Goal: Task Accomplishment & Management: Complete application form

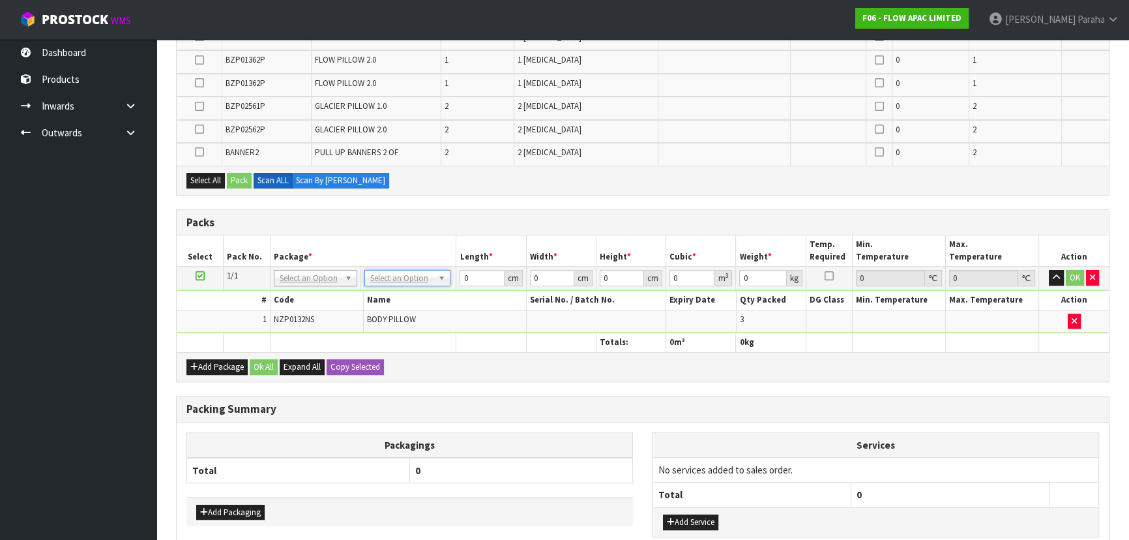
scroll to position [415, 0]
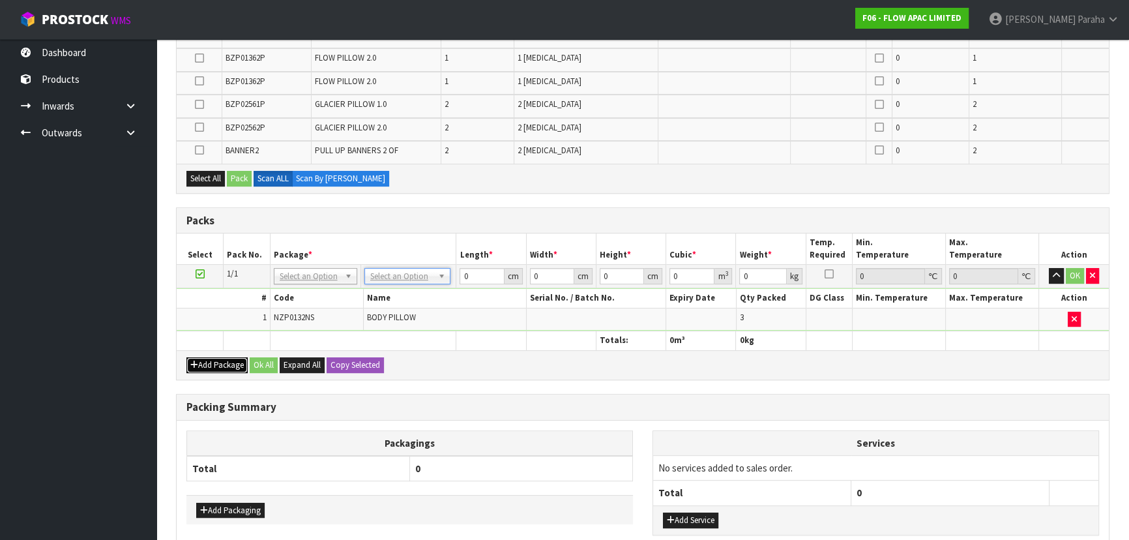
click at [199, 357] on button "Add Package" at bounding box center [216, 365] width 61 height 16
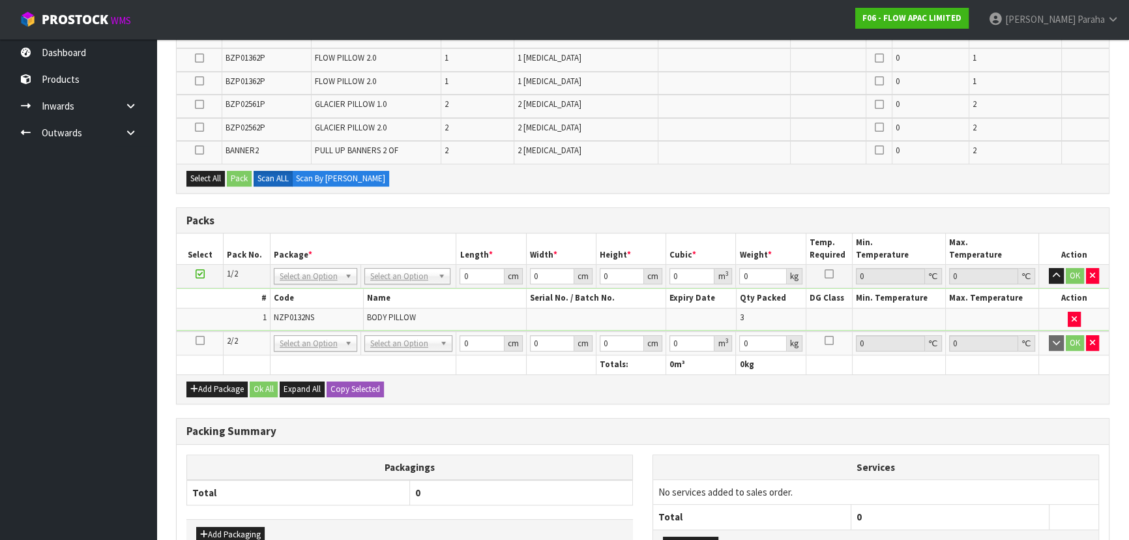
click at [196, 340] on icon at bounding box center [200, 340] width 9 height 1
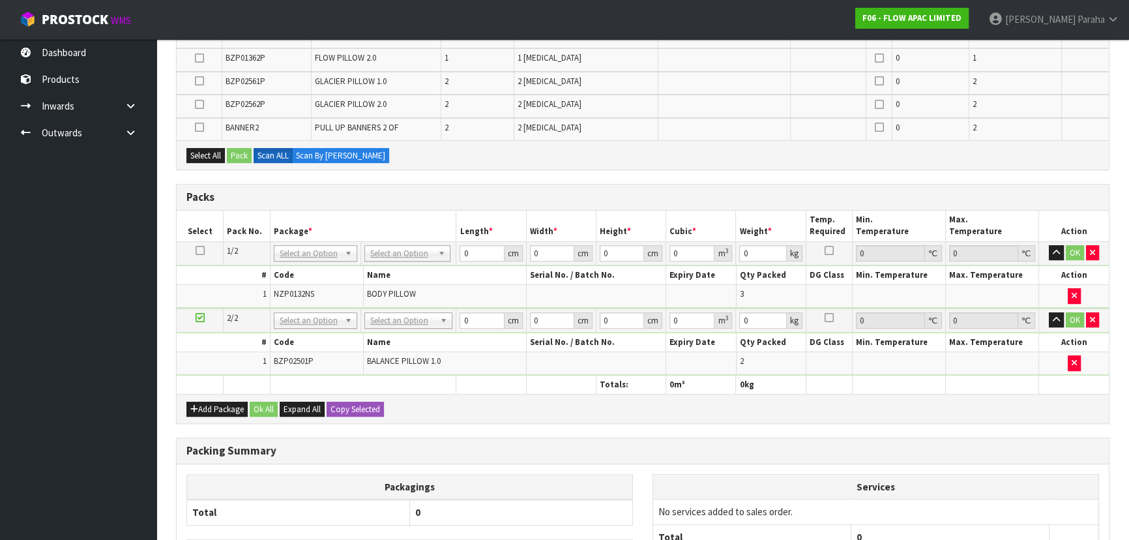
scroll to position [391, 0]
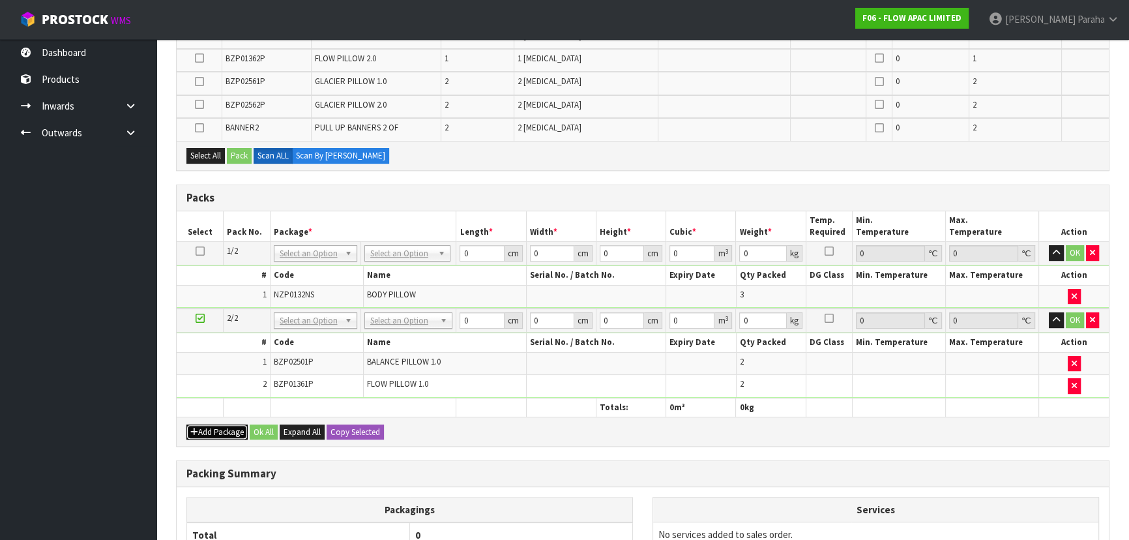
click at [221, 427] on button "Add Package" at bounding box center [216, 432] width 61 height 16
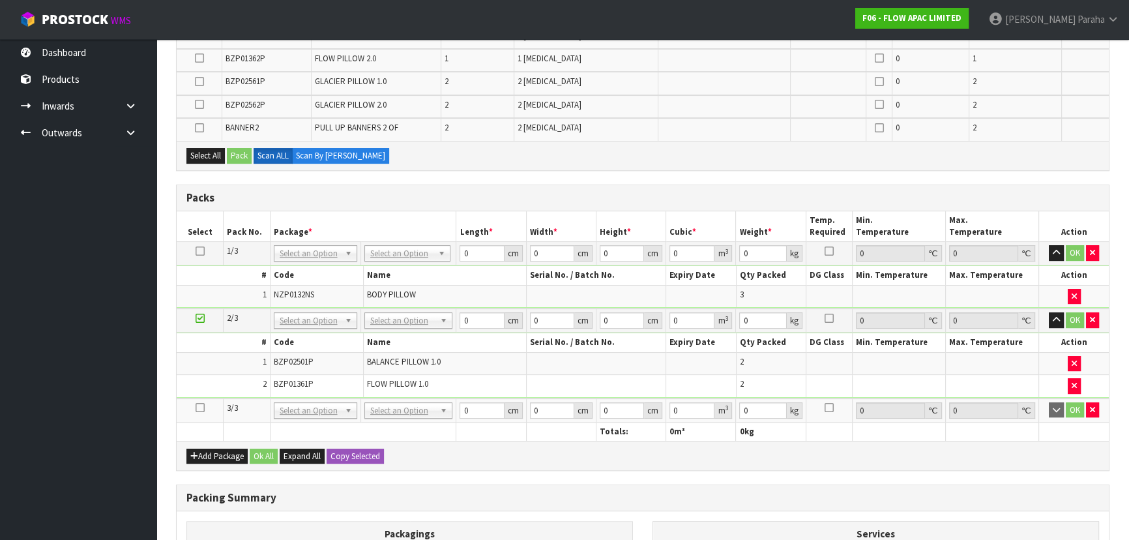
click at [198, 407] on icon at bounding box center [200, 407] width 9 height 1
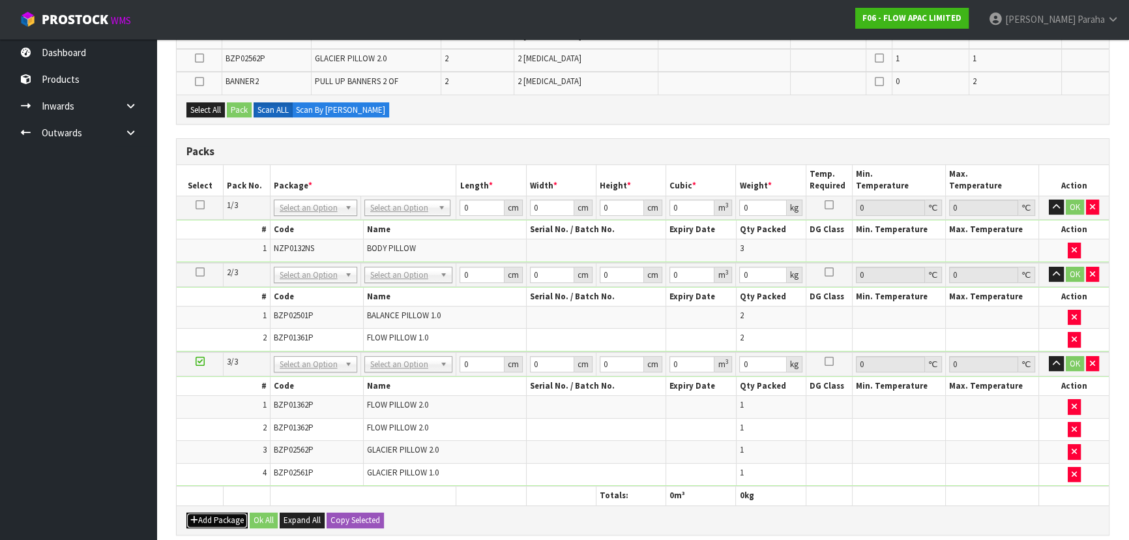
click at [207, 519] on button "Add Package" at bounding box center [216, 520] width 61 height 16
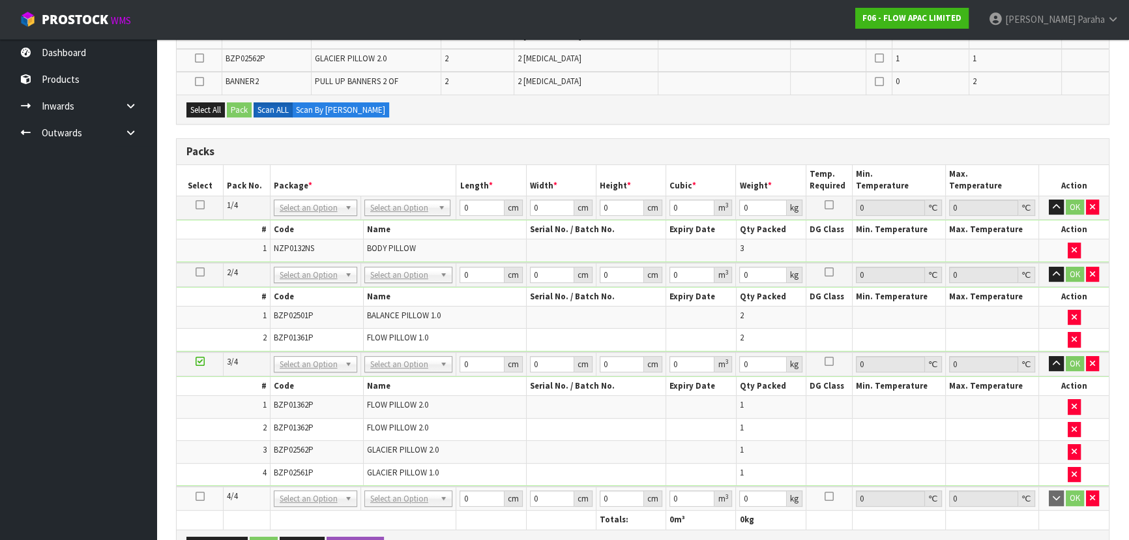
click at [203, 496] on icon at bounding box center [200, 496] width 9 height 1
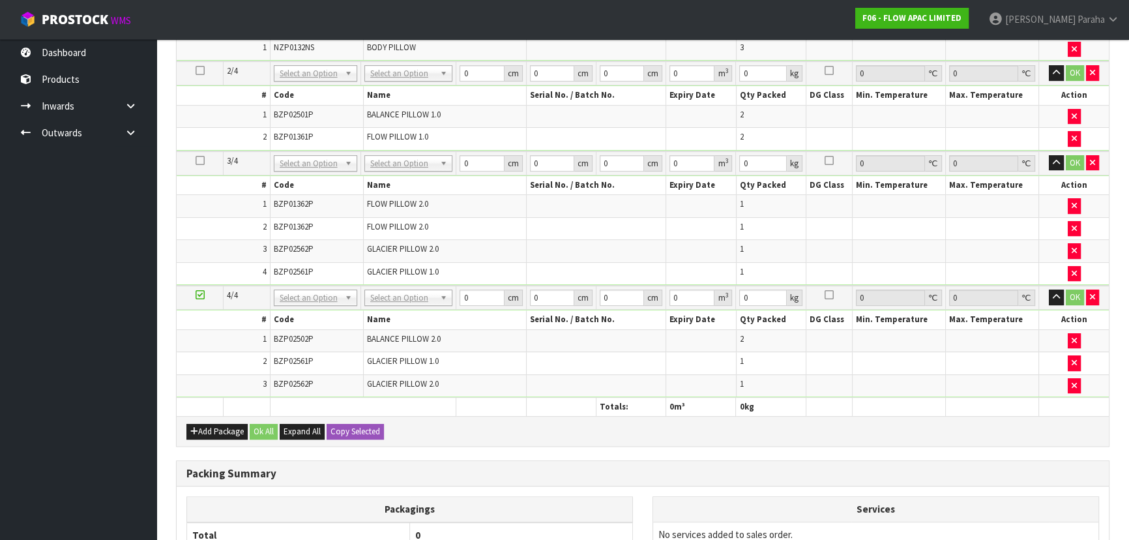
scroll to position [500, 0]
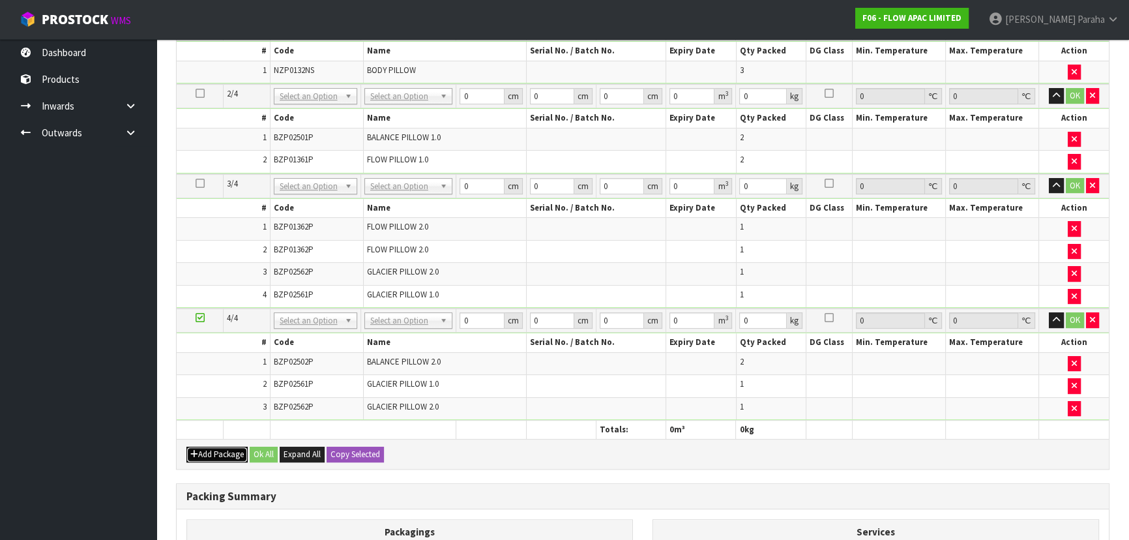
click at [198, 450] on button "Add Package" at bounding box center [216, 455] width 61 height 16
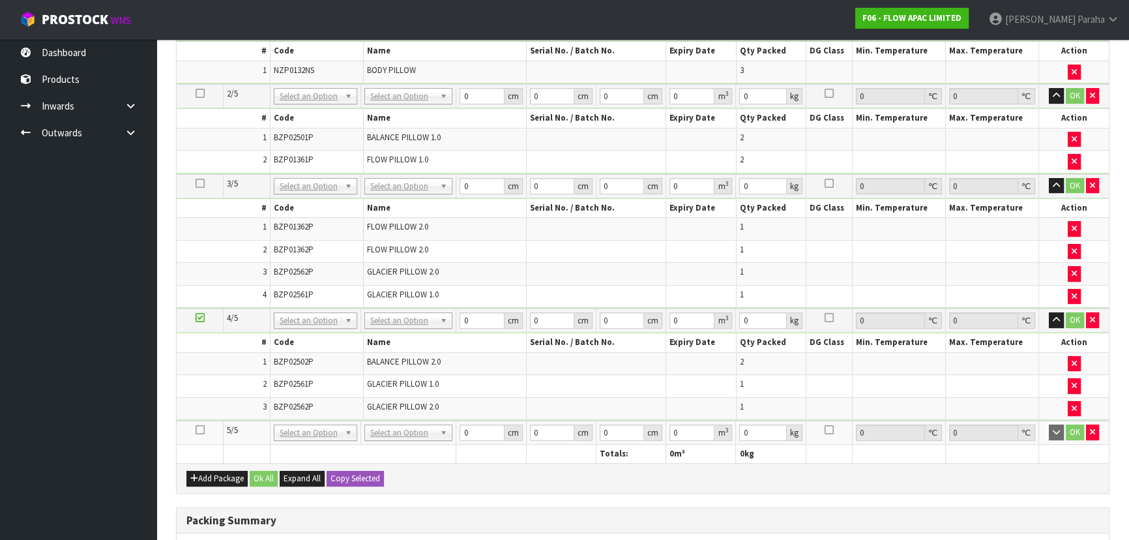
click at [199, 430] on icon at bounding box center [200, 430] width 9 height 1
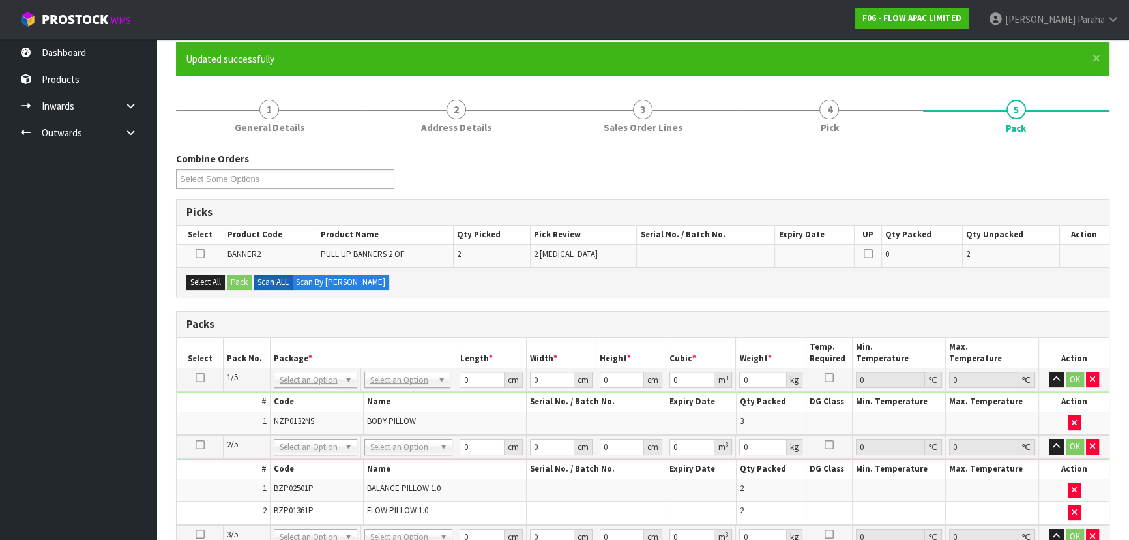
scroll to position [0, 0]
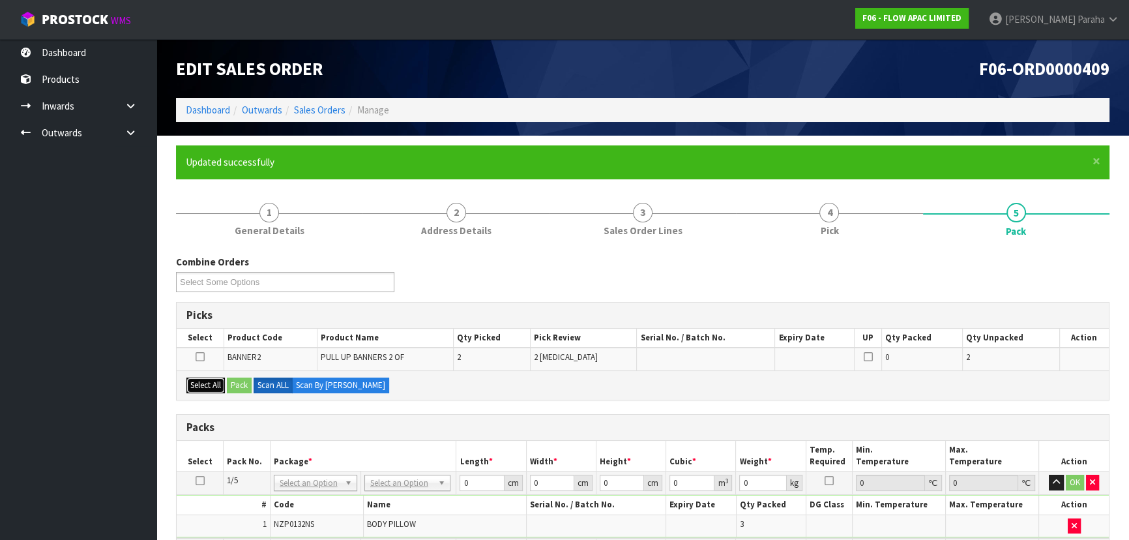
click at [206, 386] on button "Select All" at bounding box center [205, 385] width 38 height 16
click at [235, 379] on button "Pack" at bounding box center [239, 385] width 25 height 16
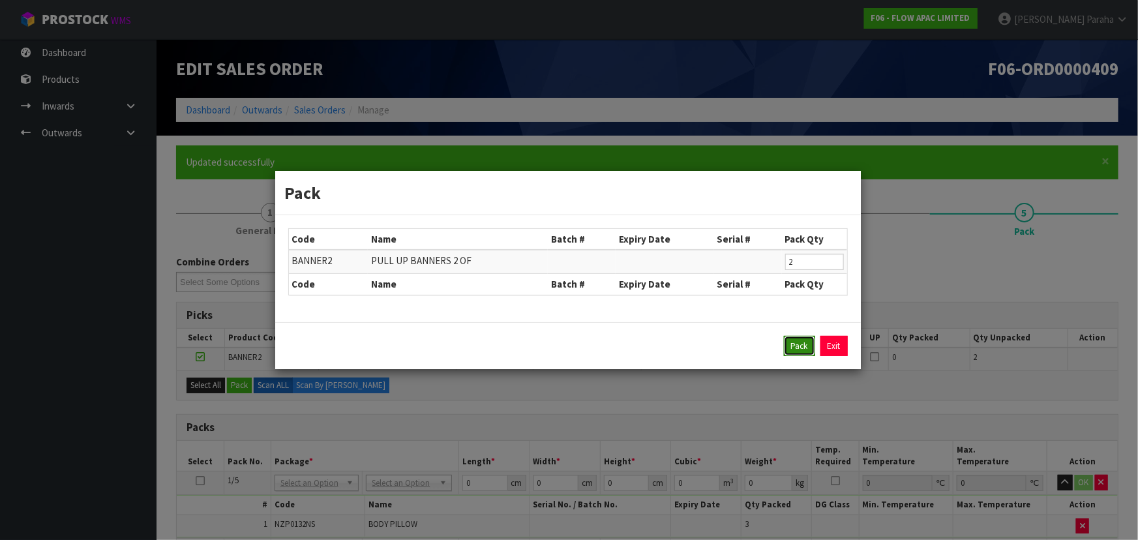
click at [793, 343] on button "Pack" at bounding box center [799, 346] width 31 height 21
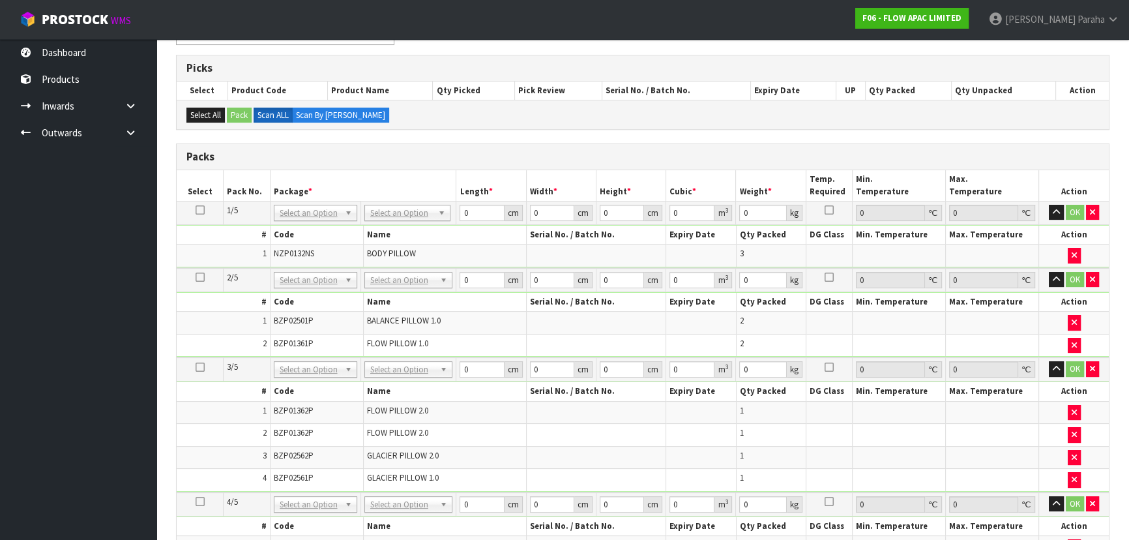
scroll to position [237, 0]
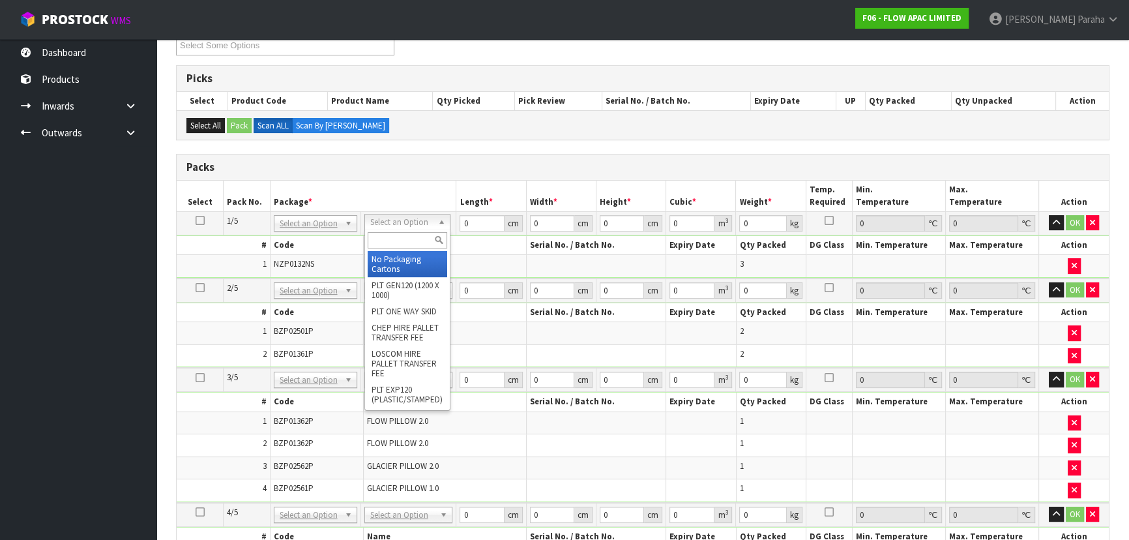
drag, startPoint x: 417, startPoint y: 260, endPoint x: 428, endPoint y: 237, distance: 25.1
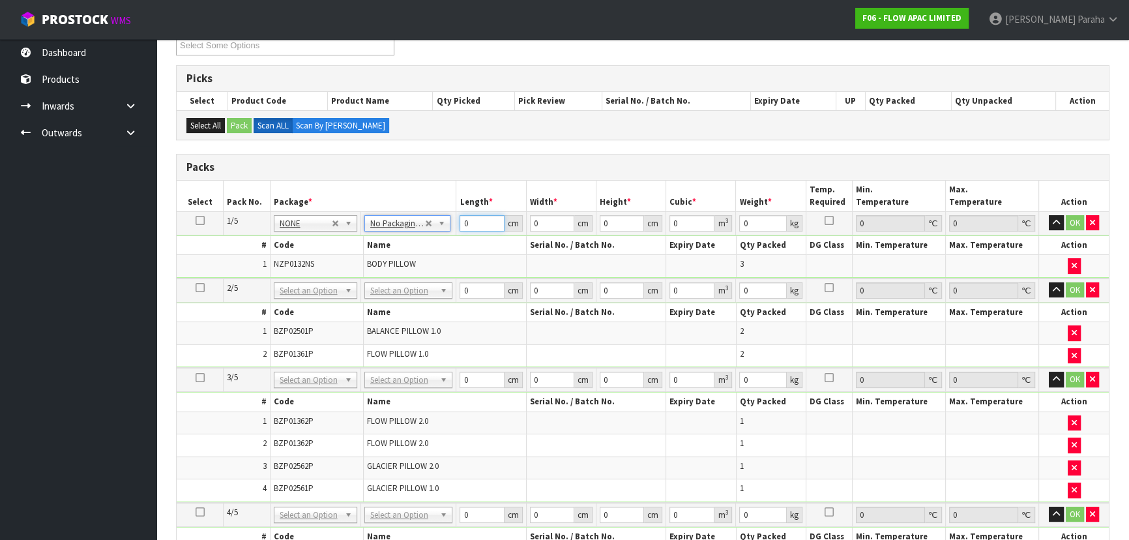
click at [467, 218] on input "0" at bounding box center [482, 223] width 44 height 16
type input "72"
type input "66"
type input "4"
type input "0.019008"
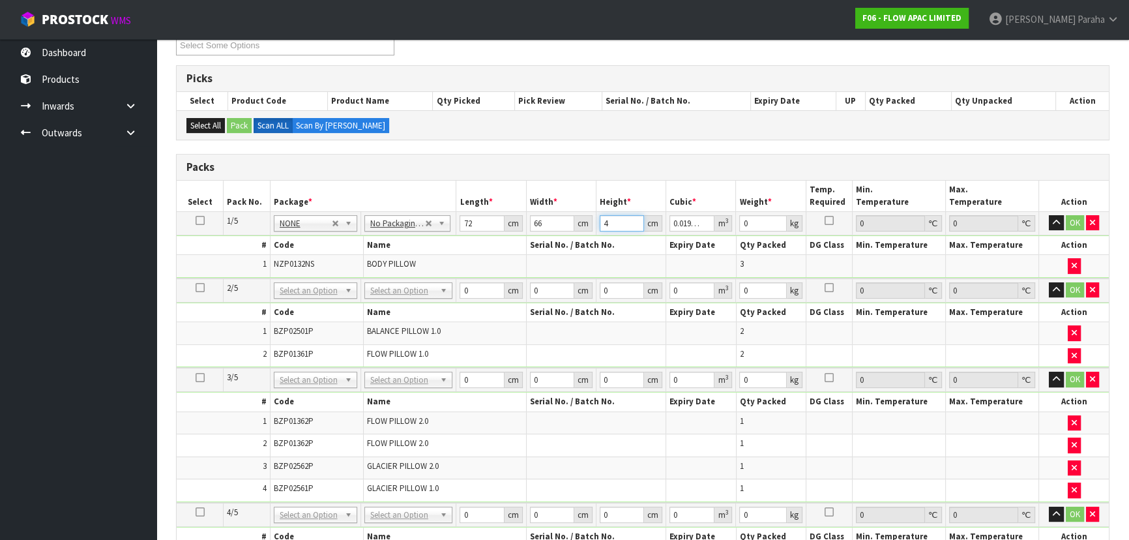
type input "49"
type input "0.232848"
type input "49"
type input "16"
click at [1049, 215] on button "button" at bounding box center [1056, 223] width 15 height 16
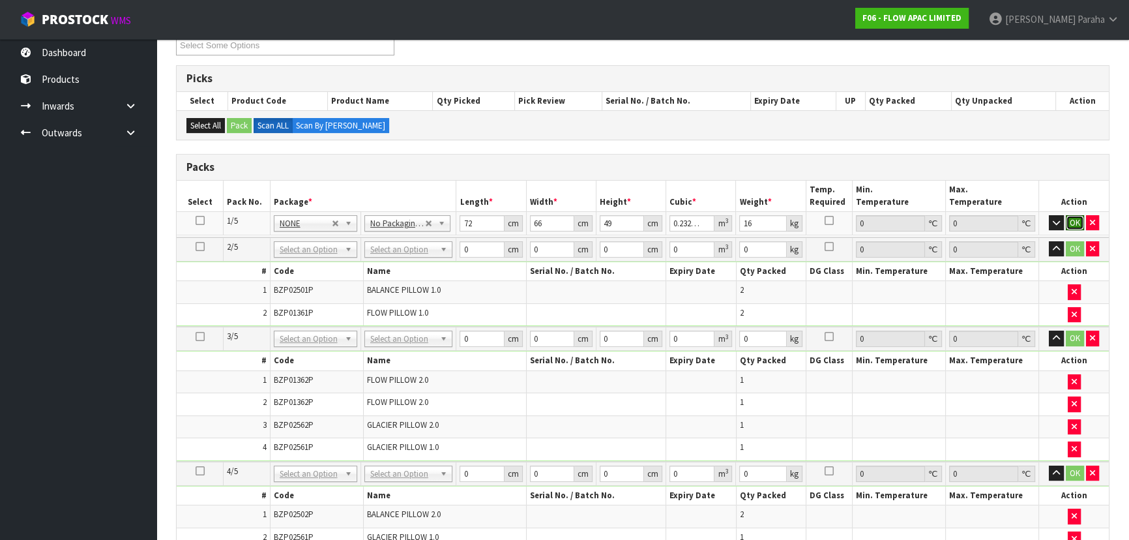
click button "OK" at bounding box center [1075, 223] width 18 height 16
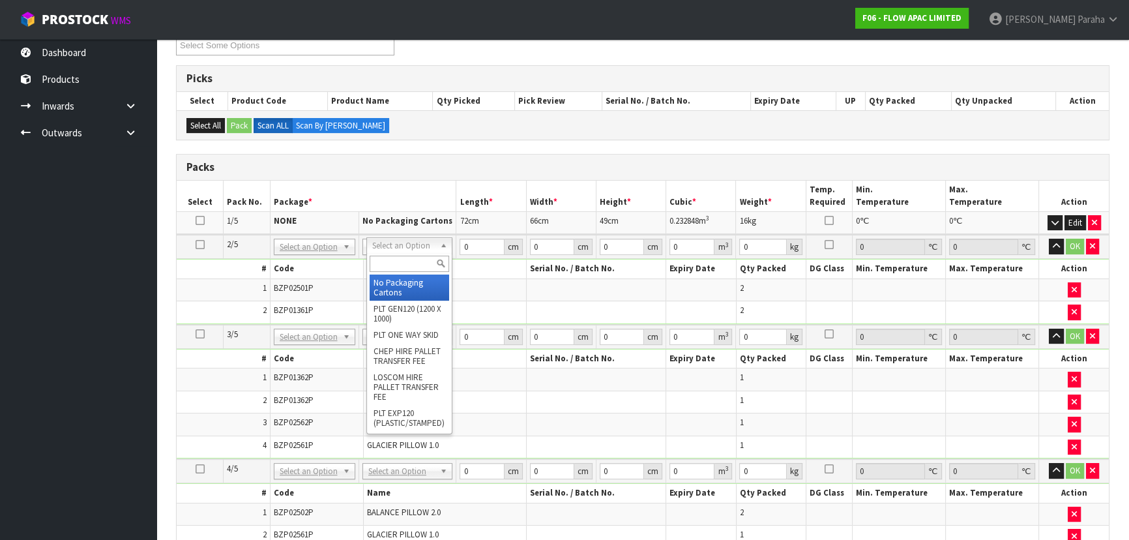
click at [425, 262] on input "text" at bounding box center [410, 264] width 80 height 16
type input "oc"
type input "10.44"
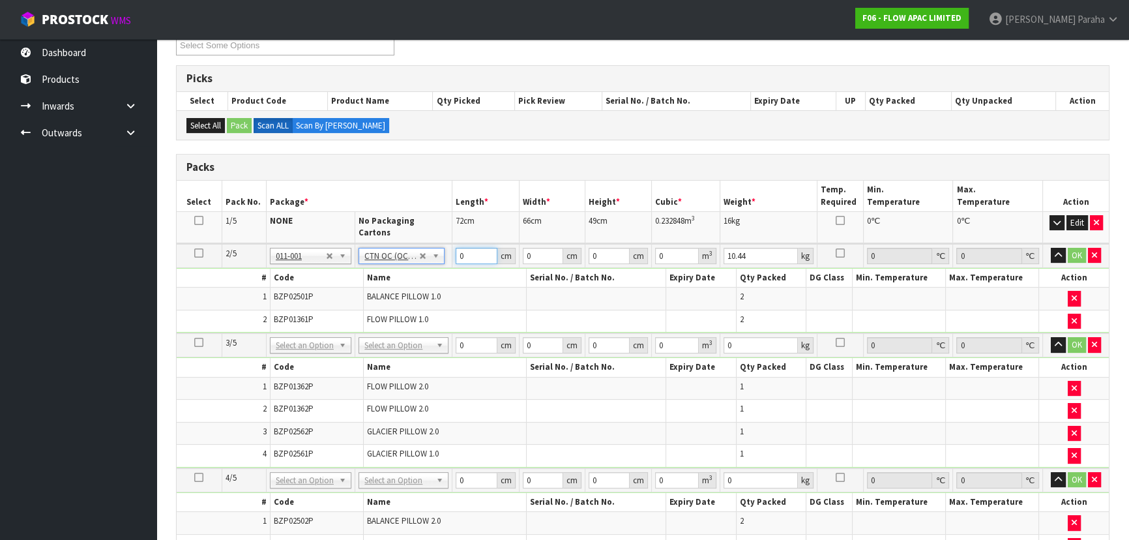
click at [477, 248] on input "0" at bounding box center [476, 256] width 41 height 16
type input "64"
type input "61"
type input "4"
type input "0.015616"
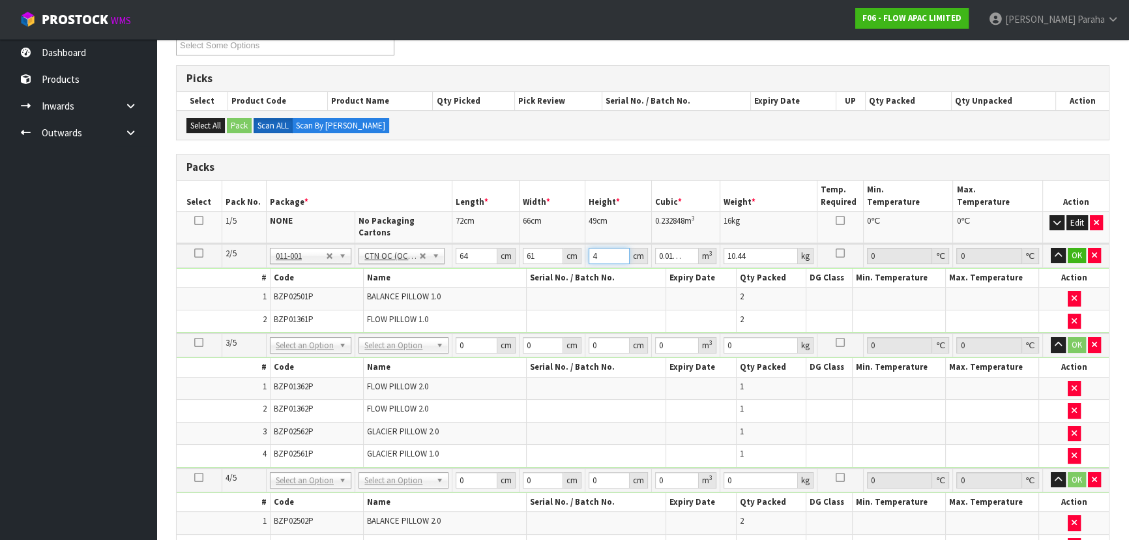
type input "42"
type input "0.163968"
type input "42"
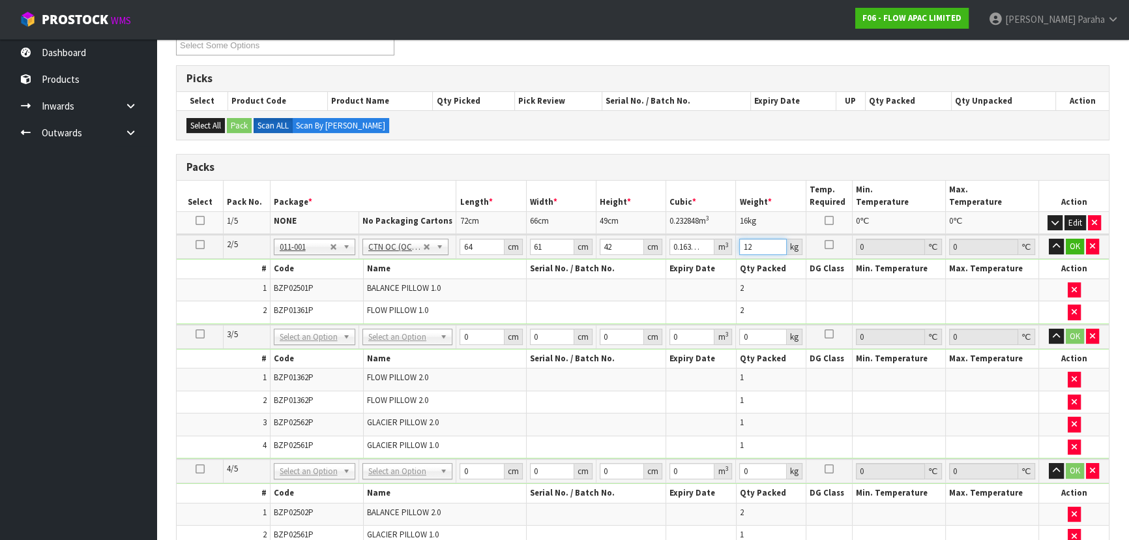
type input "12"
click at [1049, 239] on button "button" at bounding box center [1056, 247] width 15 height 16
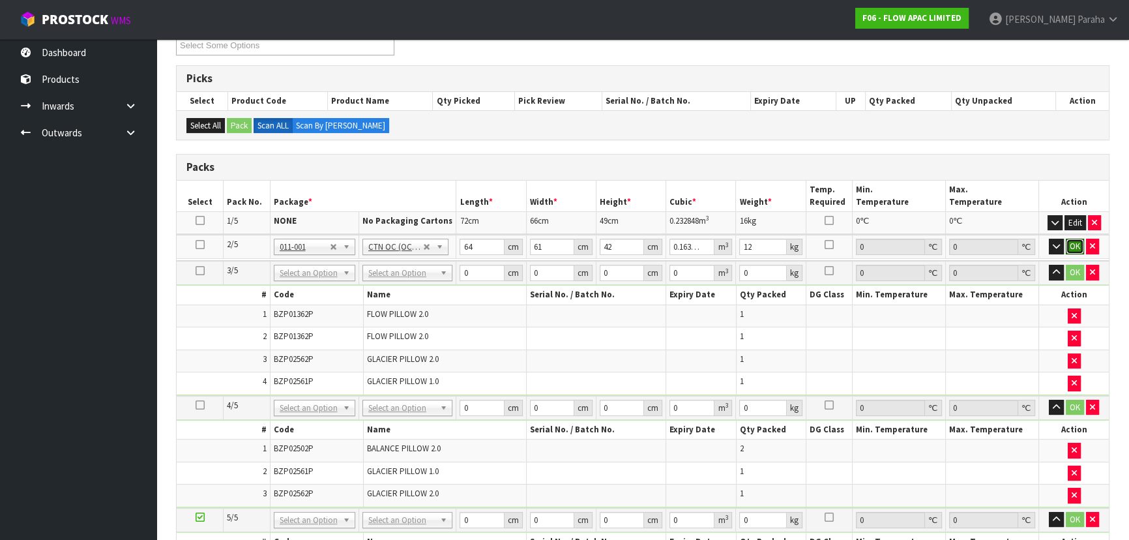
click button "OK" at bounding box center [1075, 247] width 18 height 16
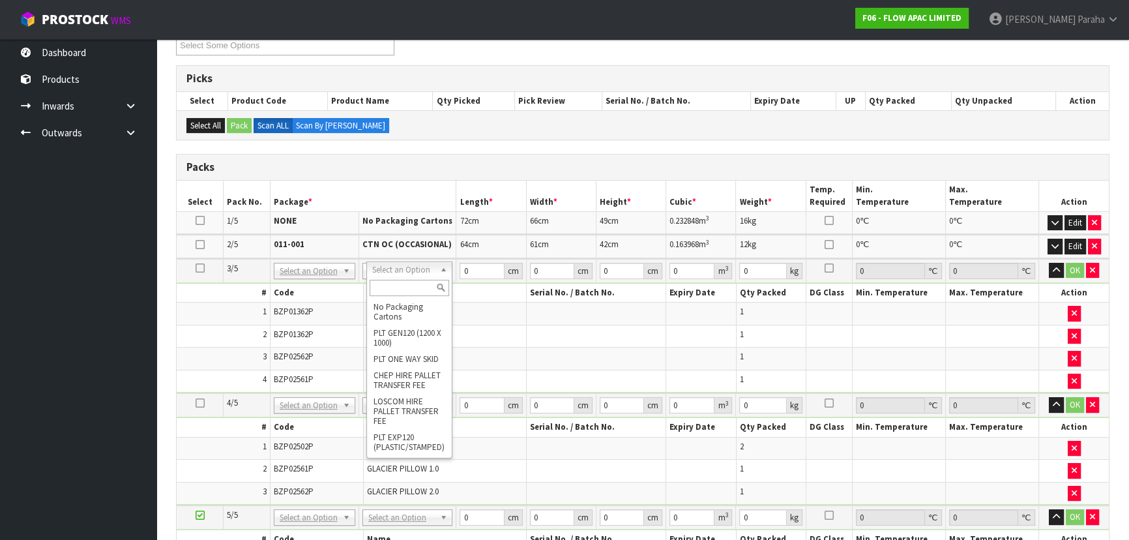
click at [416, 292] on input "text" at bounding box center [410, 288] width 80 height 16
type input "oc"
type input "2"
type input "11.6"
click at [476, 268] on input "0" at bounding box center [482, 271] width 44 height 16
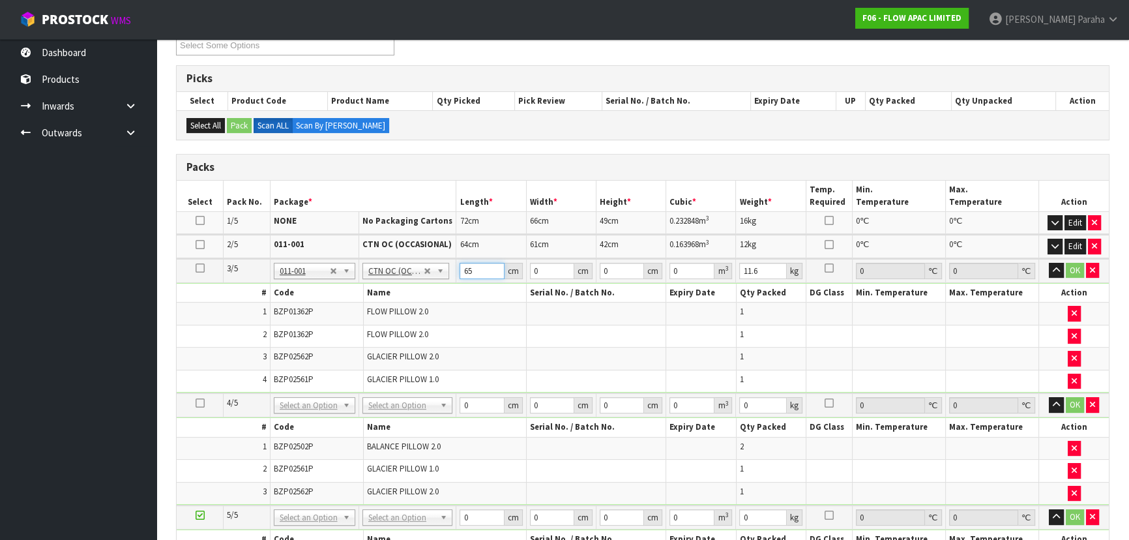
type input "65"
type input "61"
type input "4"
type input "0.01586"
type input "42"
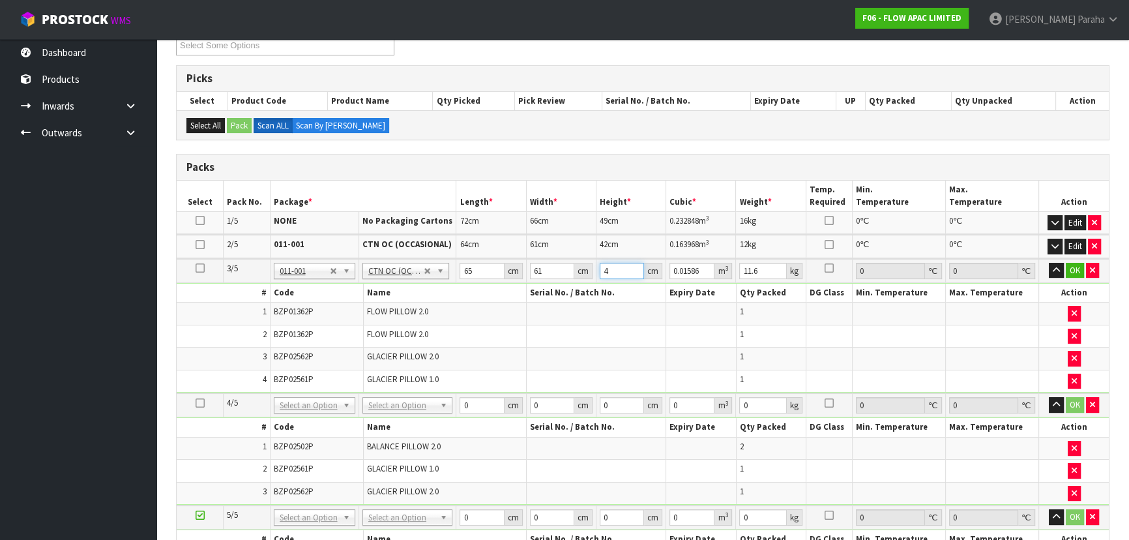
type input "0.16653"
type input "42"
type input "14"
click at [1049, 263] on button "button" at bounding box center [1056, 271] width 15 height 16
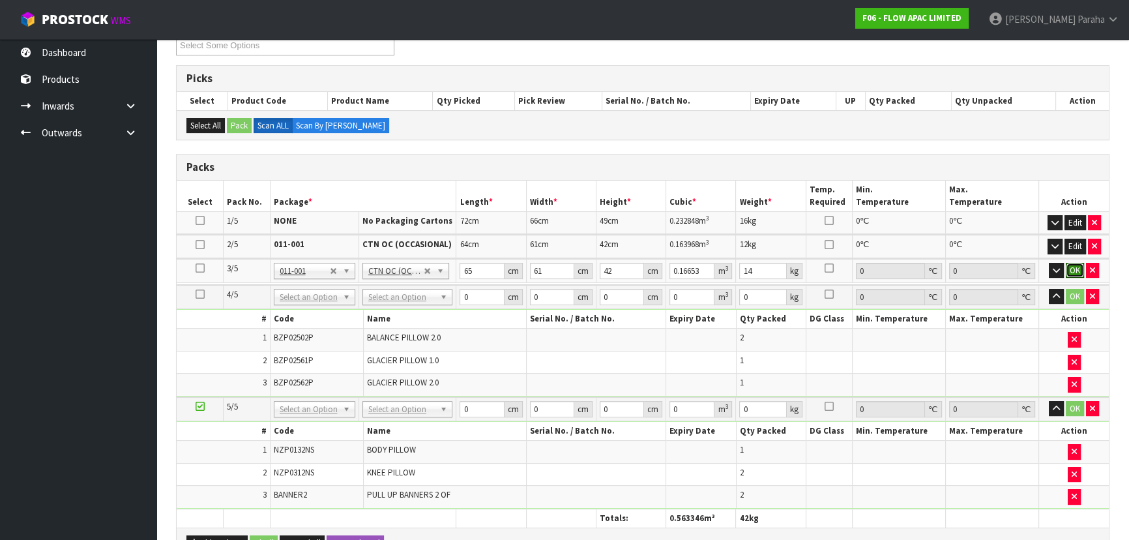
click button "OK" at bounding box center [1075, 271] width 18 height 16
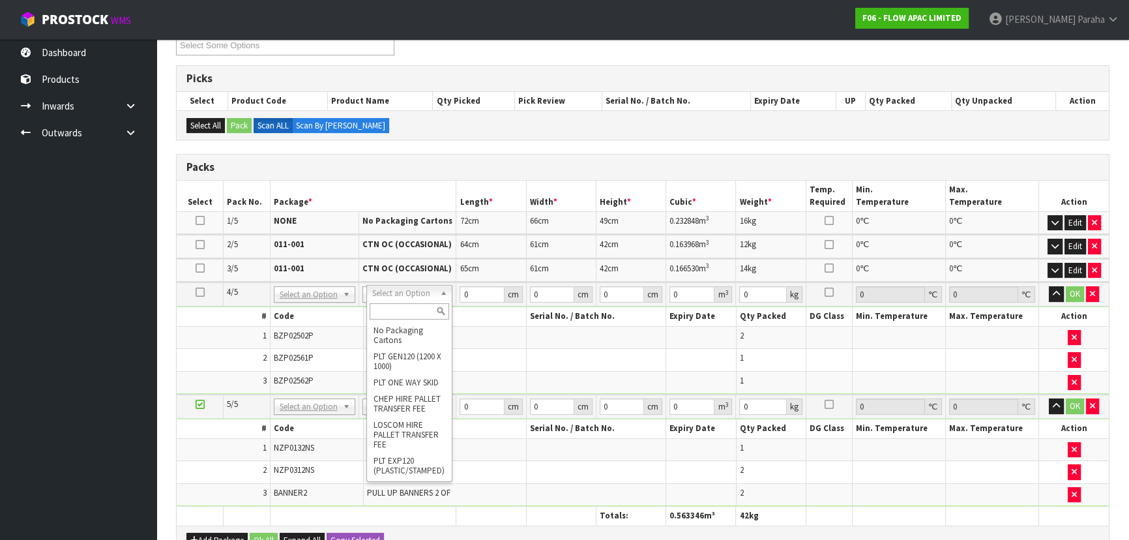
click at [419, 308] on input "text" at bounding box center [410, 311] width 80 height 16
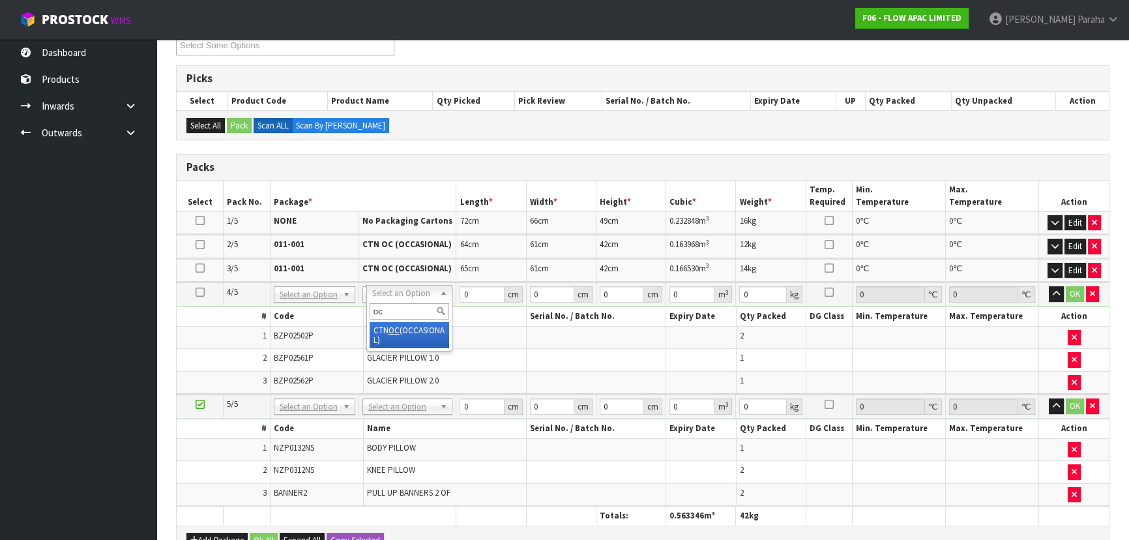
type input "oc\"
type input "3"
type input "11.6"
click at [479, 293] on input "0" at bounding box center [482, 294] width 44 height 16
type input "64"
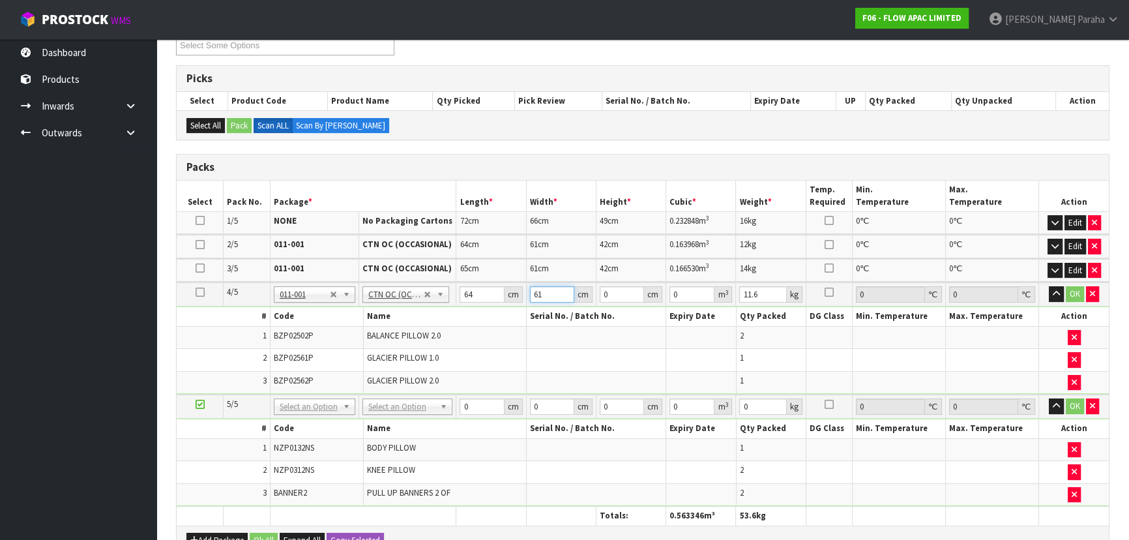
type input "61"
type input "4"
type input "0.015616"
type input "42"
type input "0.163968"
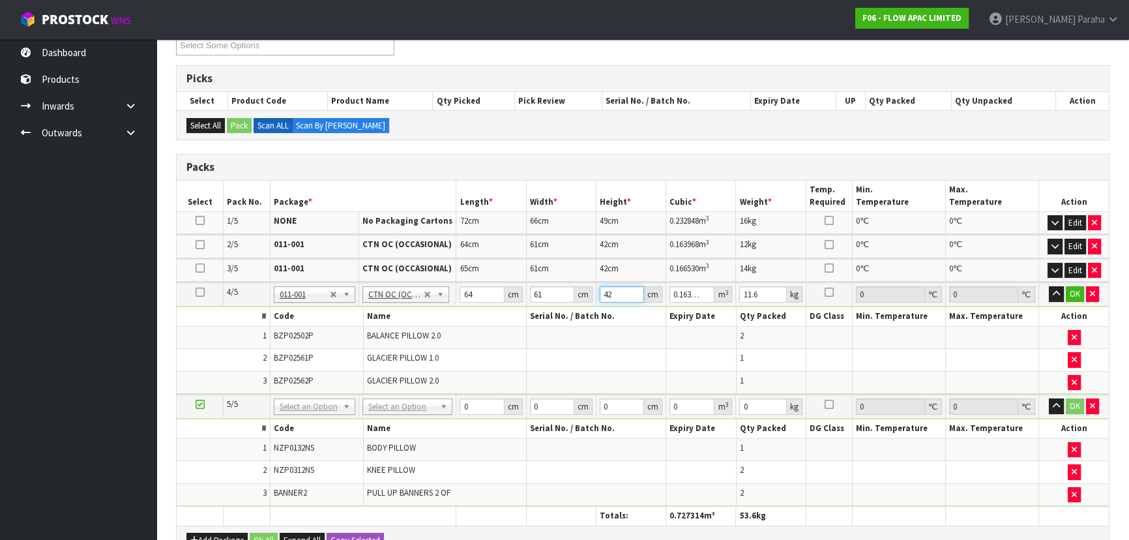
type input "42"
type input "14"
click at [1049, 286] on button "button" at bounding box center [1056, 294] width 15 height 16
click button "OK" at bounding box center [1075, 294] width 18 height 16
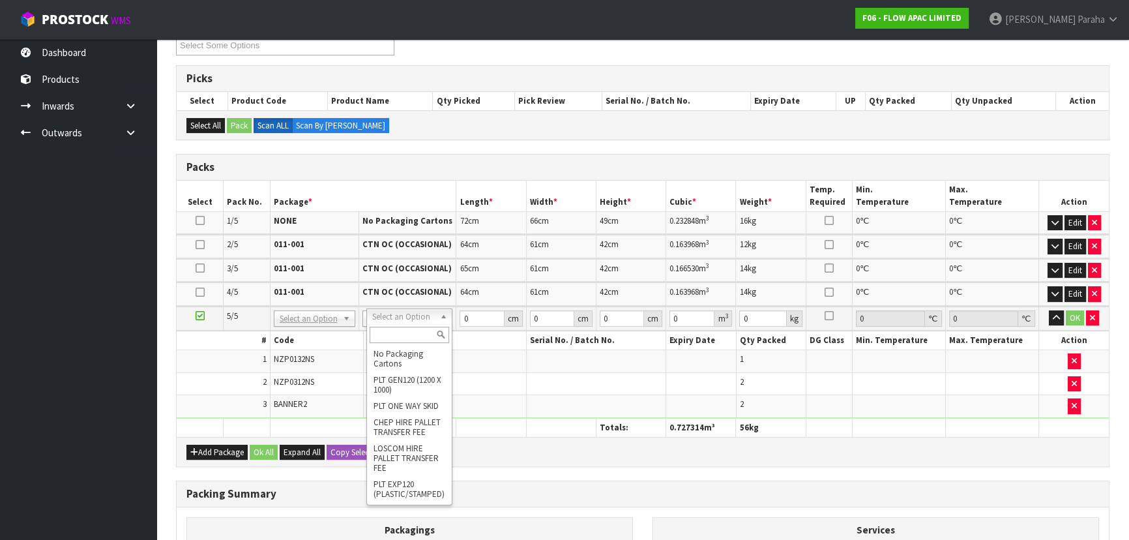
click at [420, 334] on input "text" at bounding box center [410, 335] width 80 height 16
type input "oc"
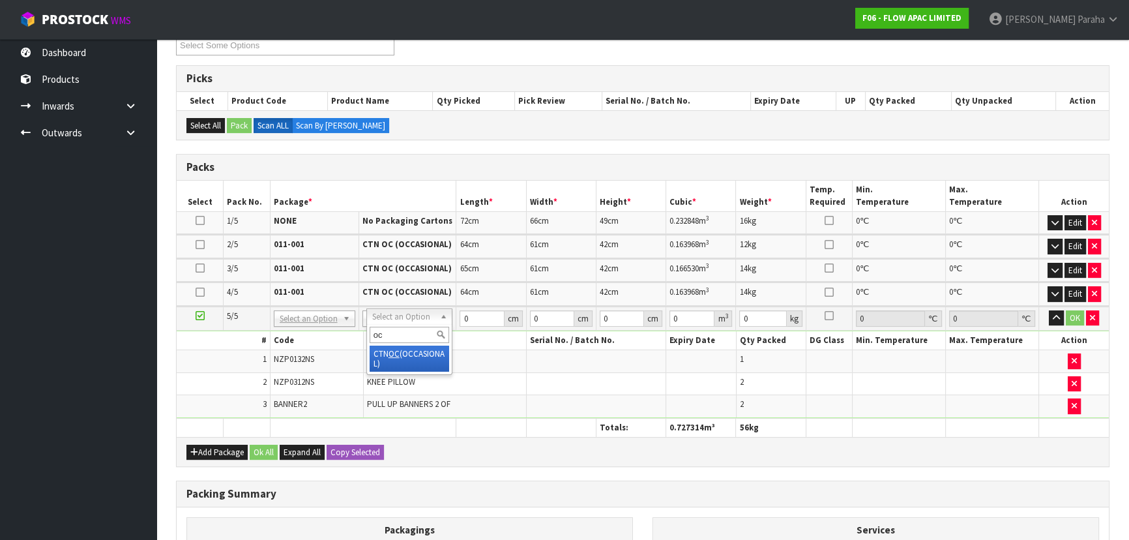
type input "4"
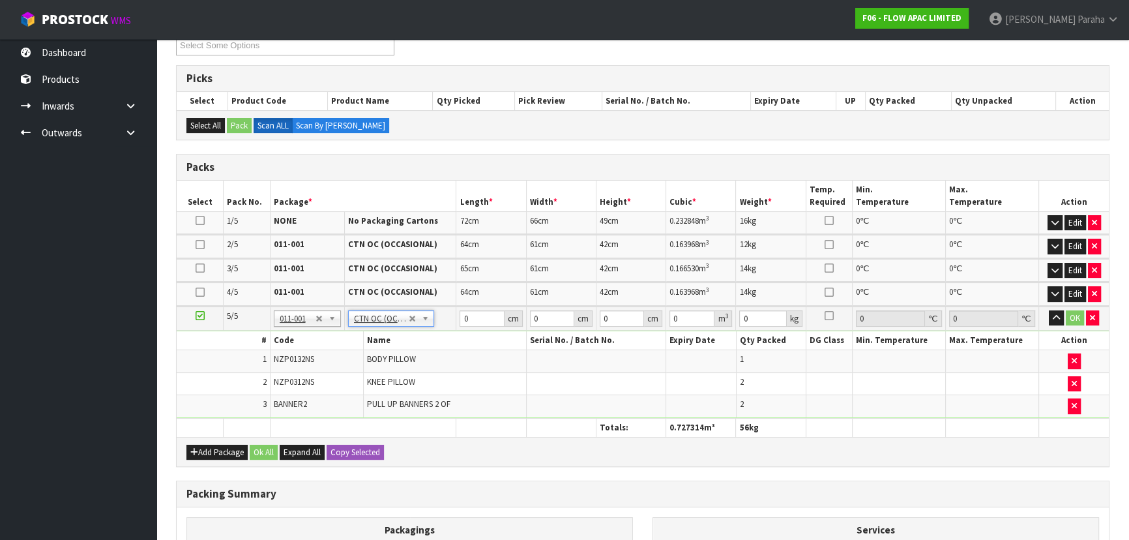
type input "10.5"
click at [472, 315] on input "0" at bounding box center [482, 318] width 44 height 16
type input "71"
type input "66"
type input "4"
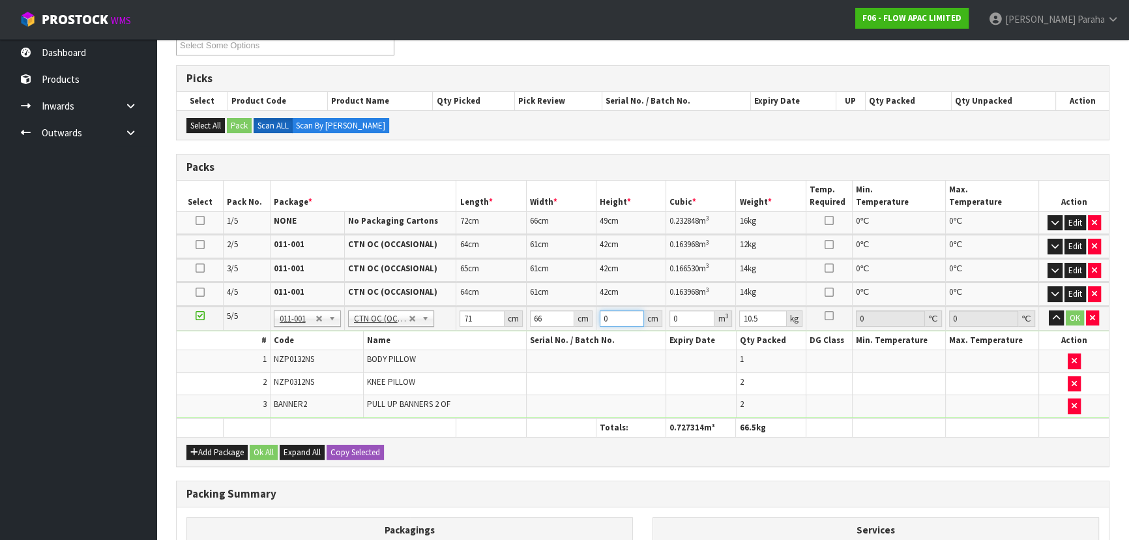
type input "0.018744"
type input "49"
type input "0.229614"
type input "49"
type input "13"
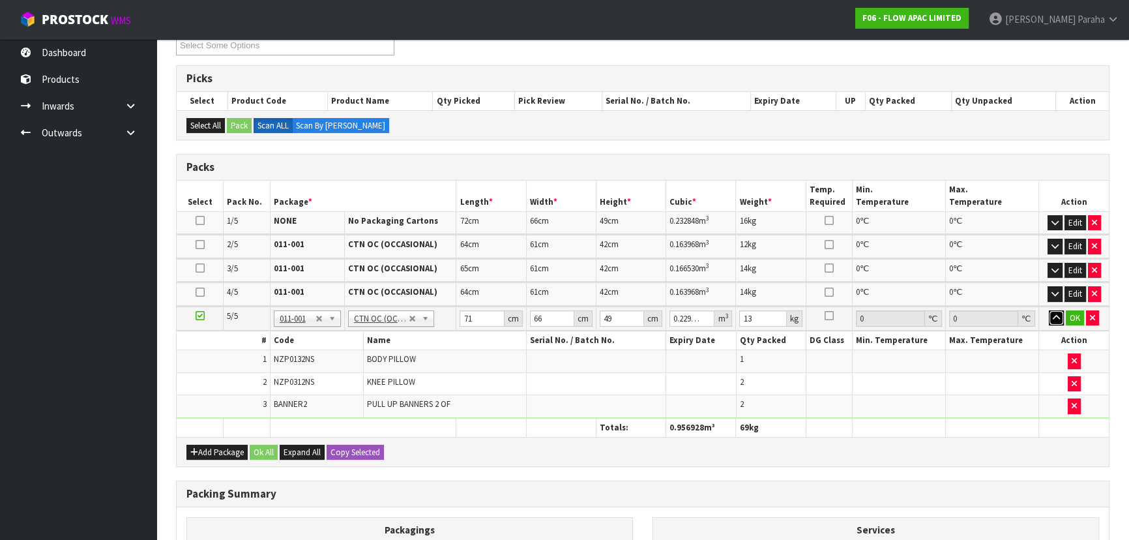
click at [1049, 310] on button "button" at bounding box center [1056, 318] width 15 height 16
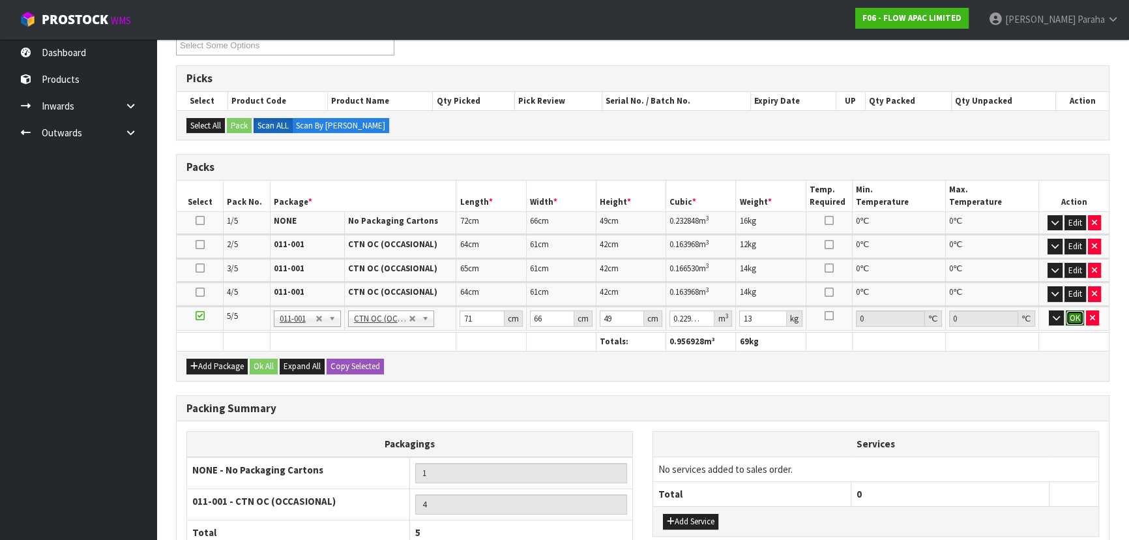
click button "OK" at bounding box center [1075, 318] width 18 height 16
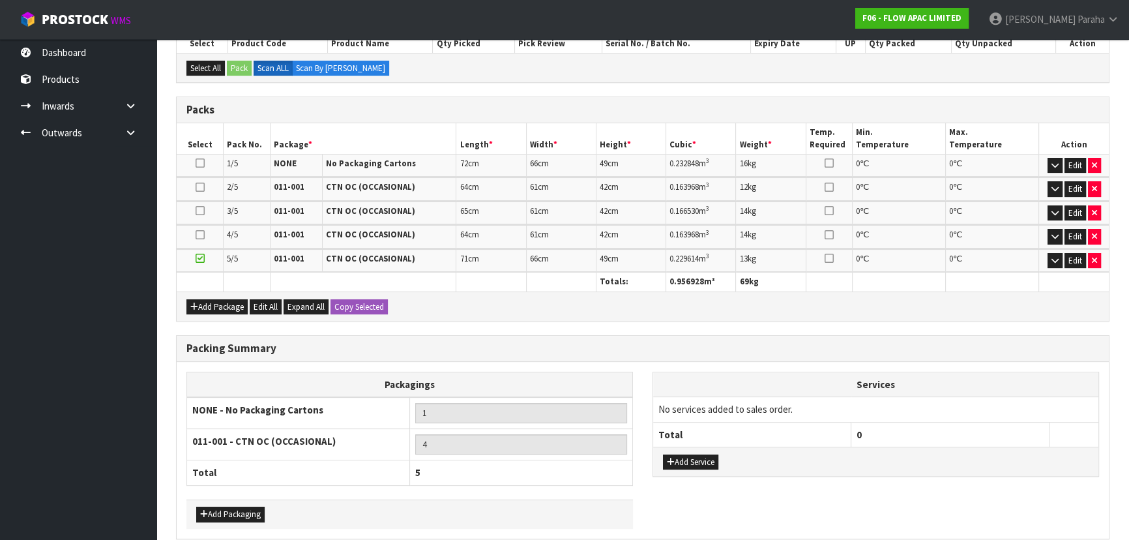
scroll to position [351, 0]
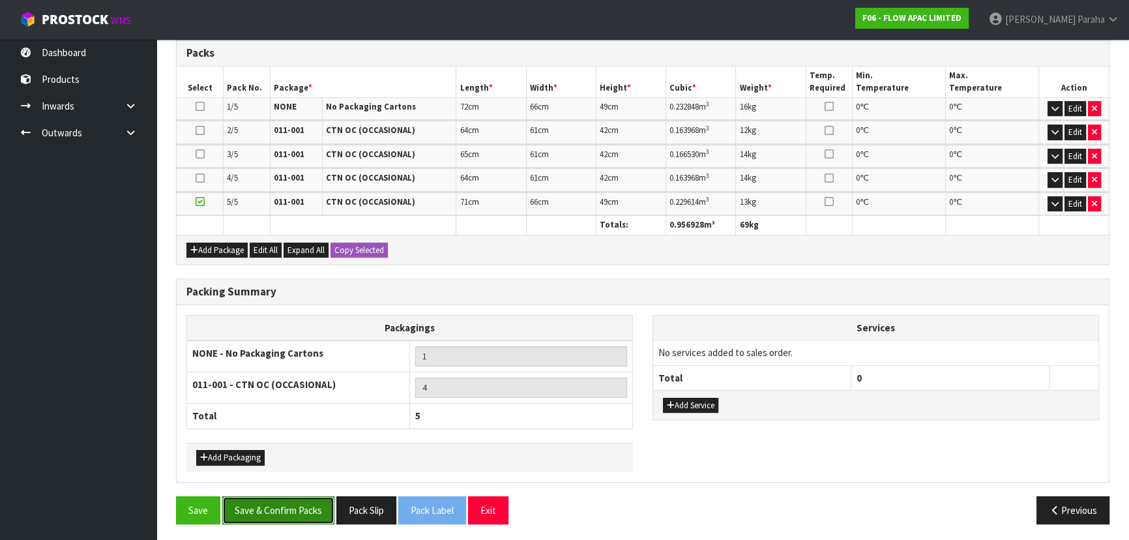
drag, startPoint x: 303, startPoint y: 497, endPoint x: 308, endPoint y: 493, distance: 6.9
click at [307, 496] on button "Save & Confirm Packs" at bounding box center [278, 510] width 112 height 28
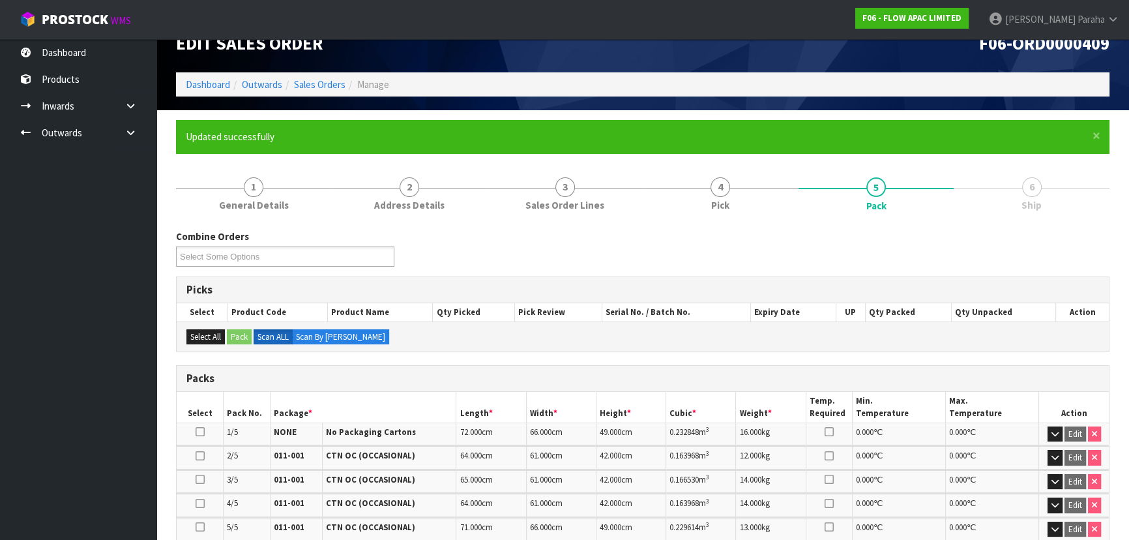
scroll to position [321, 0]
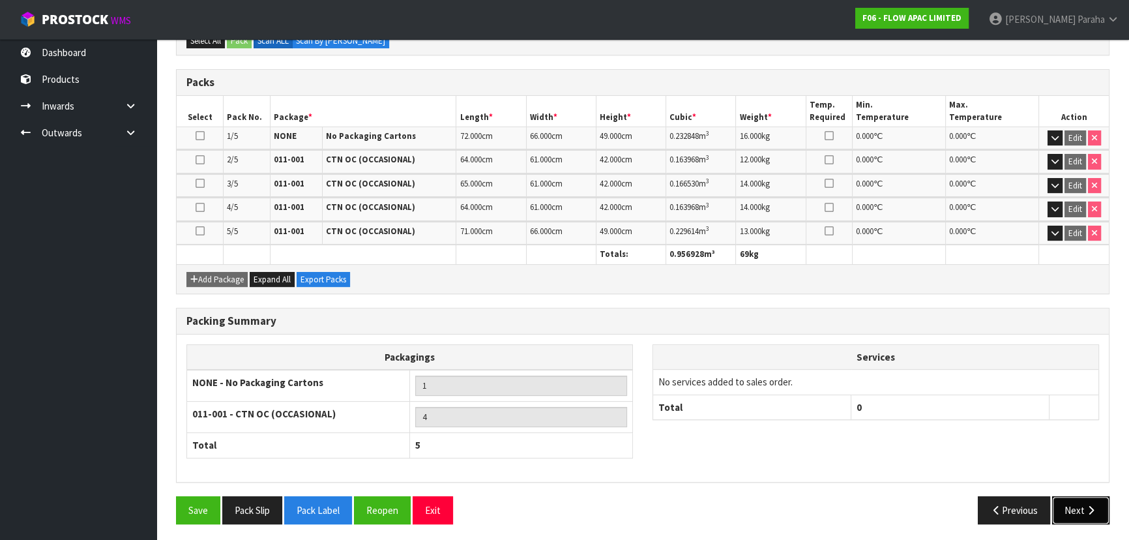
click at [1087, 512] on button "Next" at bounding box center [1080, 510] width 57 height 28
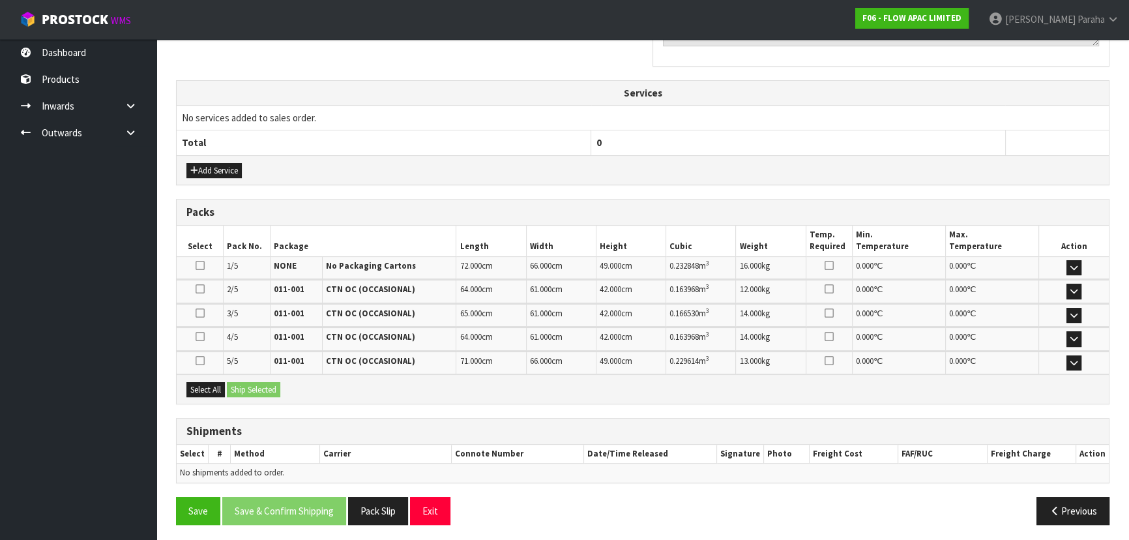
scroll to position [469, 0]
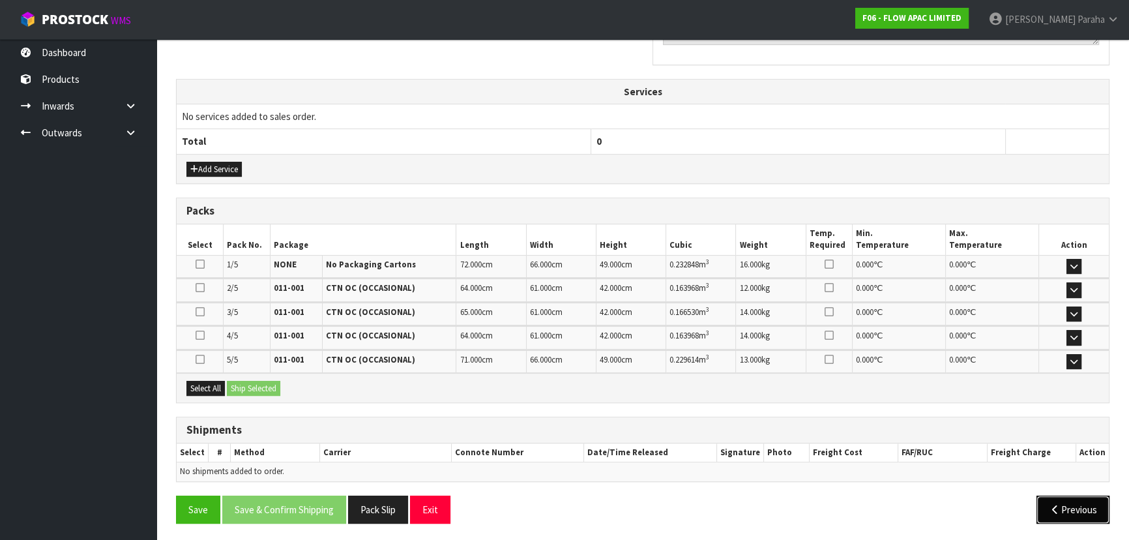
click at [1085, 510] on button "Previous" at bounding box center [1073, 509] width 73 height 28
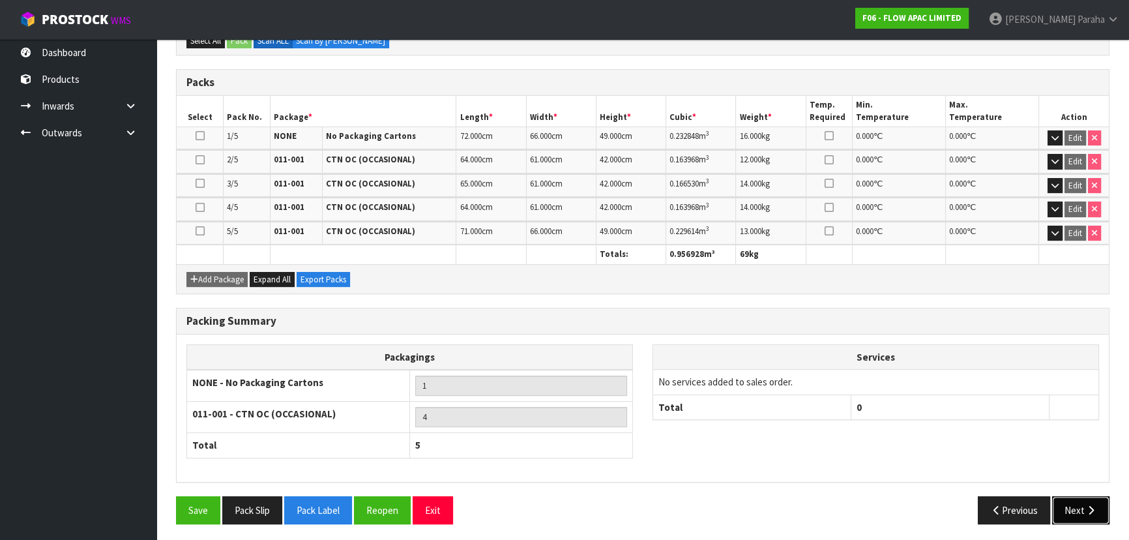
click at [1085, 510] on icon "button" at bounding box center [1091, 510] width 12 height 10
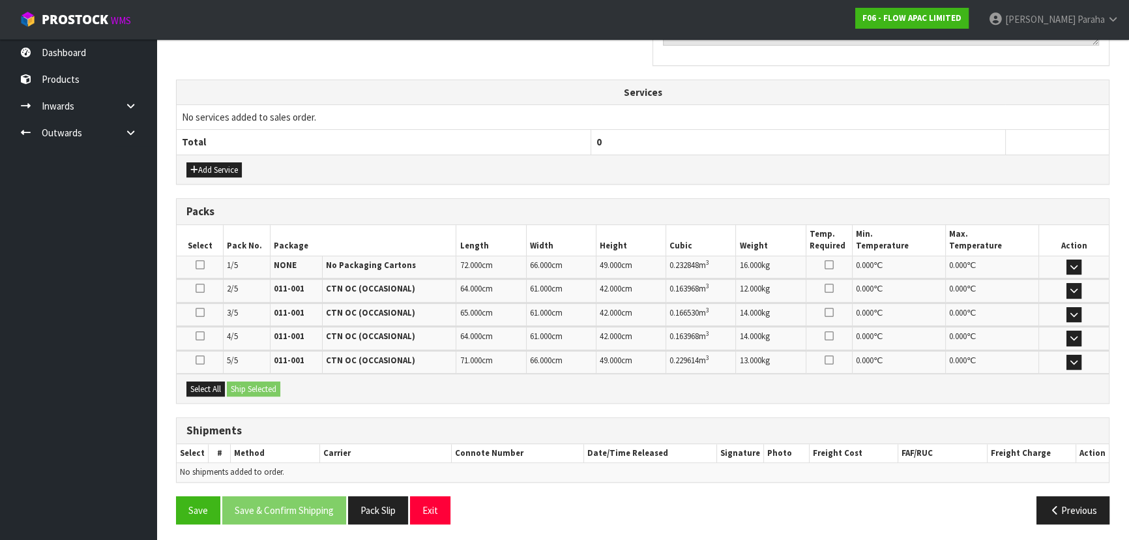
scroll to position [469, 0]
click at [211, 389] on button "Select All" at bounding box center [205, 389] width 38 height 16
click at [251, 388] on button "Ship Selected" at bounding box center [253, 389] width 53 height 16
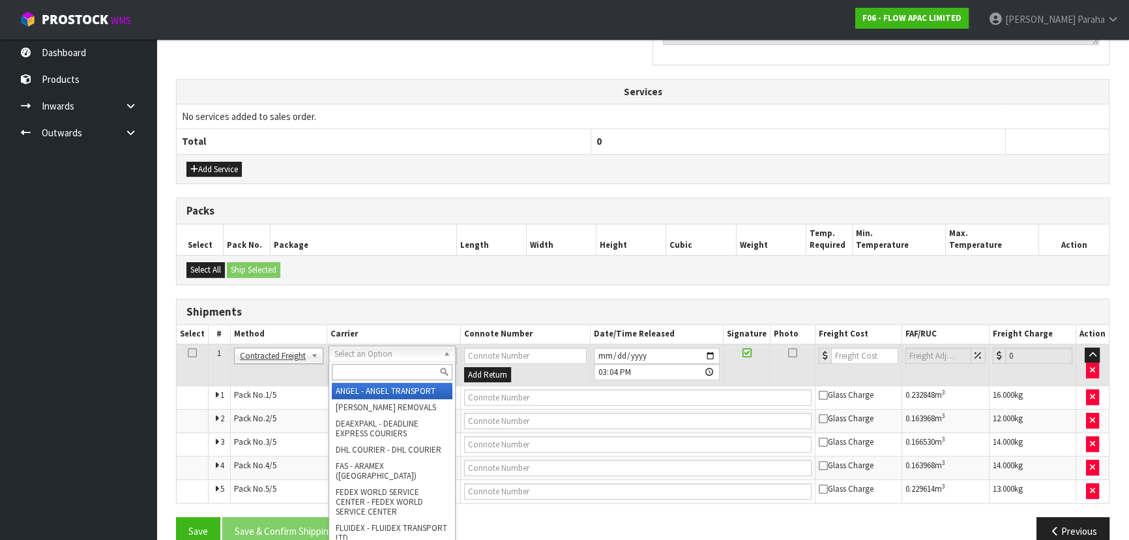
click at [394, 373] on input "text" at bounding box center [392, 372] width 121 height 16
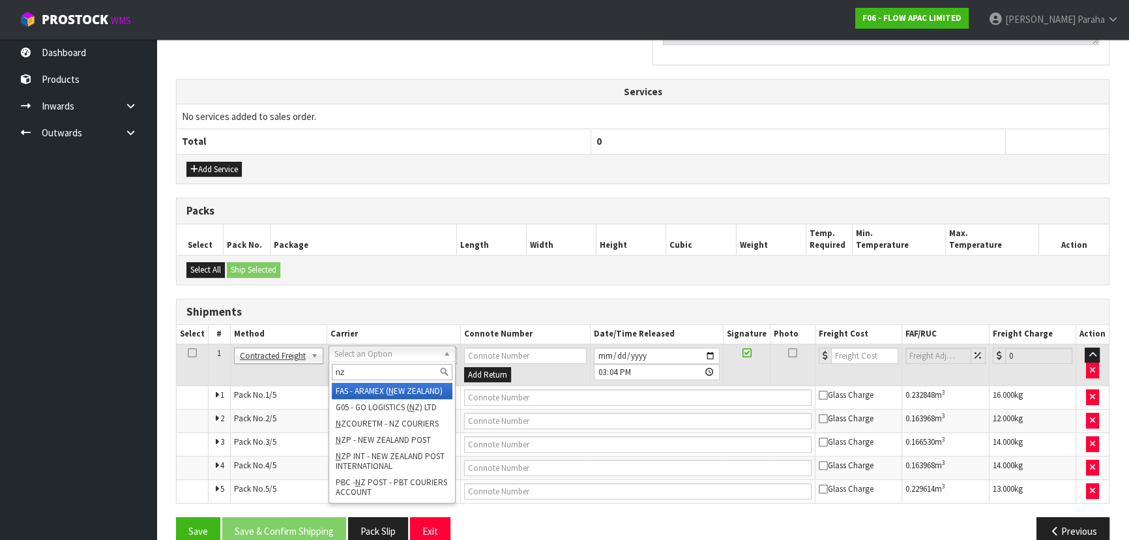
type input "nzp"
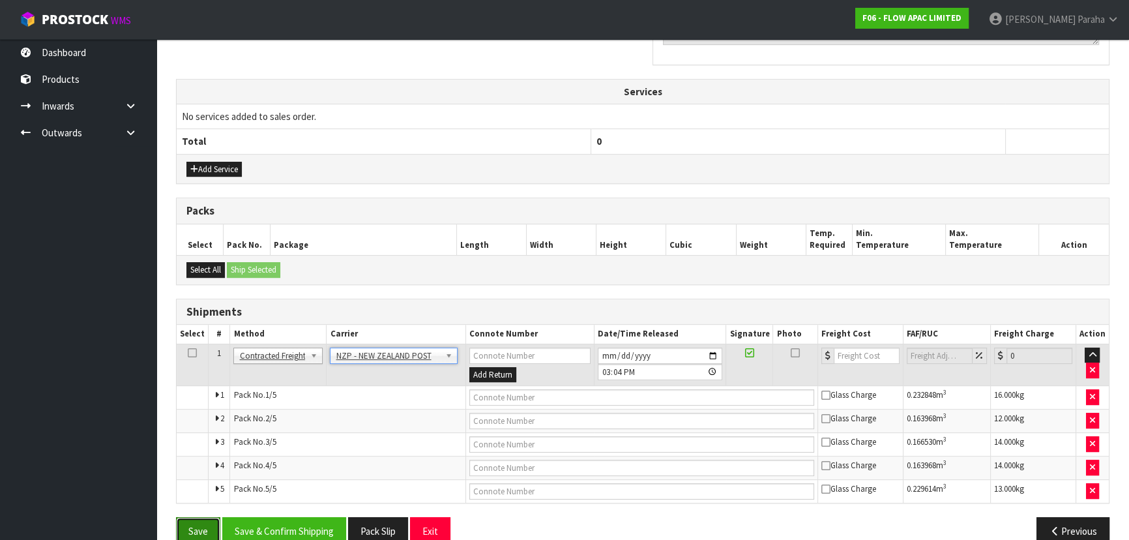
click at [183, 522] on button "Save" at bounding box center [198, 531] width 44 height 28
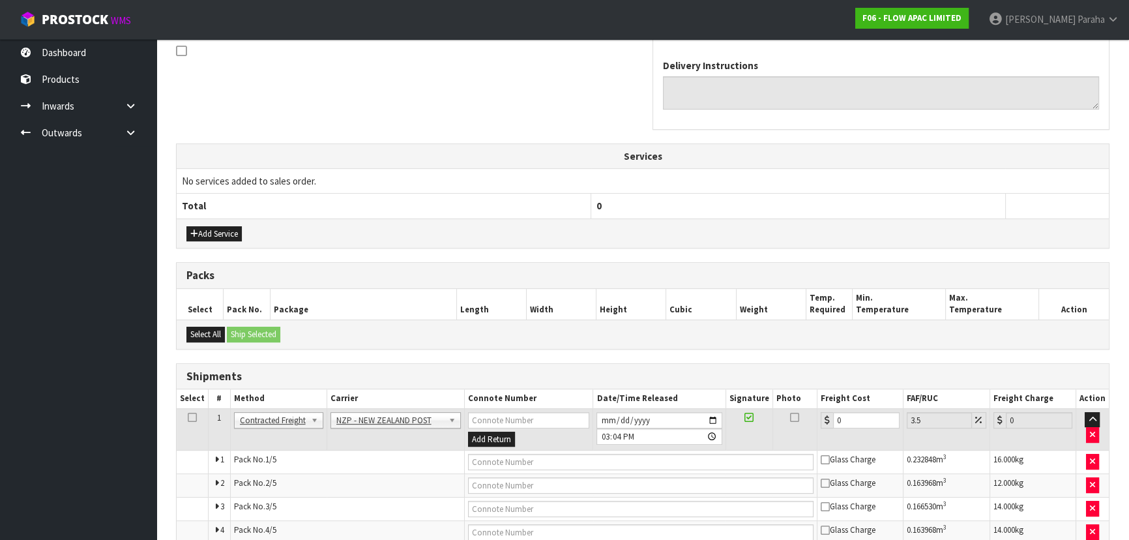
scroll to position [492, 0]
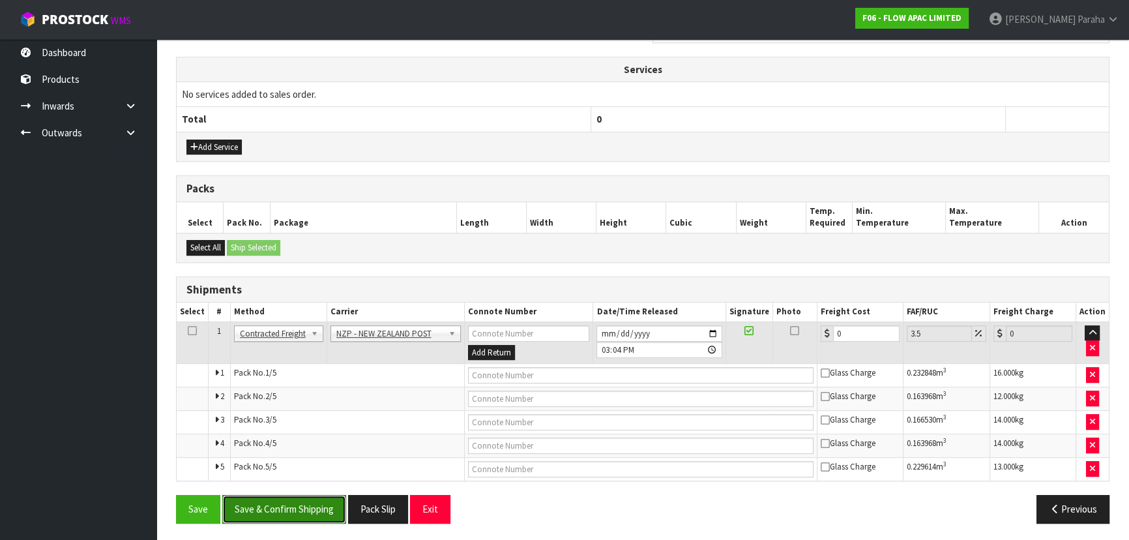
click at [316, 501] on button "Save & Confirm Shipping" at bounding box center [284, 509] width 124 height 28
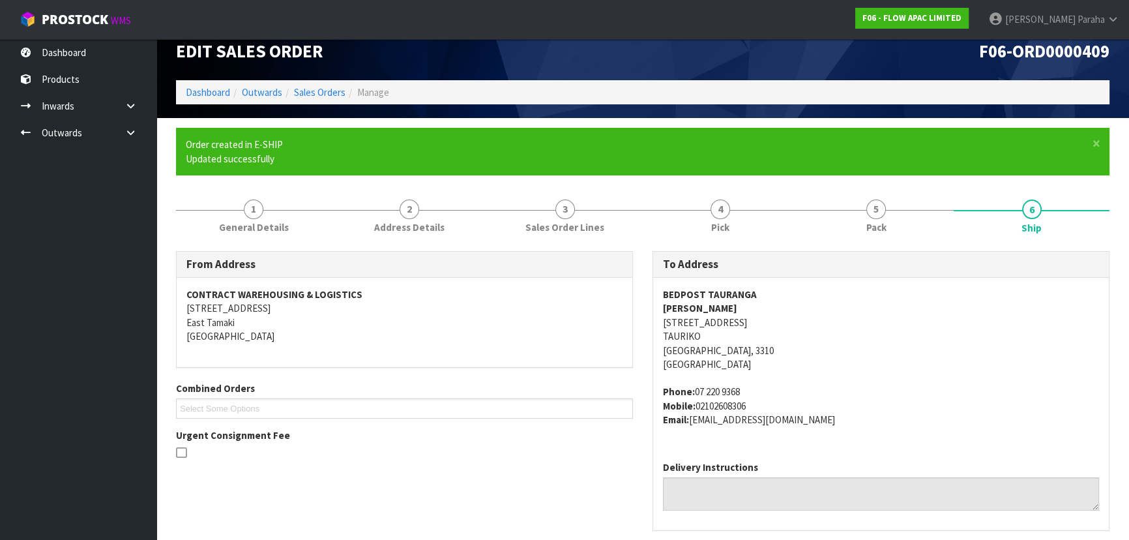
scroll to position [0, 0]
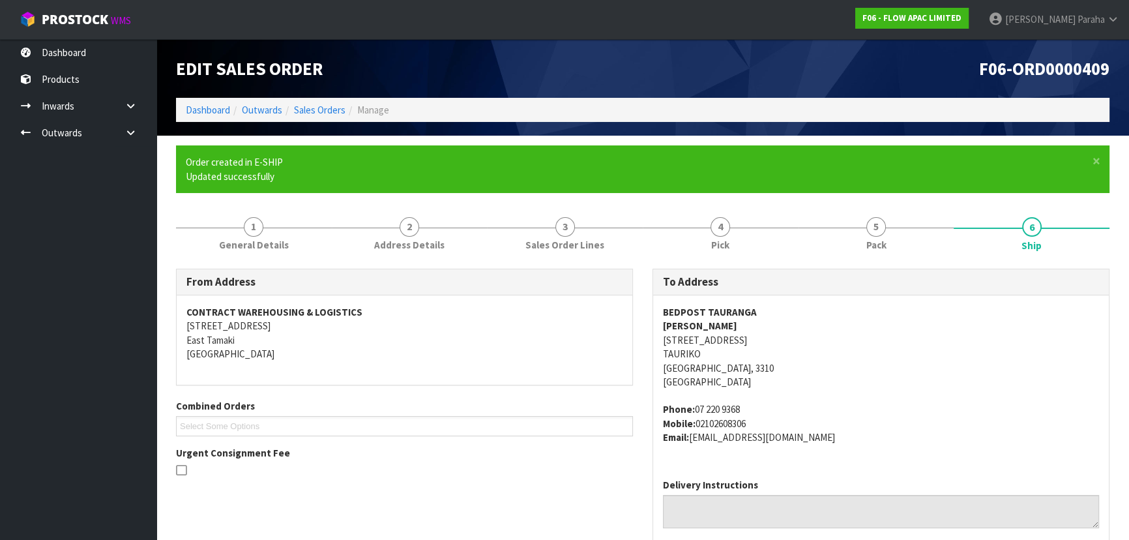
click at [730, 308] on strong "BEDPOST TAURANGA" at bounding box center [710, 312] width 94 height 12
click at [731, 308] on strong "BEDPOST TAURANGA" at bounding box center [710, 312] width 94 height 12
copy strong "BEDPOST TAURANGA"
click at [726, 339] on address "BEDPOST TAURANGA HARRY SEKHON 33-37 TAURIKURA DRIVE TAURIKO Tauranga, 3310 New …" at bounding box center [881, 347] width 436 height 84
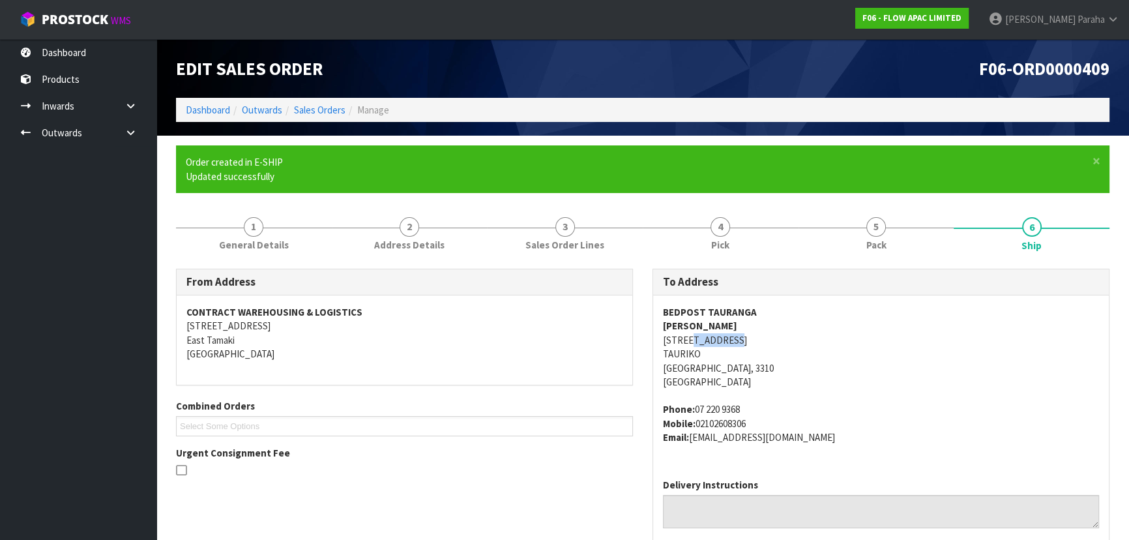
click at [726, 340] on address "BEDPOST TAURANGA HARRY SEKHON 33-37 TAURIKURA DRIVE TAURIKO Tauranga, 3310 New …" at bounding box center [881, 347] width 436 height 84
click at [728, 340] on address "BEDPOST TAURANGA HARRY SEKHON 33-37 TAURIKURA DRIVE TAURIKO Tauranga, 3310 New …" at bounding box center [881, 347] width 436 height 84
copy address "33-37 TAURIKURA DRIVE"
click at [782, 432] on address "Phone: 07 220 9368 Mobile: 02102608306 Email: tauriko@bepost.co.nz" at bounding box center [881, 423] width 436 height 42
drag, startPoint x: 782, startPoint y: 437, endPoint x: 694, endPoint y: 449, distance: 89.5
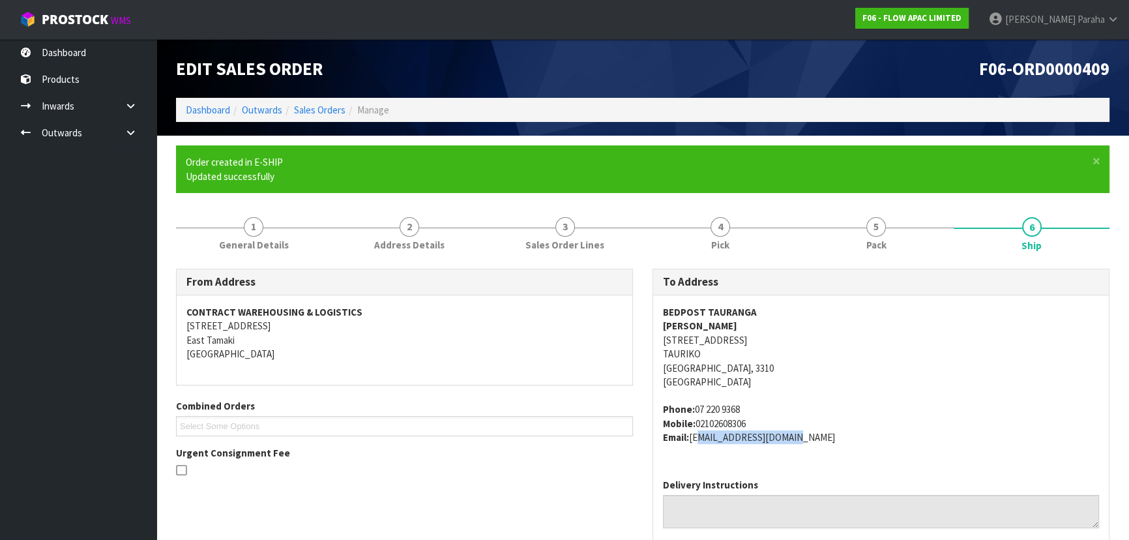
click at [692, 449] on div "BEDPOST TAURANGA HARRY SEKHON 33-37 TAURIKURA DRIVE TAURIKO Tauranga, 3310 New …" at bounding box center [881, 381] width 456 height 173
copy address "tauriko@bepost.co.nz"
drag, startPoint x: 741, startPoint y: 409, endPoint x: 696, endPoint y: 411, distance: 45.0
click at [696, 411] on address "Phone: 07 220 9368 Mobile: 02102608306 Email: tauriko@bepost.co.nz" at bounding box center [881, 423] width 436 height 42
copy address "07 220 9368"
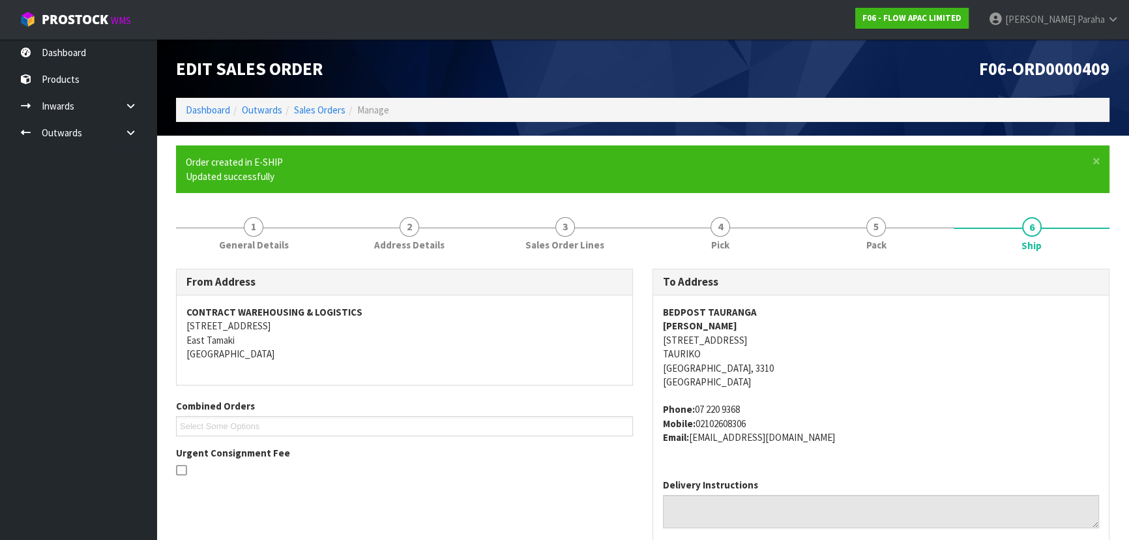
click at [717, 325] on strong "HARRY SEKHON" at bounding box center [700, 325] width 74 height 12
click at [716, 325] on strong "HARRY SEKHON" at bounding box center [700, 325] width 74 height 12
copy strong "HARRY SEKHON"
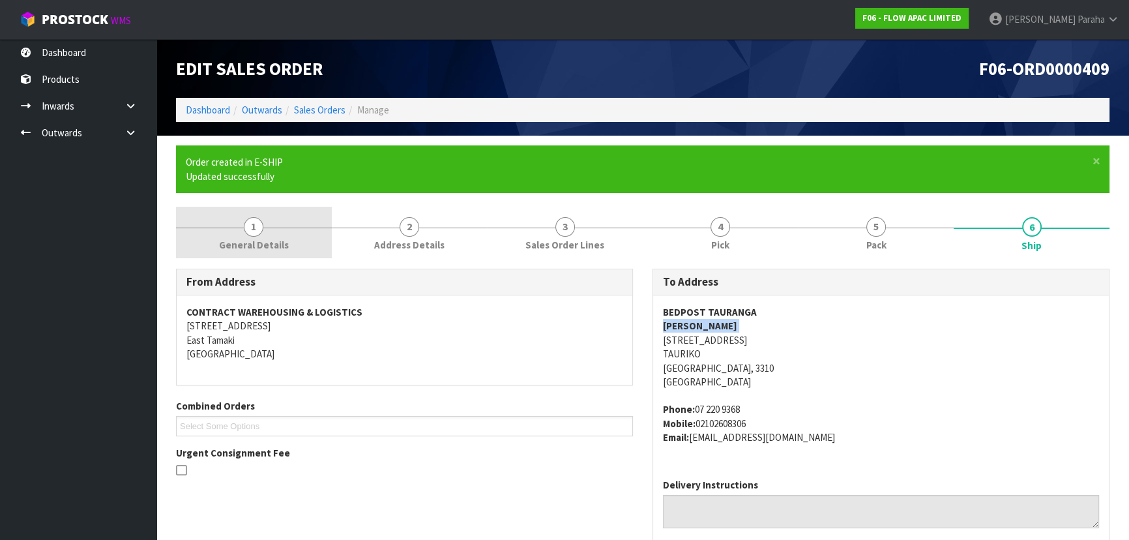
click at [267, 235] on link "1 General Details" at bounding box center [254, 233] width 156 height 52
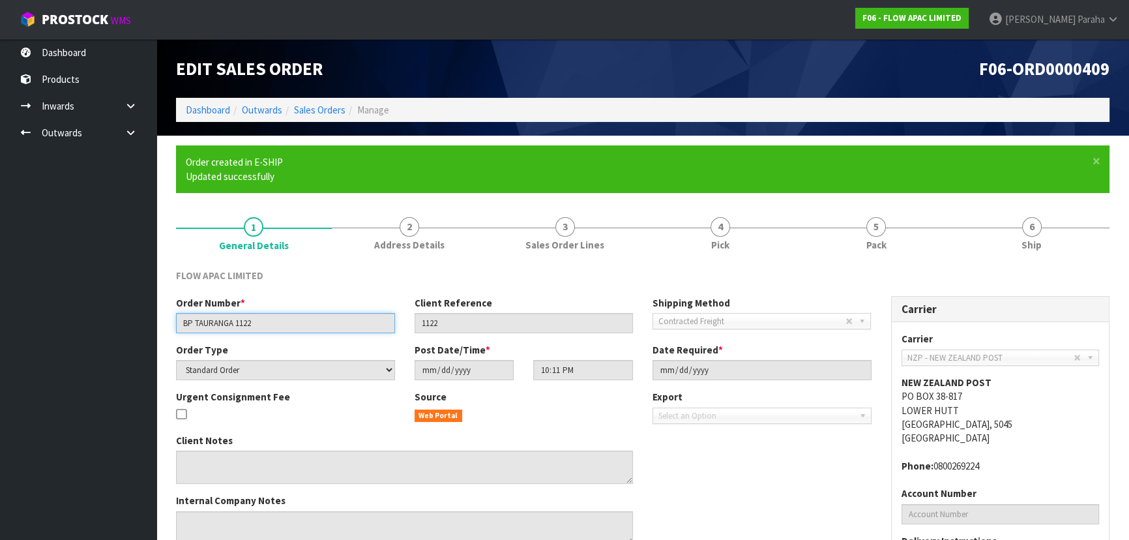
click at [241, 321] on input "BP TAURANGA 1122" at bounding box center [285, 323] width 219 height 20
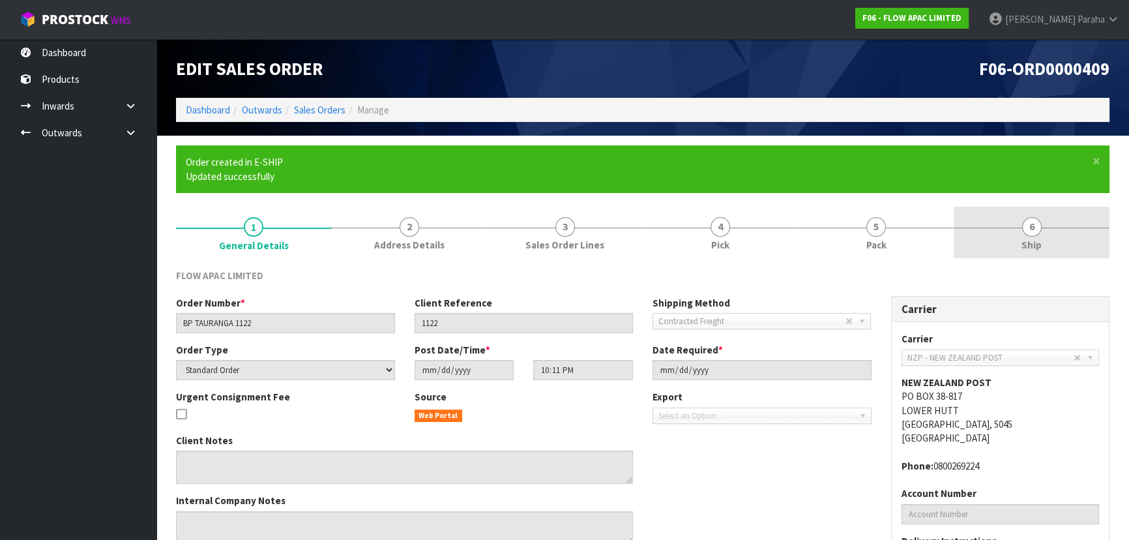
click at [1035, 226] on span "6" at bounding box center [1032, 227] width 20 height 20
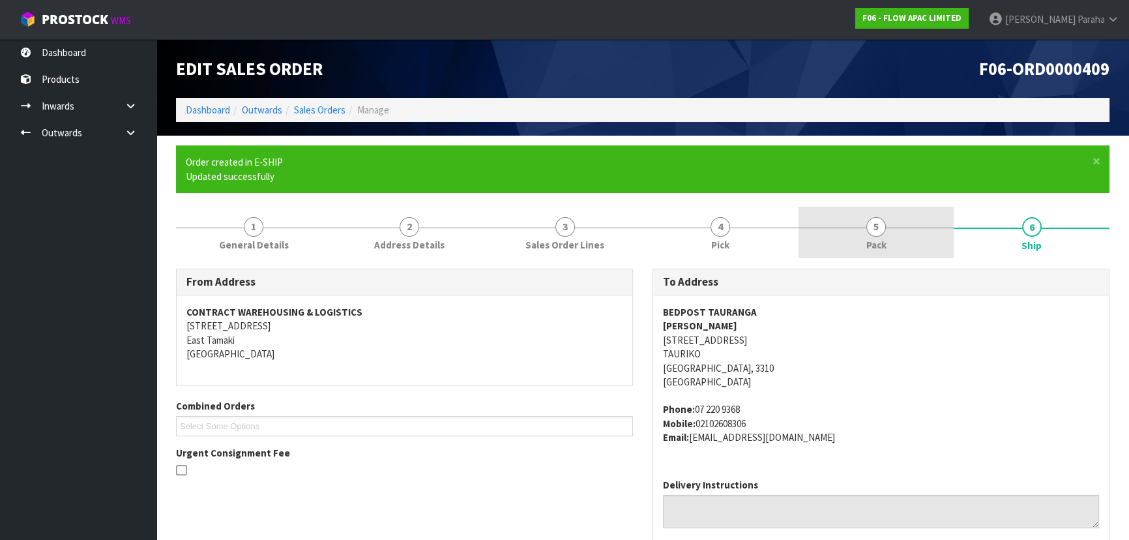
click at [861, 235] on link "5 Pack" at bounding box center [877, 233] width 156 height 52
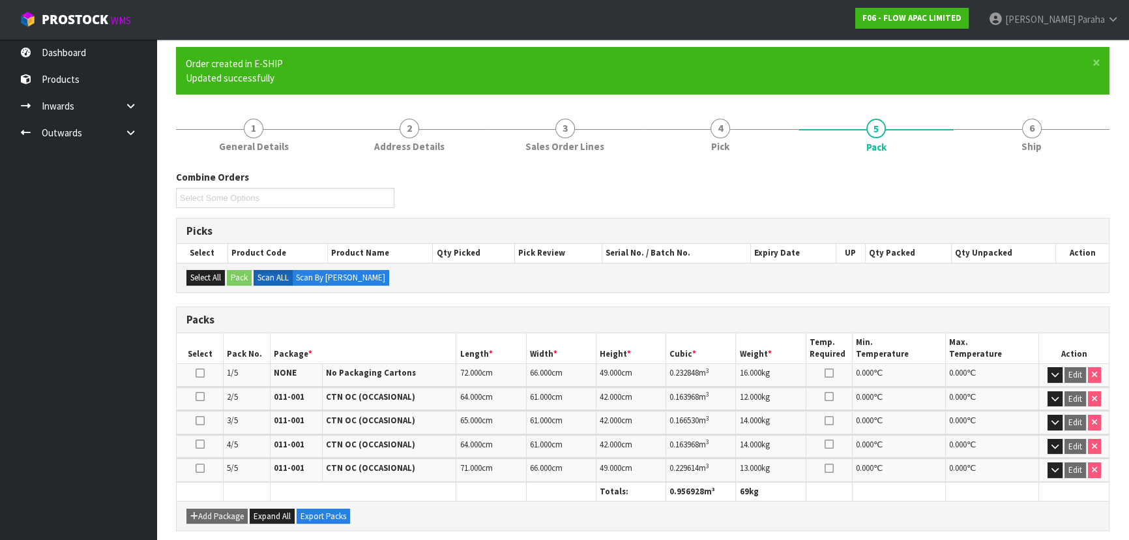
scroll to position [118, 0]
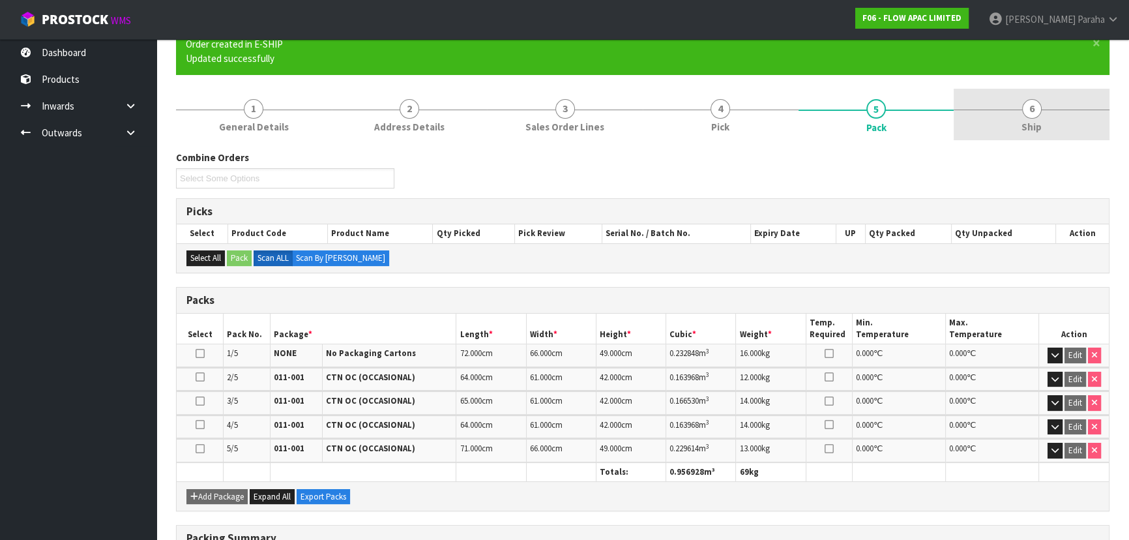
click at [1033, 111] on span "6" at bounding box center [1032, 109] width 20 height 20
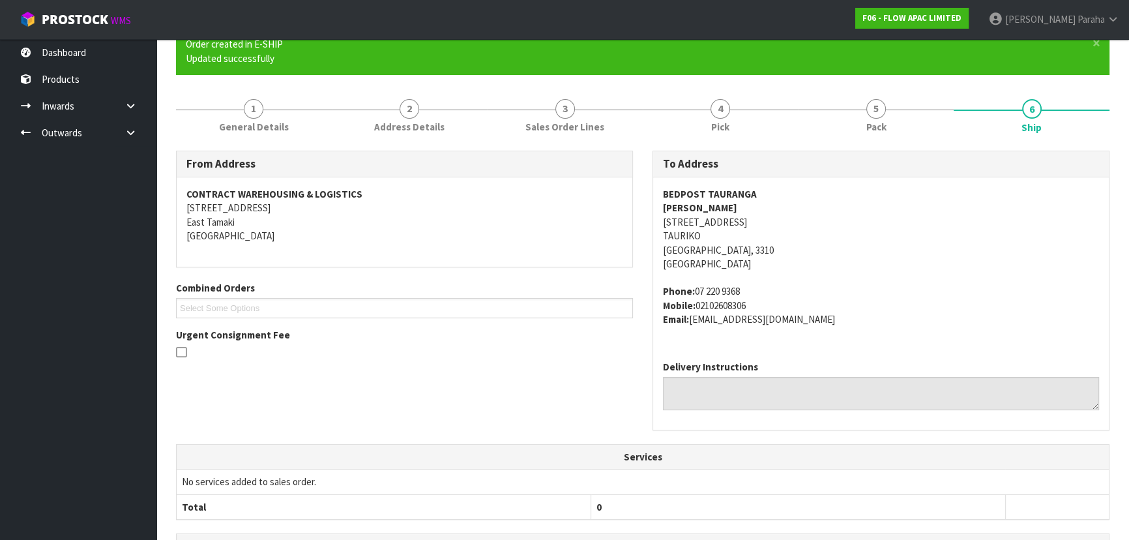
drag, startPoint x: 749, startPoint y: 306, endPoint x: 696, endPoint y: 311, distance: 53.7
click at [696, 311] on address "Phone: 07 220 9368 Mobile: 02102608306 Email: tauriko@bepost.co.nz" at bounding box center [881, 305] width 436 height 42
copy address "02102608306"
click at [733, 289] on address "Phone: 07 220 9368 Mobile: 02102608306 Email: tauriko@bepost.co.nz" at bounding box center [881, 305] width 436 height 42
drag, startPoint x: 743, startPoint y: 288, endPoint x: 696, endPoint y: 294, distance: 48.0
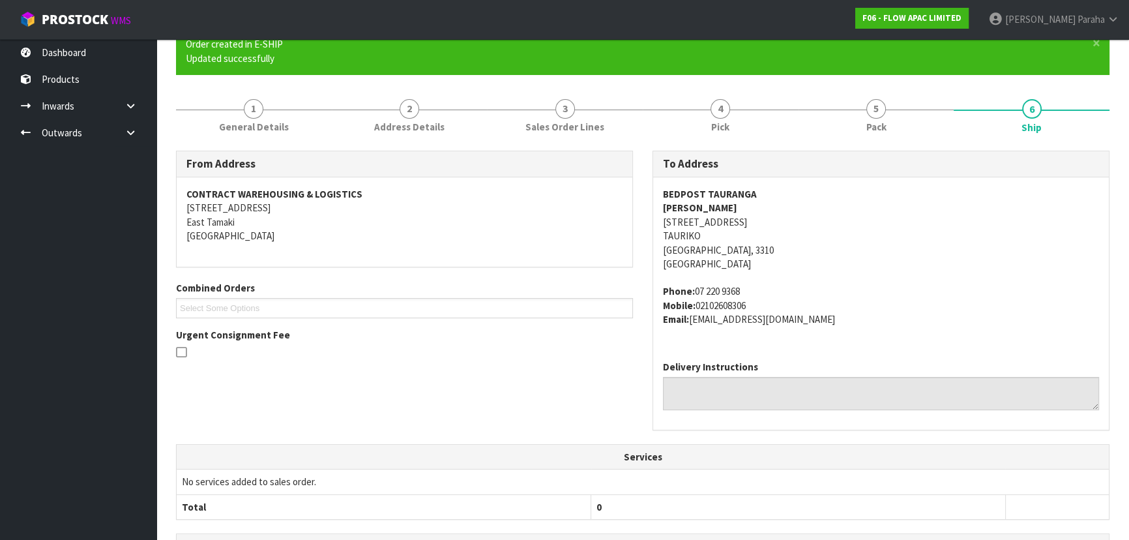
click at [696, 294] on address "Phone: 07 220 9368 Mobile: 02102608306 Email: tauriko@bepost.co.nz" at bounding box center [881, 305] width 436 height 42
copy address "07 220 9368"
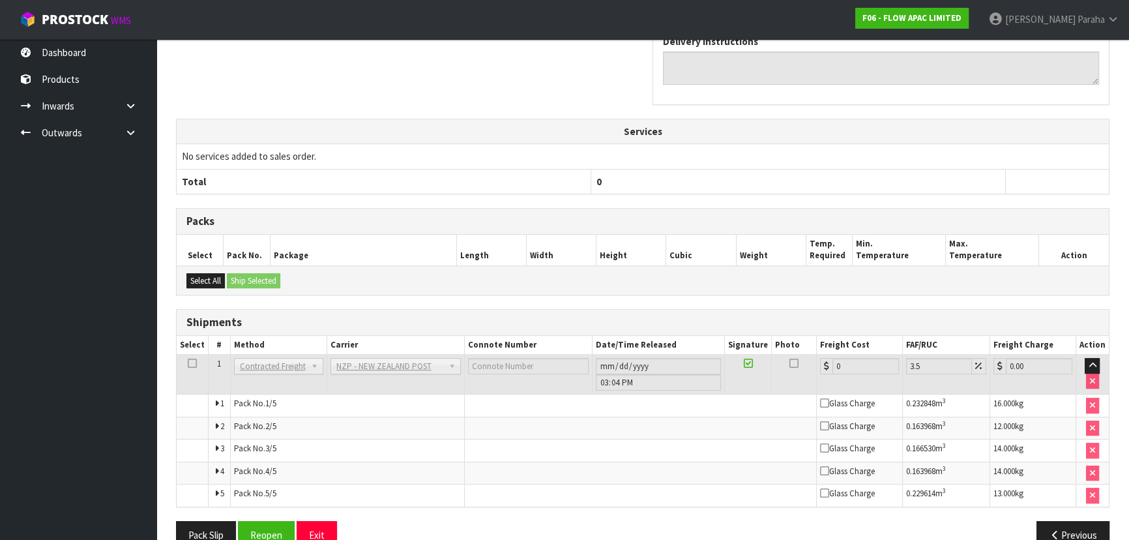
scroll to position [469, 0]
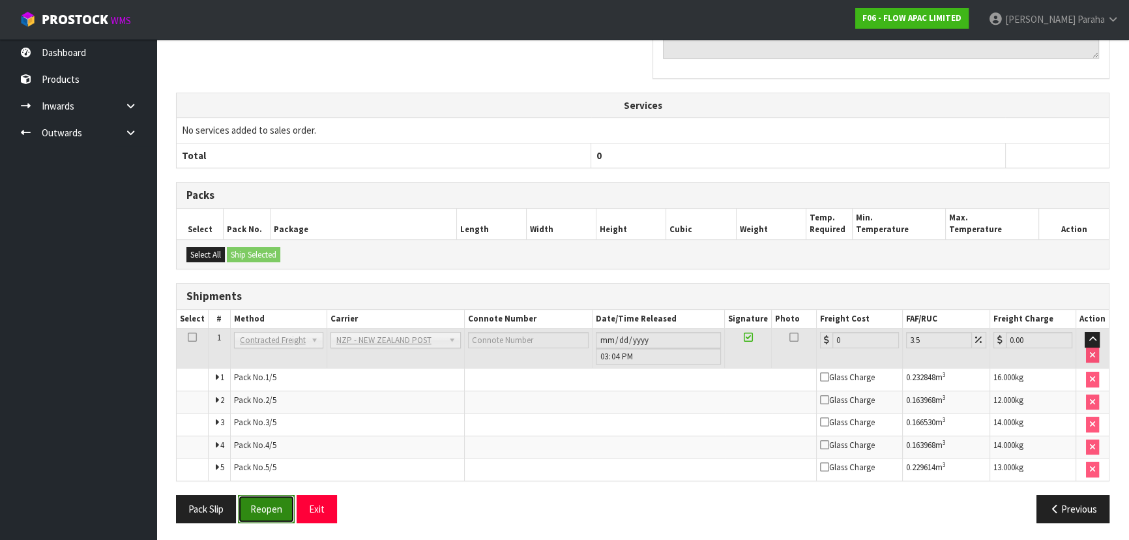
click at [278, 514] on button "Reopen" at bounding box center [266, 509] width 57 height 28
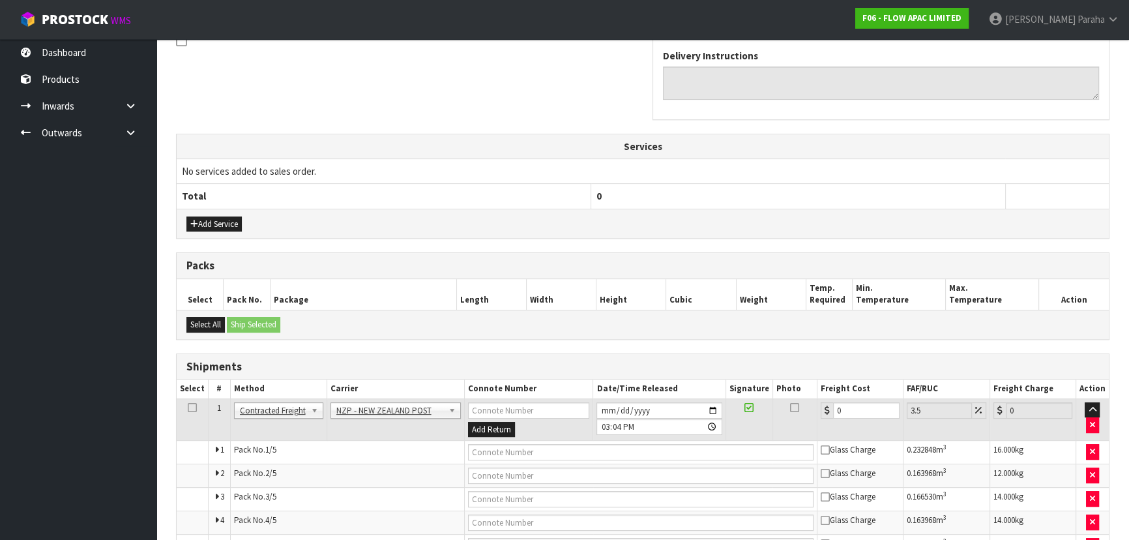
scroll to position [492, 0]
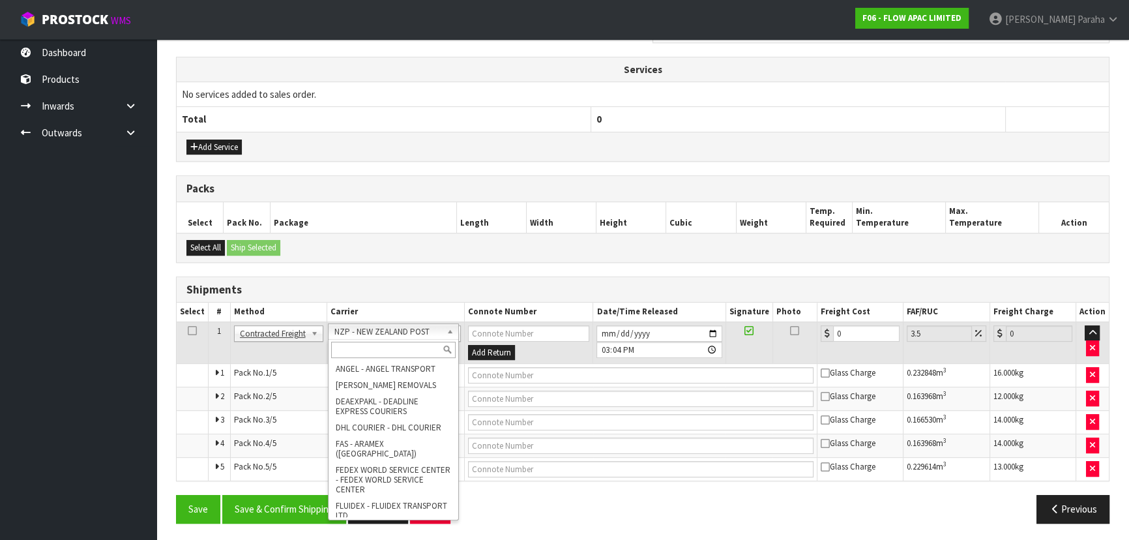
click at [429, 344] on input "text" at bounding box center [393, 350] width 125 height 16
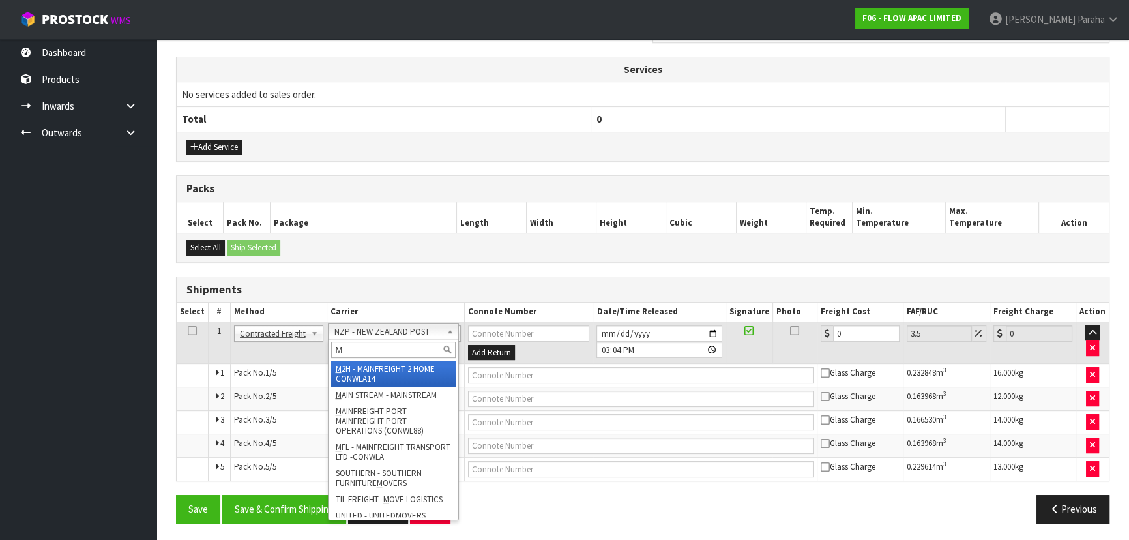
type input "MF"
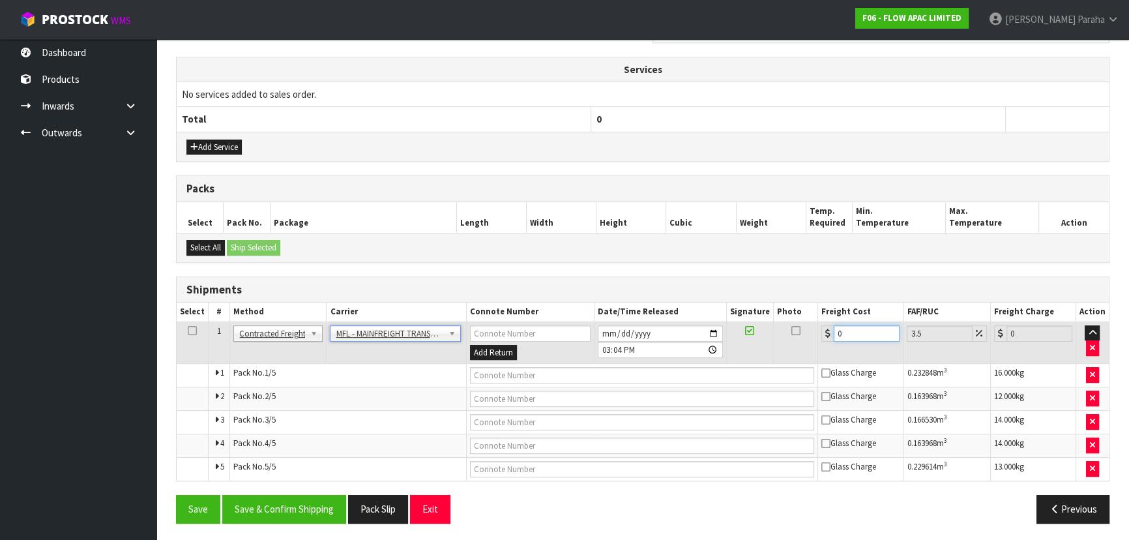
click at [856, 333] on input "0" at bounding box center [867, 333] width 66 height 16
type input "6"
type input "6.21"
type input "62"
type input "64.17"
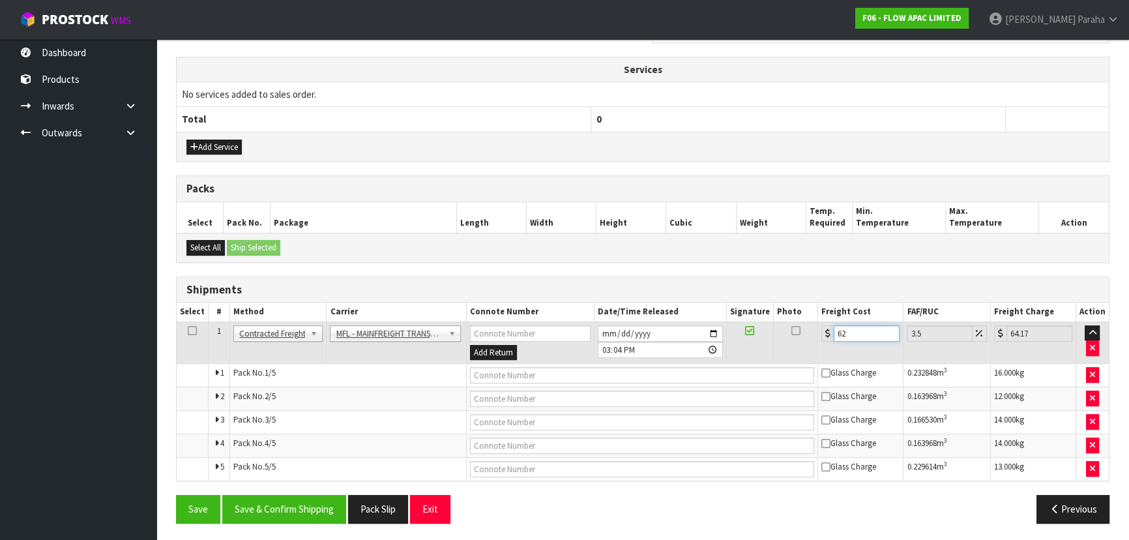
type input "62.3"
type input "64.48"
type input "62.38"
type input "64.56"
type input "62.38"
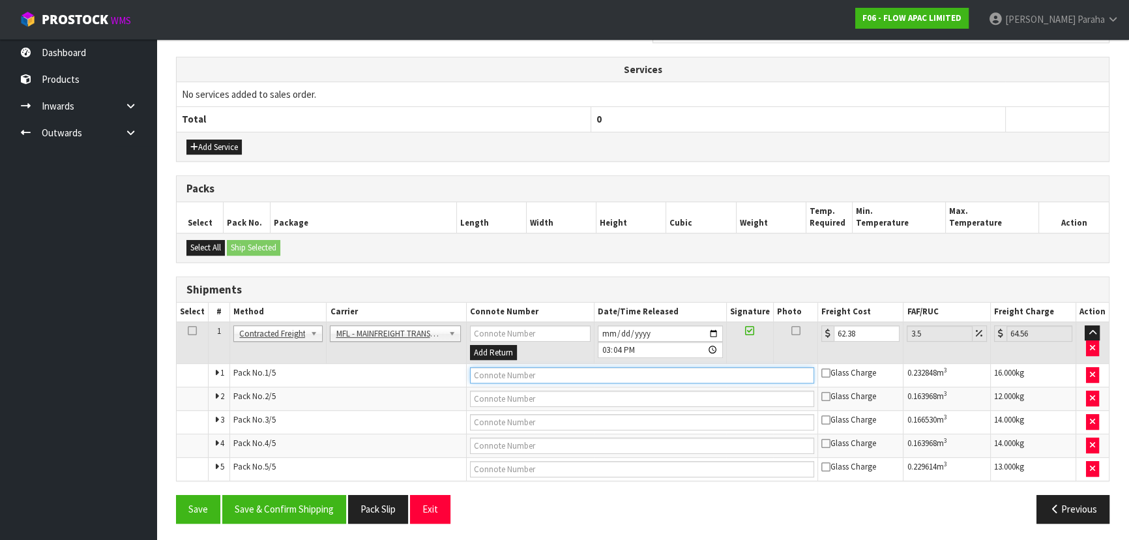
click at [602, 375] on input "text" at bounding box center [642, 375] width 345 height 16
paste input "FWM58877731"
type input "FWM58877731"
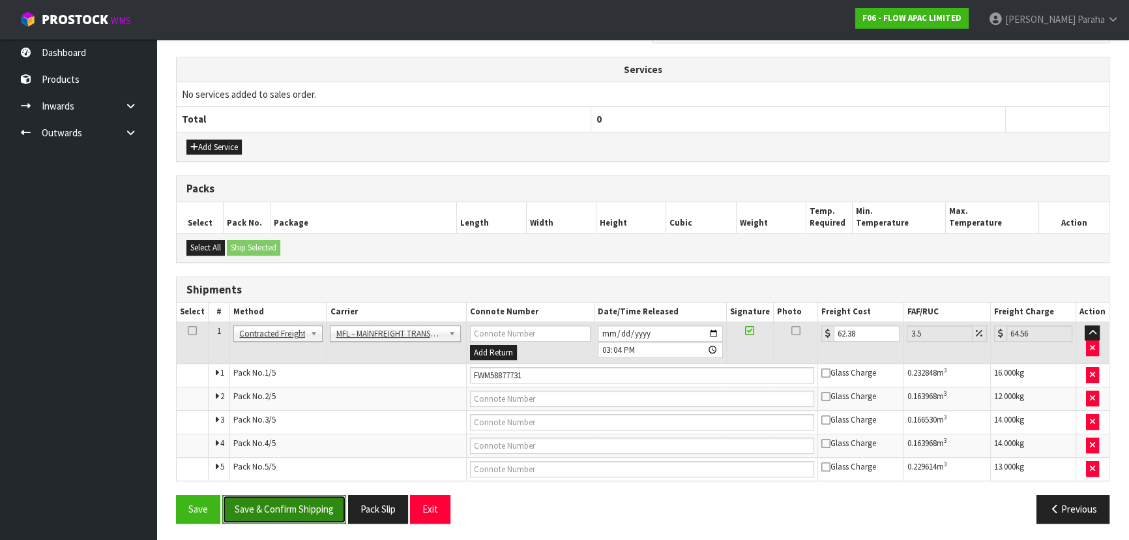
click at [302, 506] on button "Save & Confirm Shipping" at bounding box center [284, 509] width 124 height 28
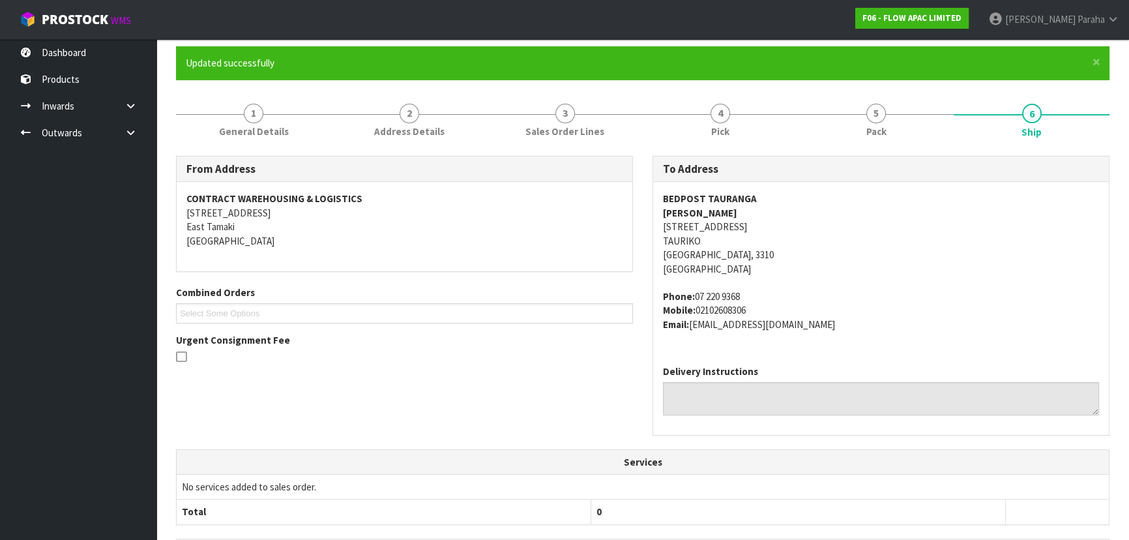
scroll to position [0, 0]
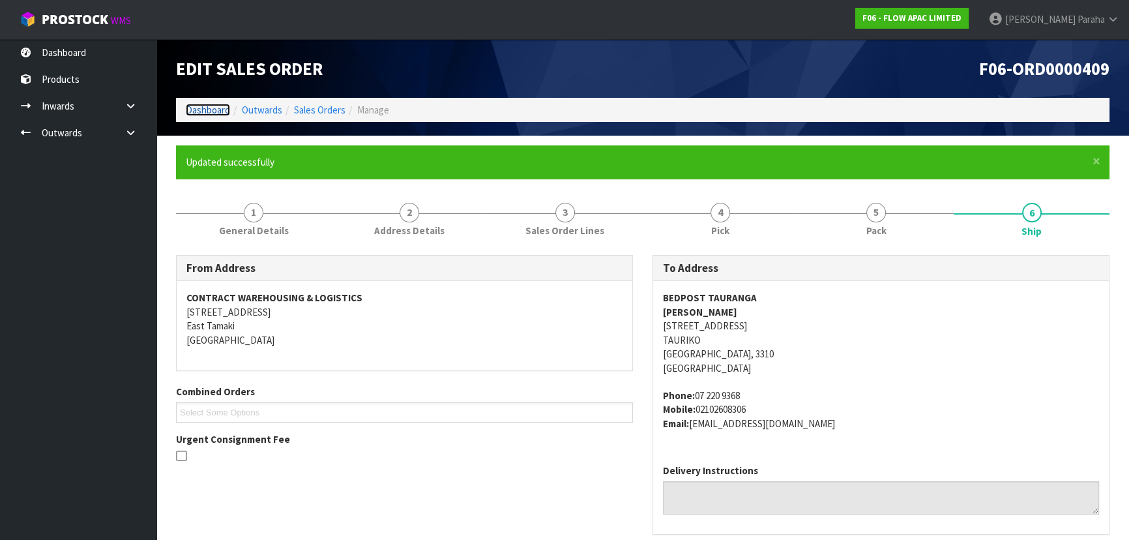
click at [227, 109] on link "Dashboard" at bounding box center [208, 110] width 44 height 12
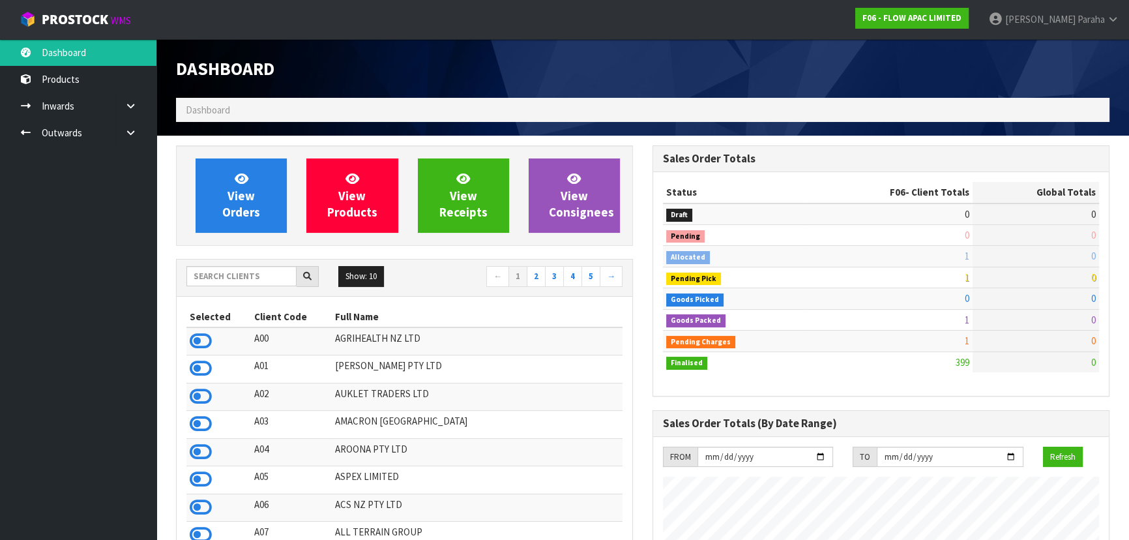
scroll to position [986, 476]
click at [243, 280] on input "text" at bounding box center [241, 276] width 110 height 20
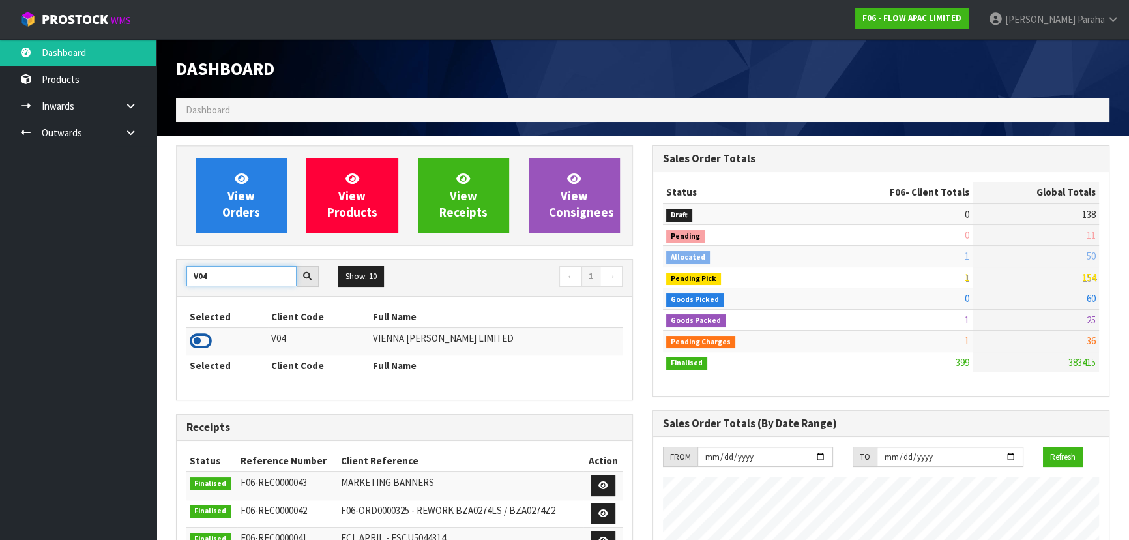
type input "V04"
click at [205, 344] on icon at bounding box center [201, 341] width 22 height 20
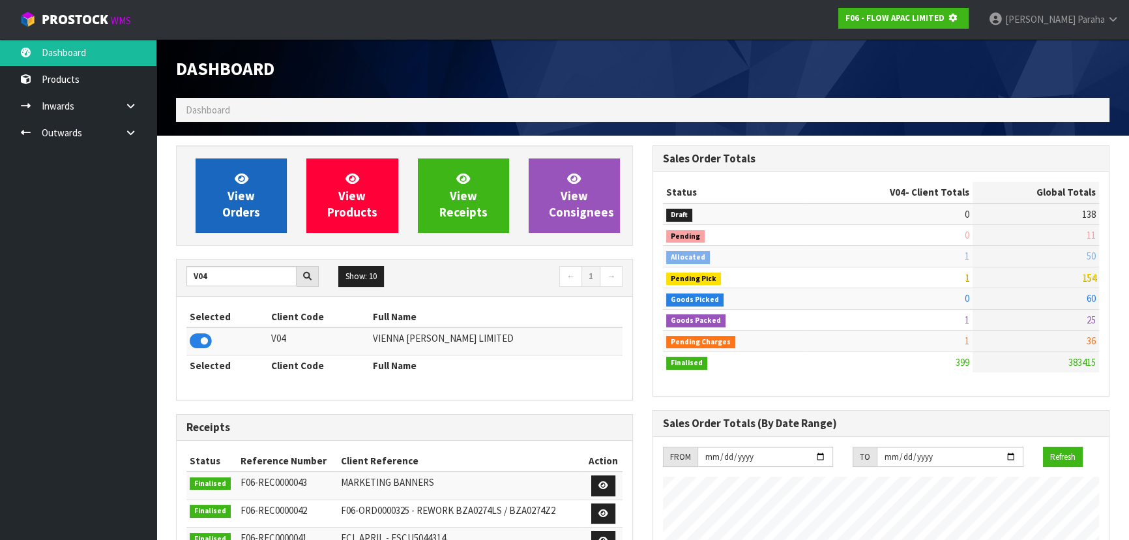
scroll to position [651115, 651450]
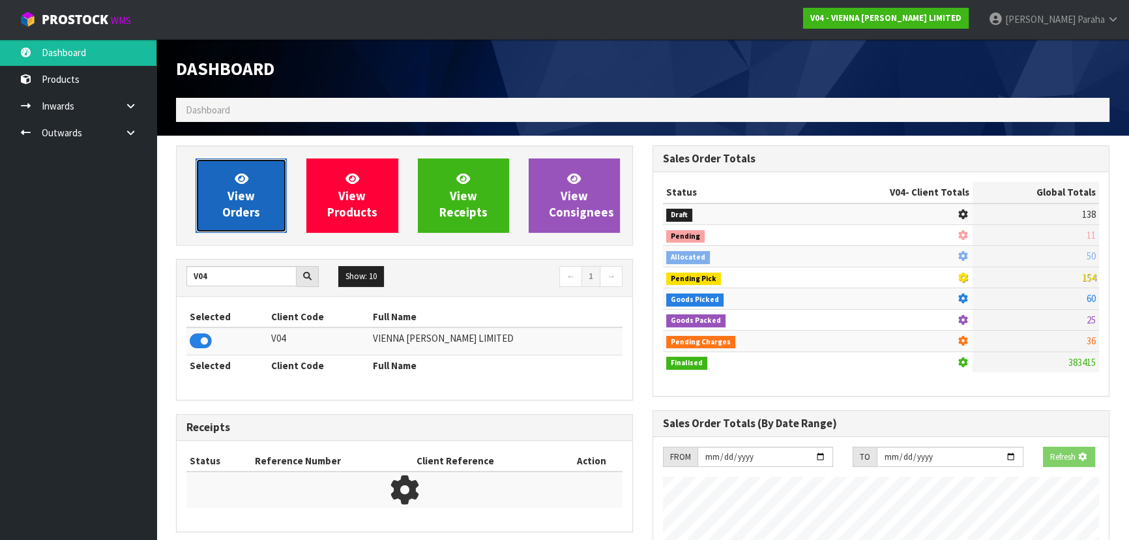
click at [238, 205] on span "View Orders" at bounding box center [241, 195] width 38 height 49
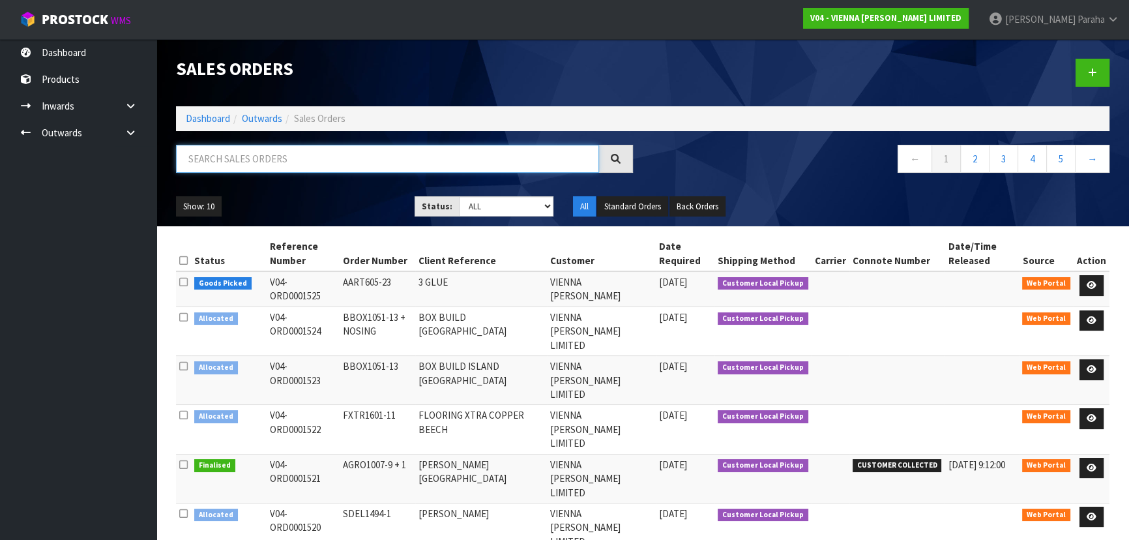
click at [225, 160] on input "text" at bounding box center [387, 159] width 423 height 28
click at [292, 159] on input "text" at bounding box center [387, 159] width 423 height 28
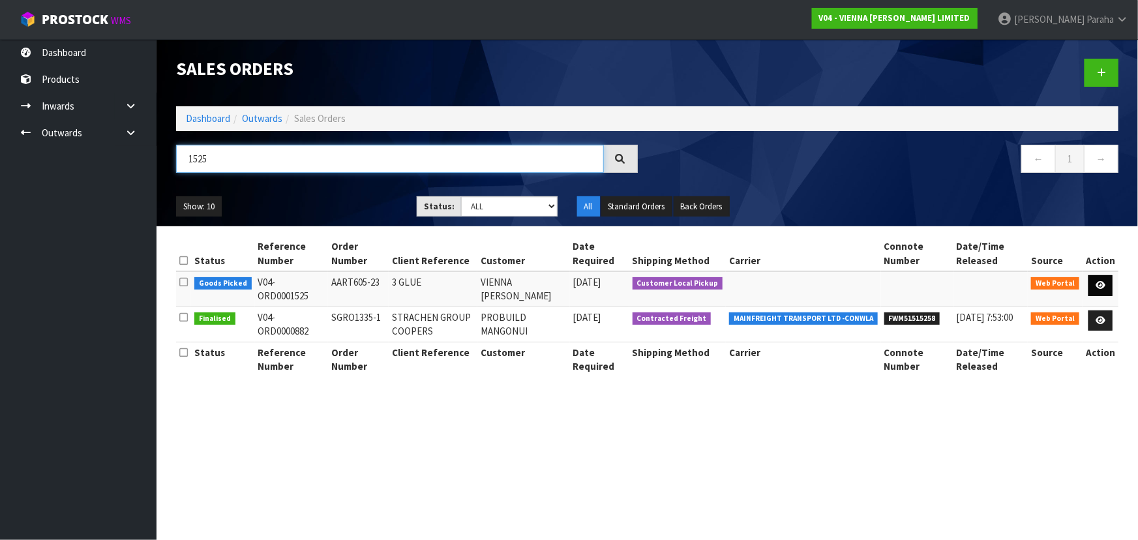
type input "1525"
click at [1103, 287] on icon at bounding box center [1100, 285] width 10 height 8
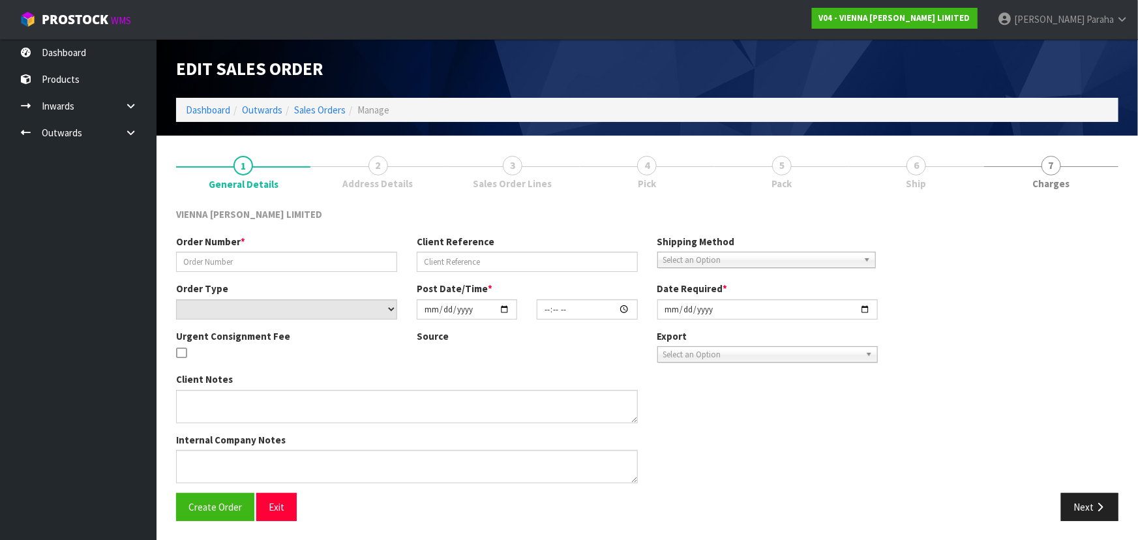
type input "AART605-23"
type input "3 GLUE"
select select "number:0"
type input "2025-09-29"
type input "13:01:00.000"
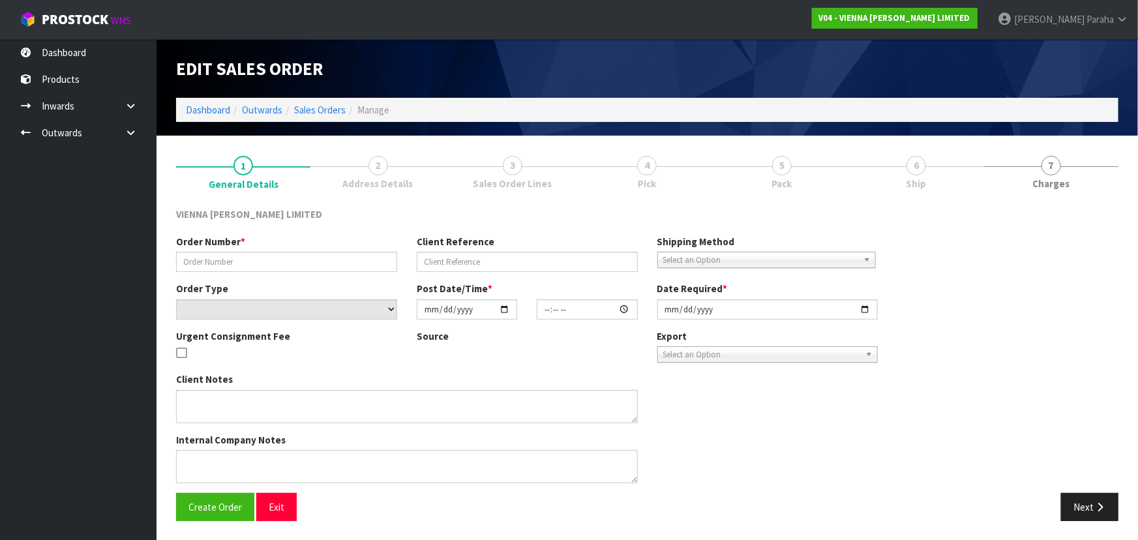
type input "2025-09-29"
type textarea "3 GLUE"
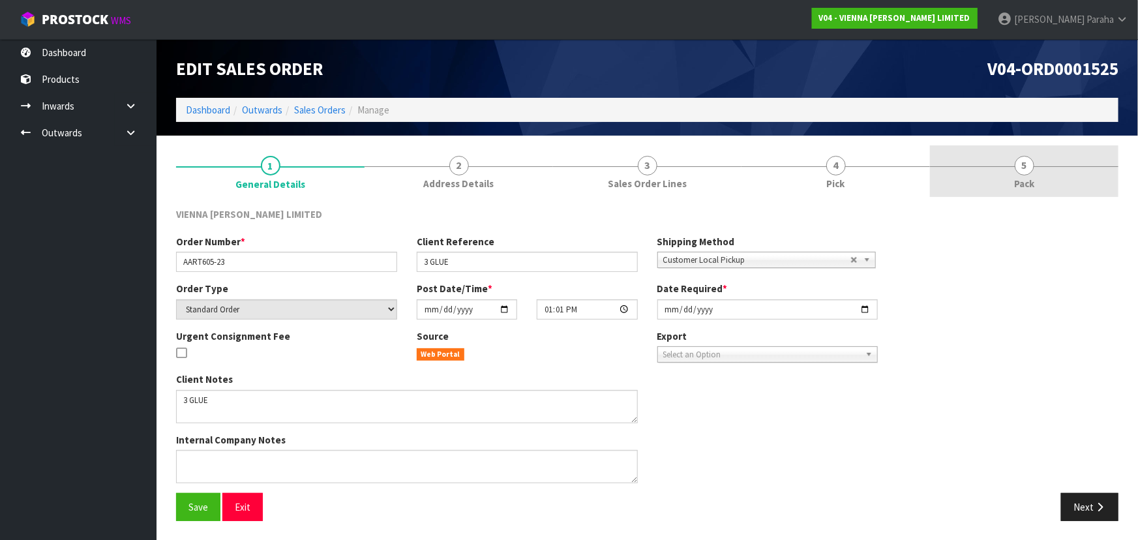
click at [1024, 174] on span "5" at bounding box center [1024, 166] width 20 height 20
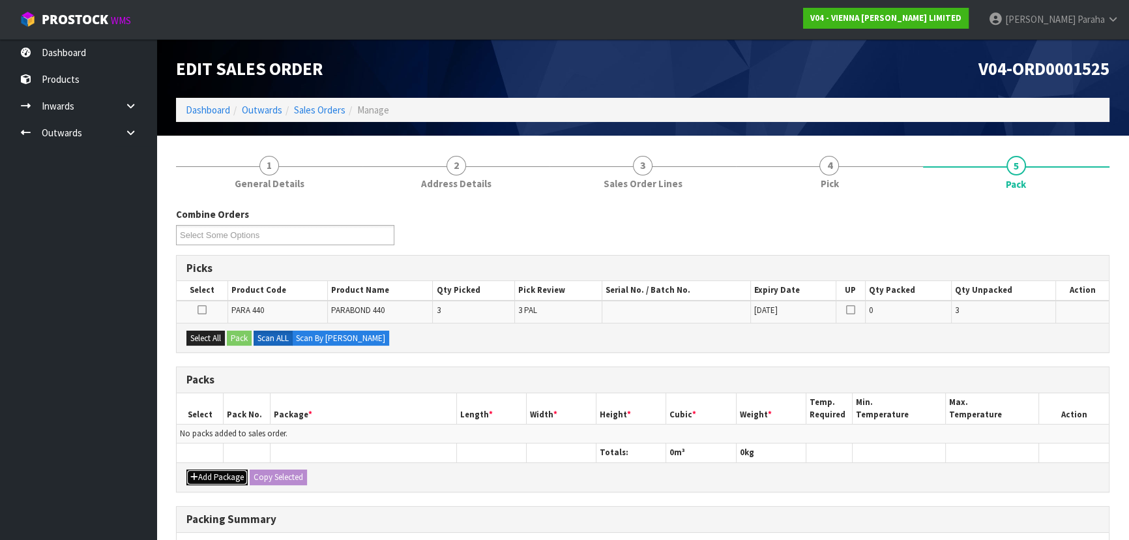
click at [221, 480] on button "Add Package" at bounding box center [216, 477] width 61 height 16
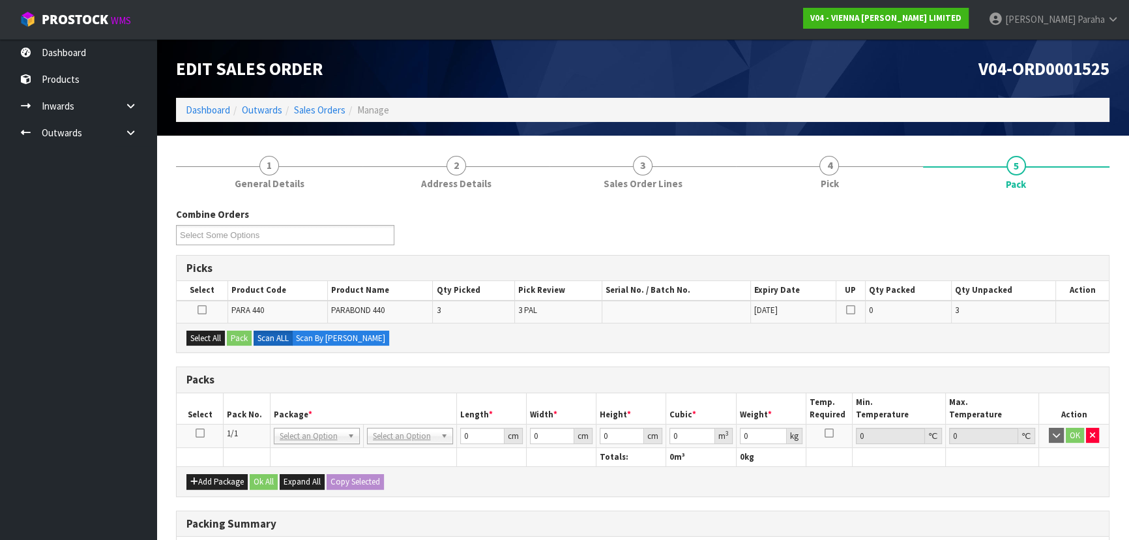
click at [197, 433] on icon at bounding box center [200, 433] width 9 height 1
click at [210, 337] on button "Select All" at bounding box center [205, 339] width 38 height 16
click at [235, 334] on button "Pack" at bounding box center [239, 339] width 25 height 16
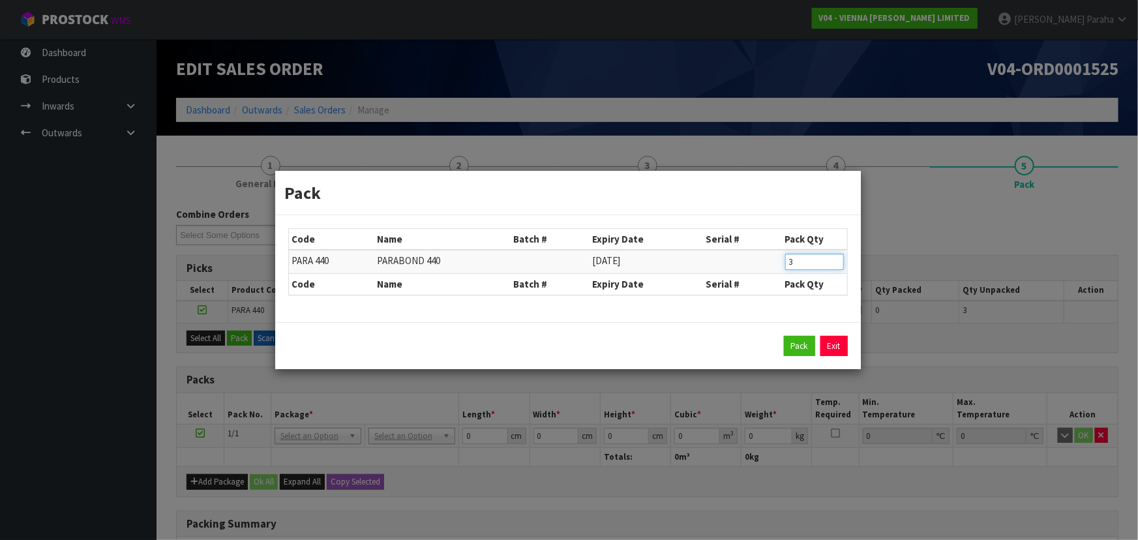
click at [769, 266] on tr "PARA 440 PARABOND 440 02/04/2026 3" at bounding box center [568, 262] width 558 height 24
type input "1"
click at [792, 349] on button "Pack" at bounding box center [799, 346] width 31 height 21
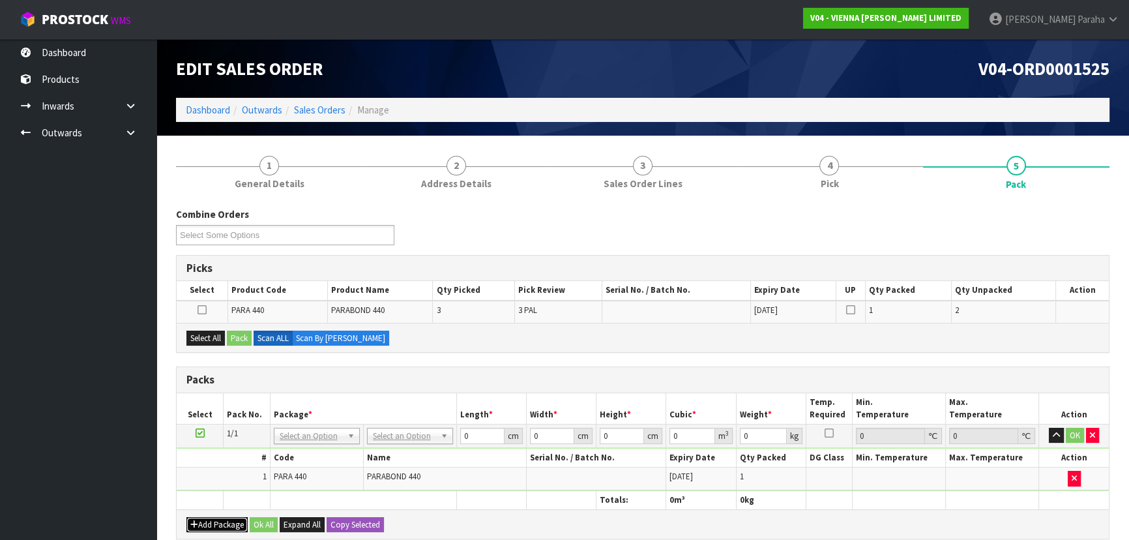
click at [218, 520] on button "Add Package" at bounding box center [216, 525] width 61 height 16
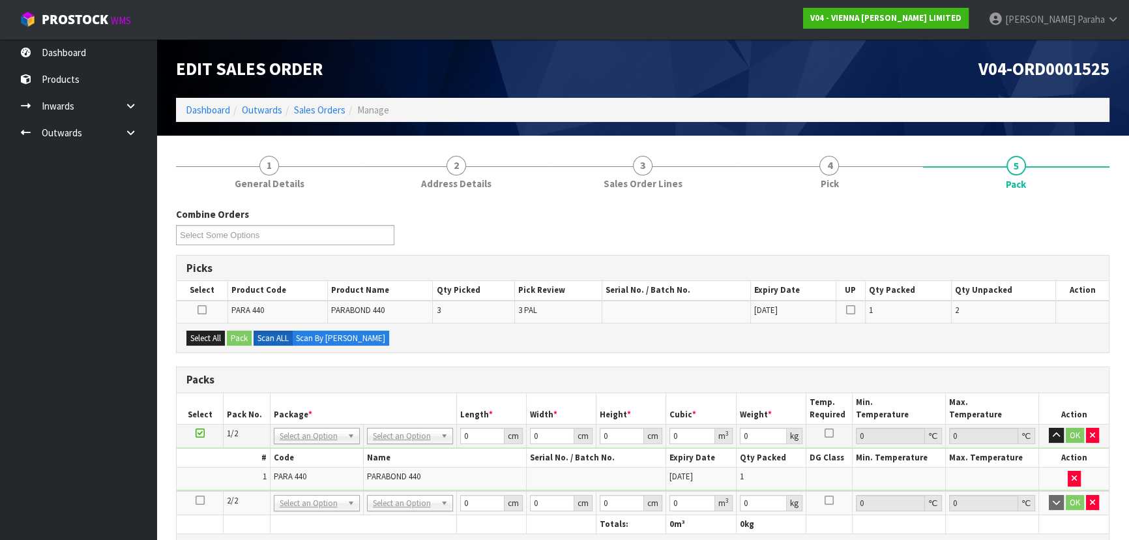
click at [202, 500] on icon at bounding box center [200, 500] width 9 height 1
click at [202, 331] on button "Select All" at bounding box center [205, 339] width 38 height 16
click at [235, 332] on button "Pack" at bounding box center [239, 339] width 25 height 16
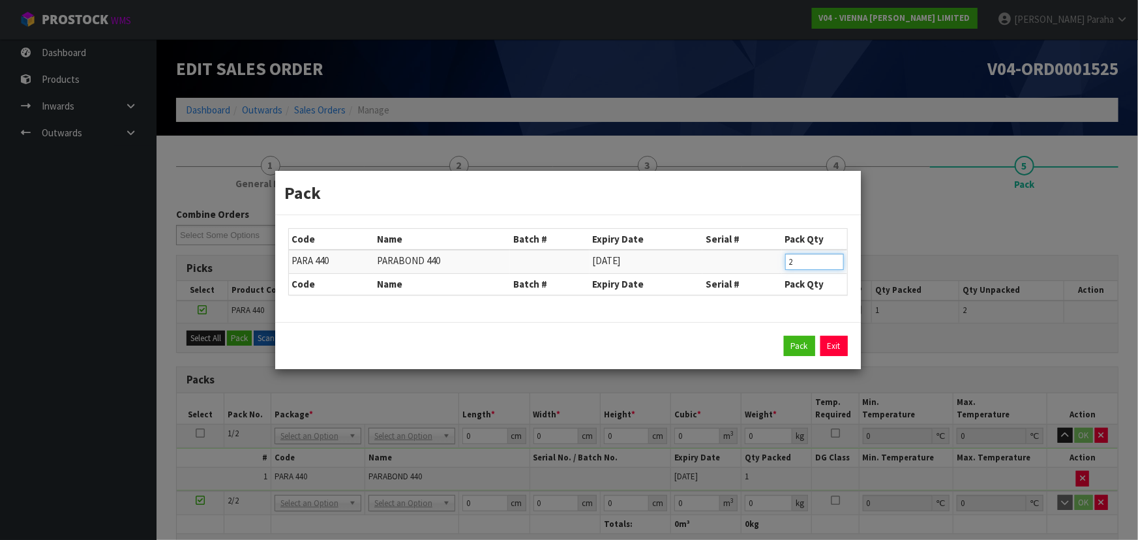
drag, startPoint x: 766, startPoint y: 268, endPoint x: 755, endPoint y: 267, distance: 11.1
click at [756, 268] on tr "PARA 440 PARABOND 440 02/04/2026 2" at bounding box center [568, 262] width 558 height 24
type input "1"
click at [798, 348] on button "Pack" at bounding box center [799, 346] width 31 height 21
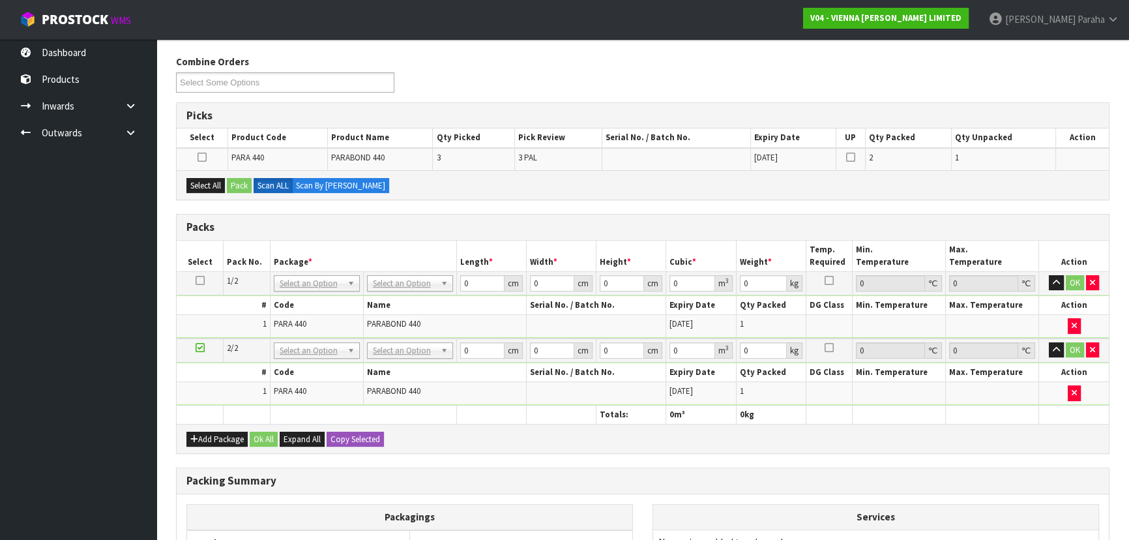
scroll to position [237, 0]
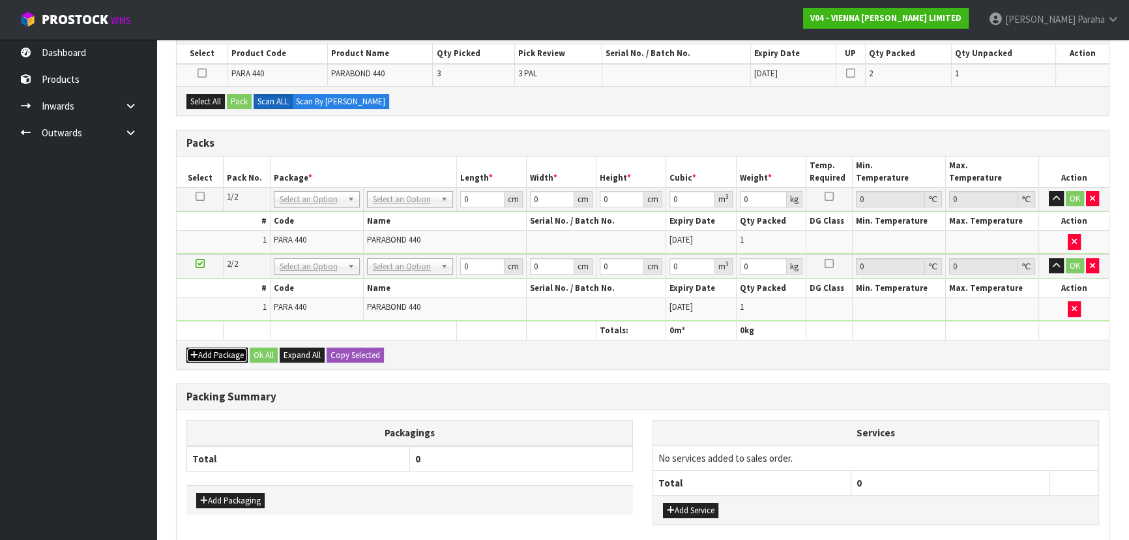
click at [202, 353] on button "Add Package" at bounding box center [216, 355] width 61 height 16
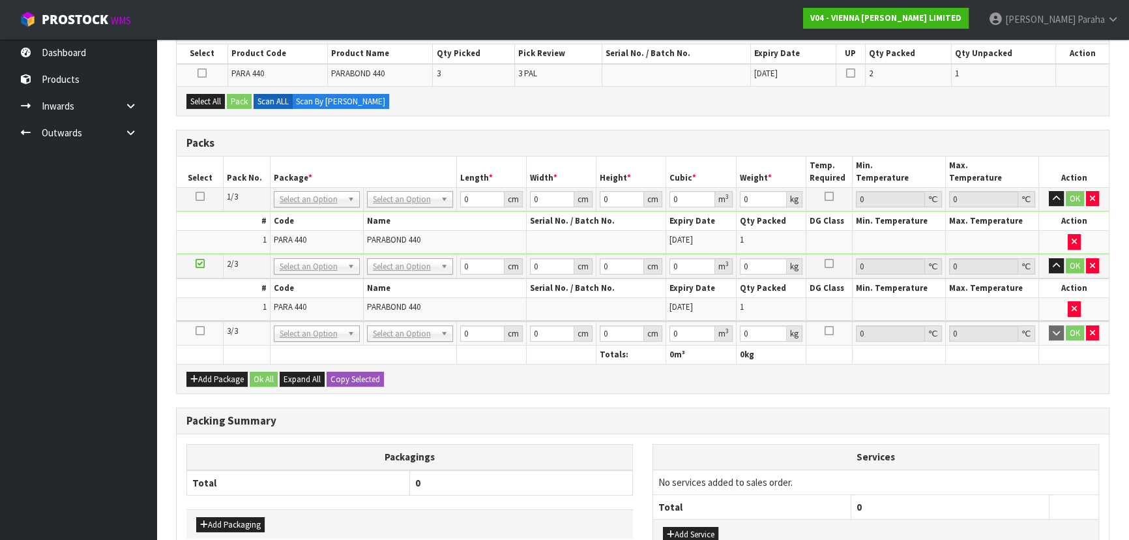
click at [198, 331] on icon at bounding box center [200, 331] width 9 height 1
click at [209, 98] on button "Select All" at bounding box center [205, 102] width 38 height 16
click at [234, 98] on button "Pack" at bounding box center [239, 102] width 25 height 16
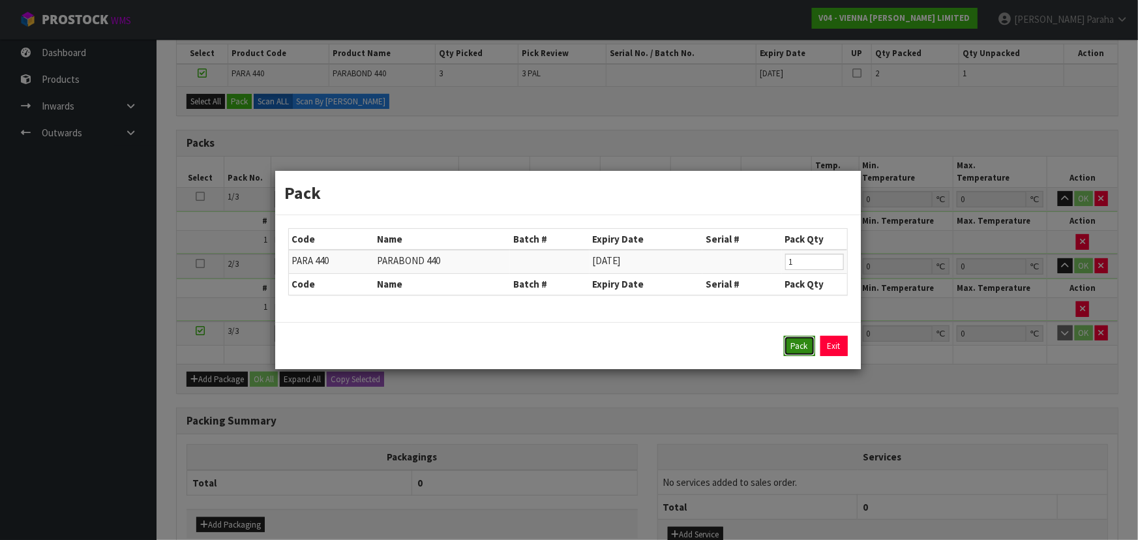
click at [787, 347] on button "Pack" at bounding box center [799, 346] width 31 height 21
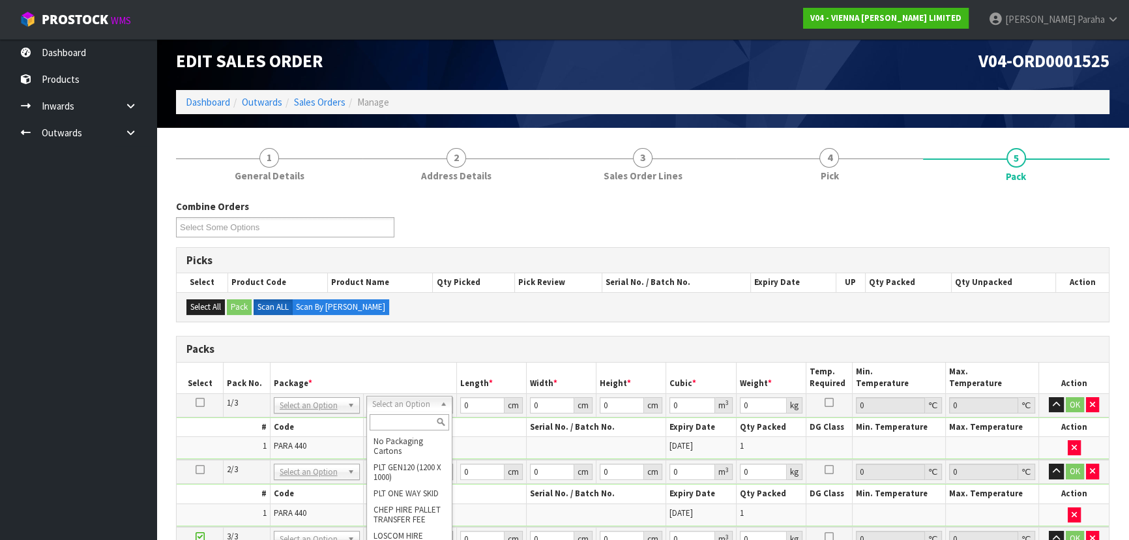
scroll to position [0, 0]
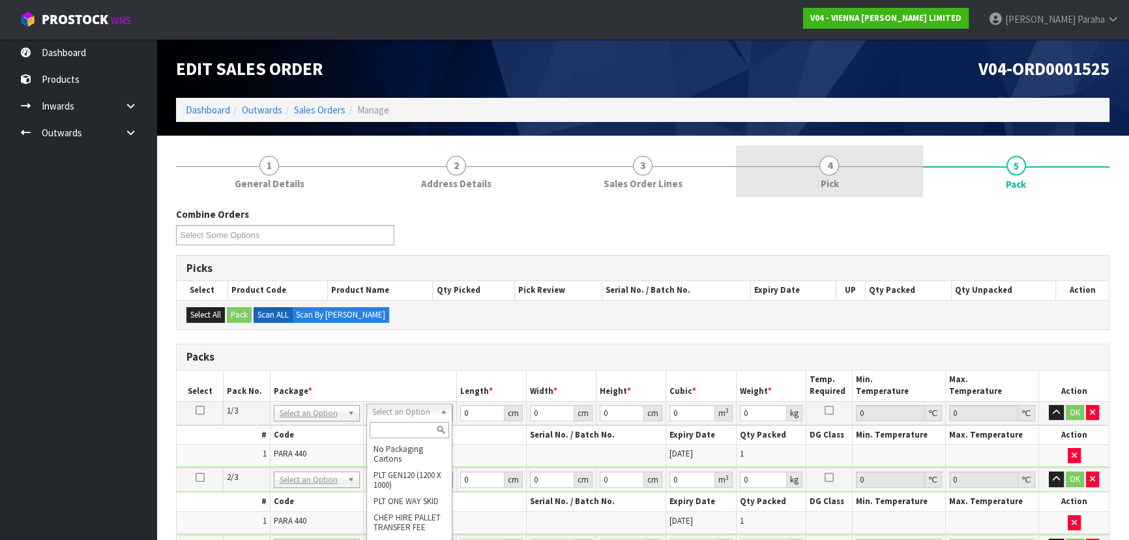
click at [830, 168] on span "4" at bounding box center [829, 166] width 20 height 20
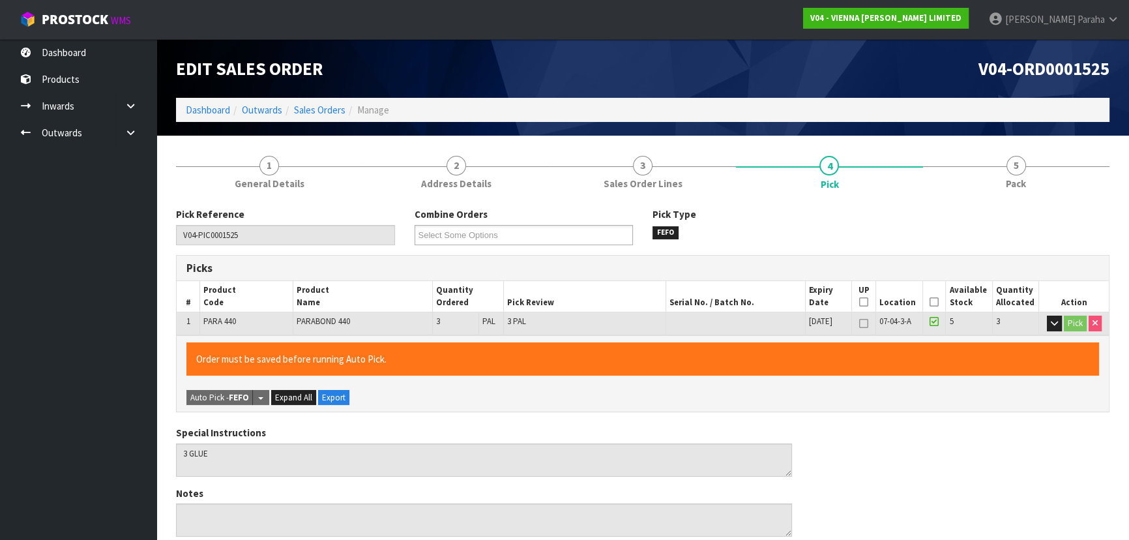
scroll to position [59, 0]
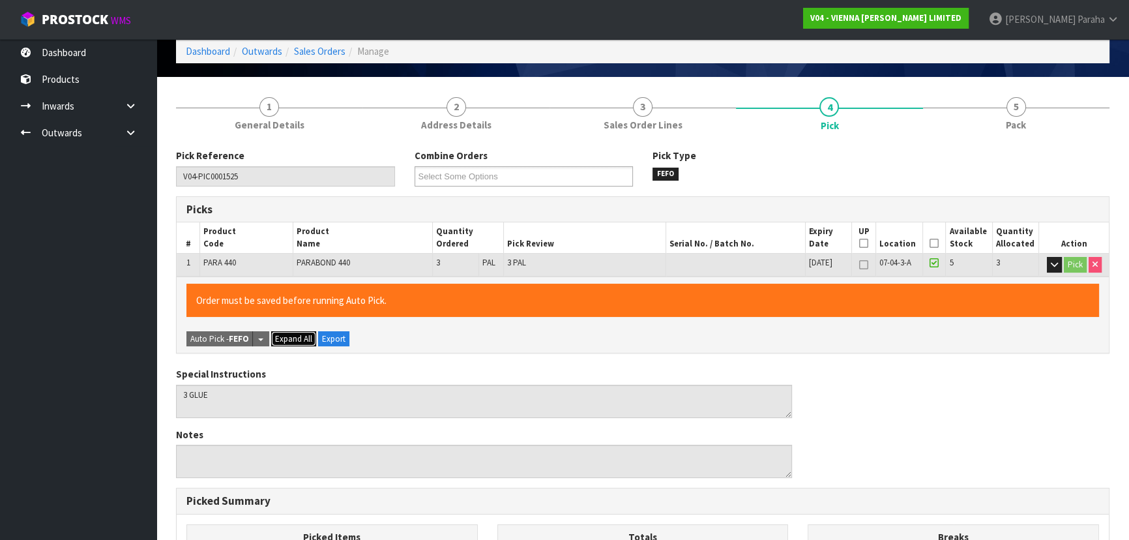
click at [305, 333] on span "Expand All" at bounding box center [293, 338] width 37 height 11
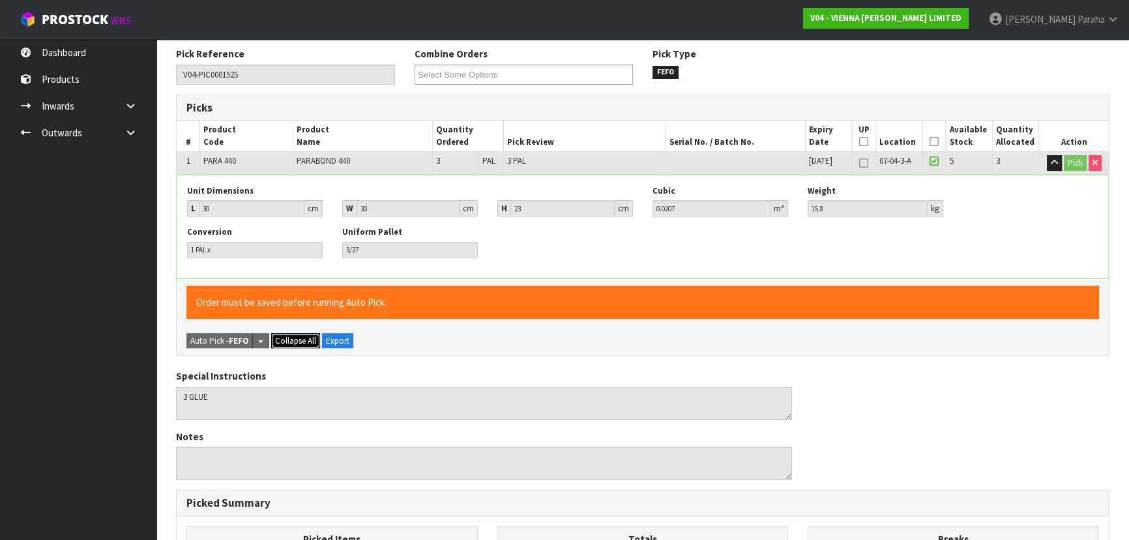
scroll to position [52, 0]
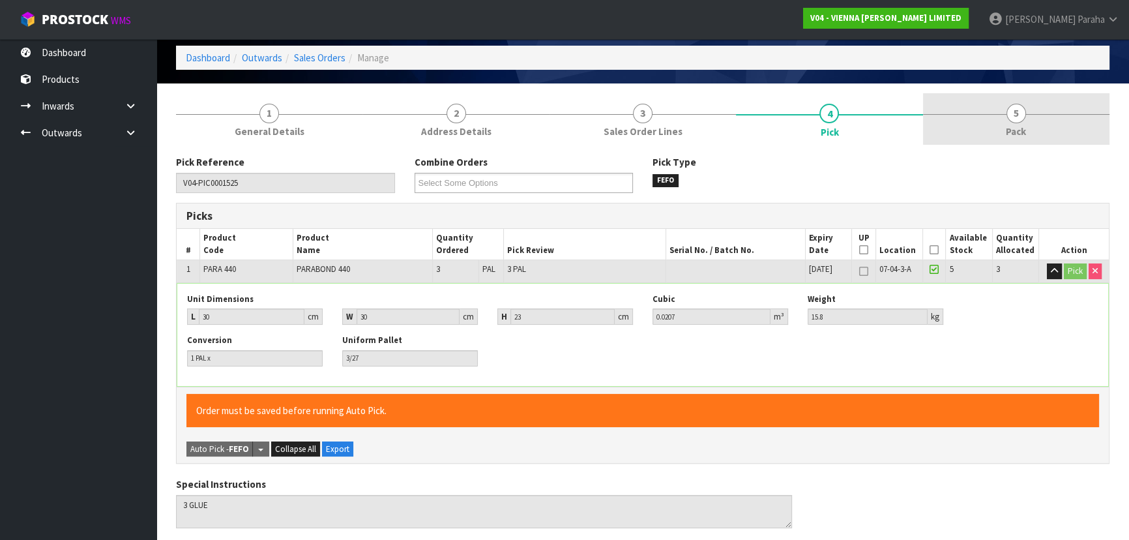
click at [1010, 121] on span "5" at bounding box center [1017, 114] width 20 height 20
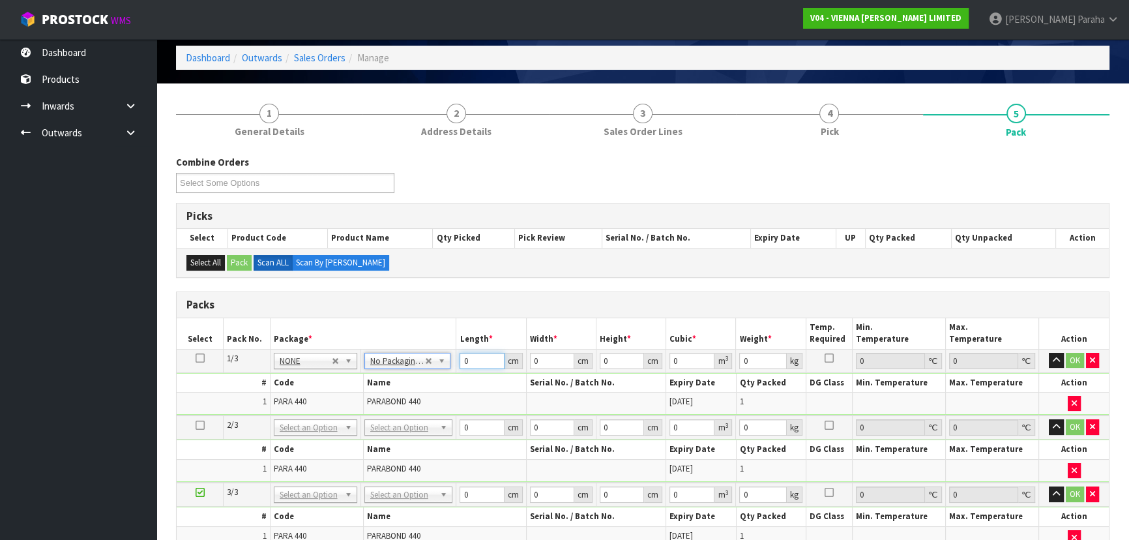
click at [471, 359] on input "0" at bounding box center [482, 361] width 44 height 16
type input "30"
type input "2"
type input "0.0018"
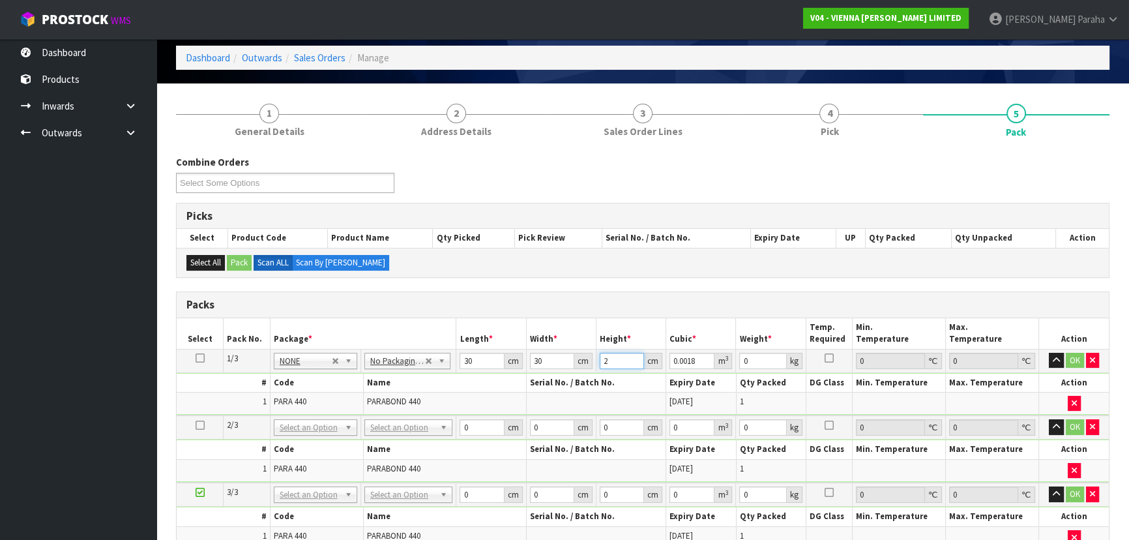
type input "23"
type input "0.0207"
type input "23"
type input "16"
click at [202, 358] on icon at bounding box center [200, 358] width 9 height 1
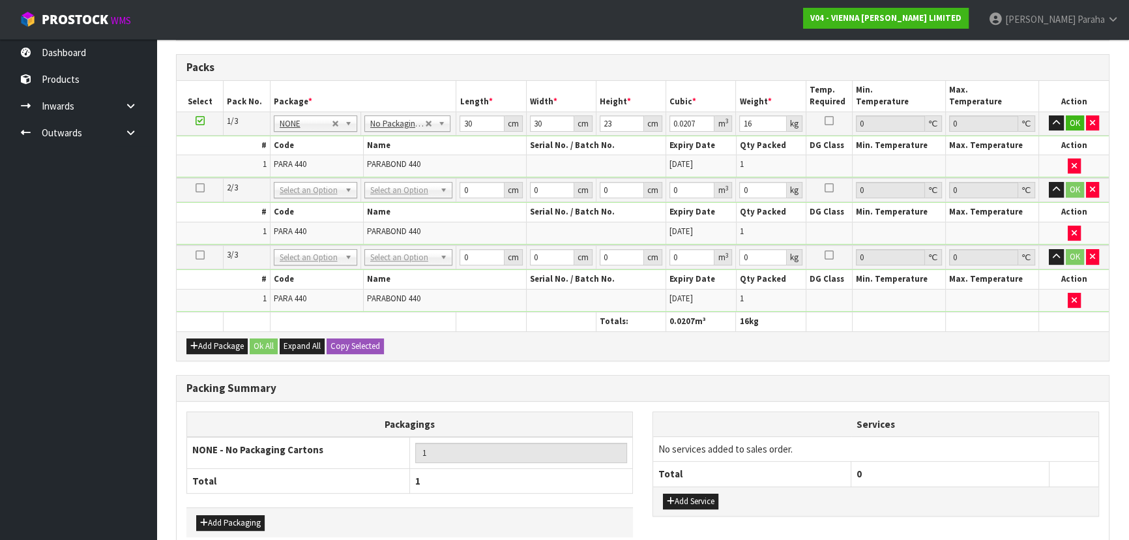
scroll to position [354, 0]
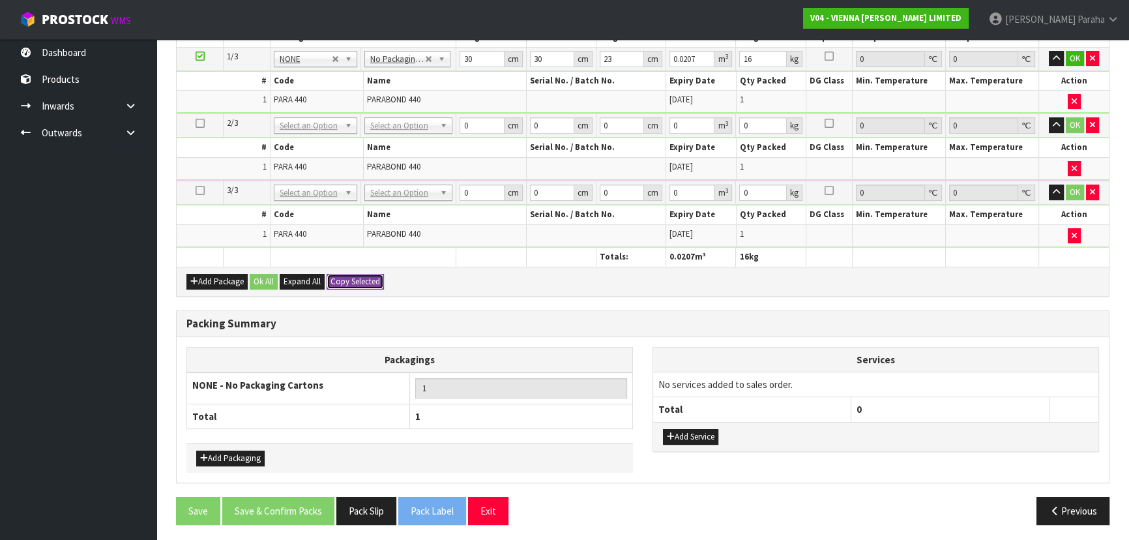
click at [376, 282] on button "Copy Selected" at bounding box center [355, 282] width 57 height 16
click at [376, 282] on button "Confirm Copy Selected" at bounding box center [370, 282] width 86 height 16
type input "30"
type input "23"
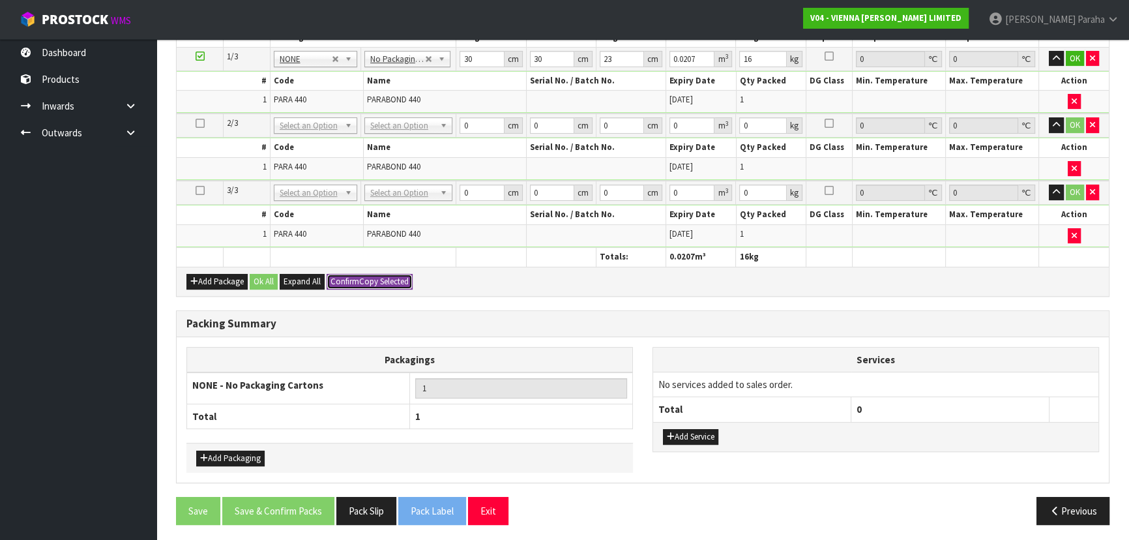
type input "0.0207"
type input "16"
type input "30"
type input "23"
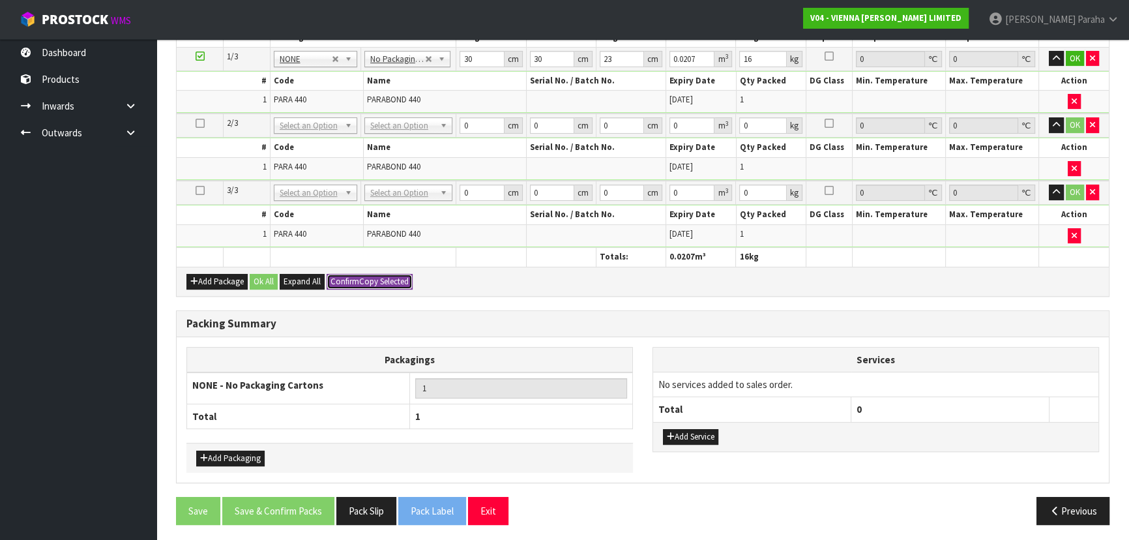
type input "0.0207"
type input "16"
type input "3"
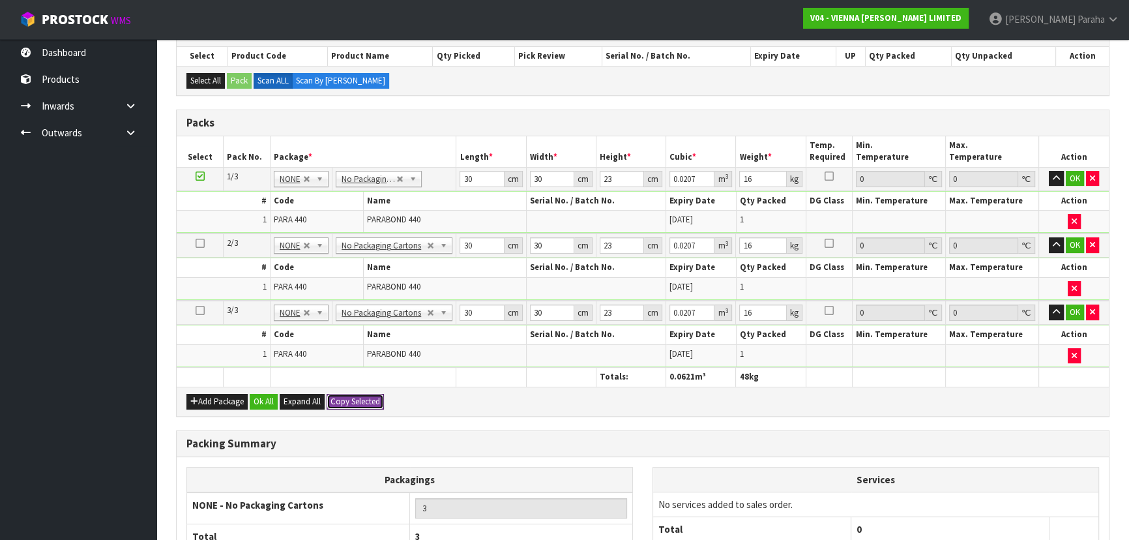
scroll to position [295, 0]
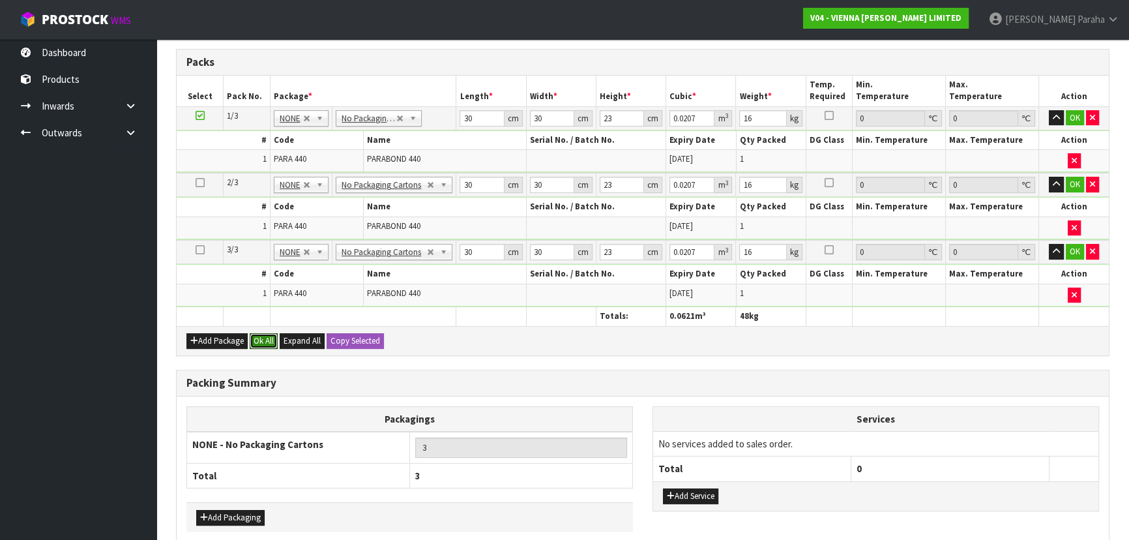
click at [273, 337] on button "Ok All" at bounding box center [264, 341] width 28 height 16
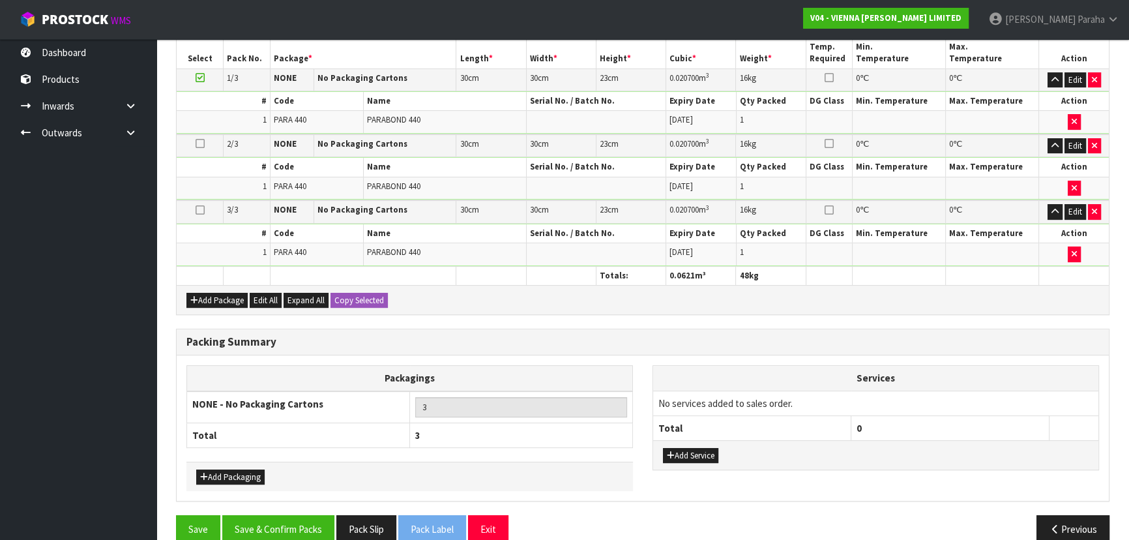
scroll to position [351, 0]
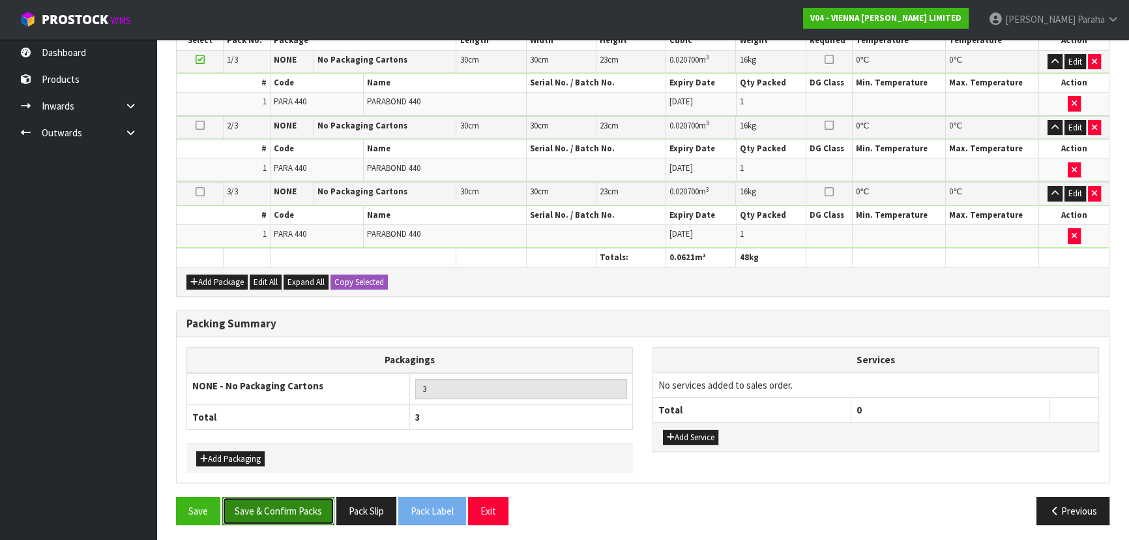
click at [295, 506] on button "Save & Confirm Packs" at bounding box center [278, 511] width 112 height 28
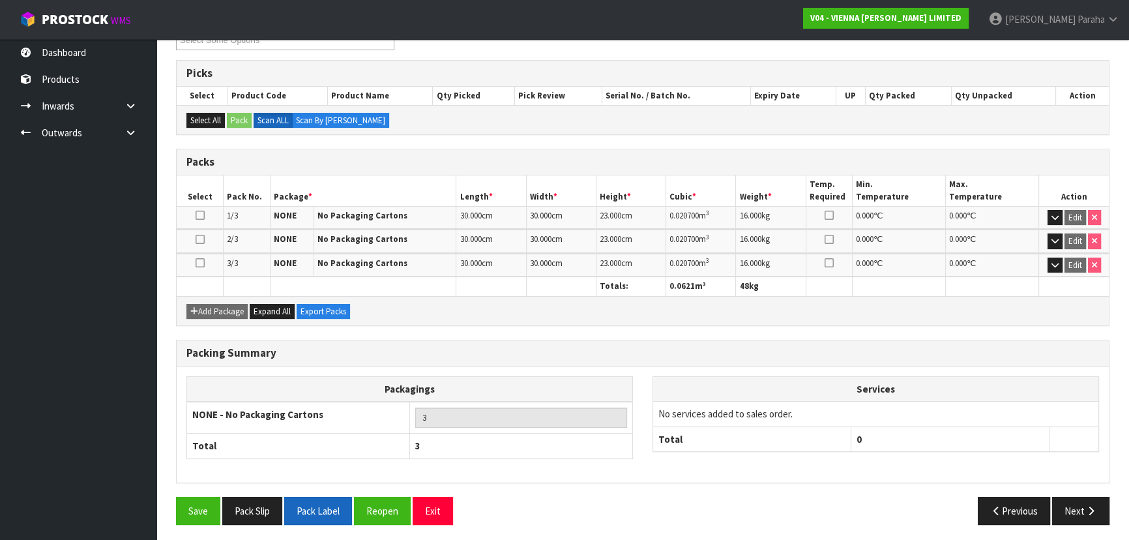
scroll to position [243, 0]
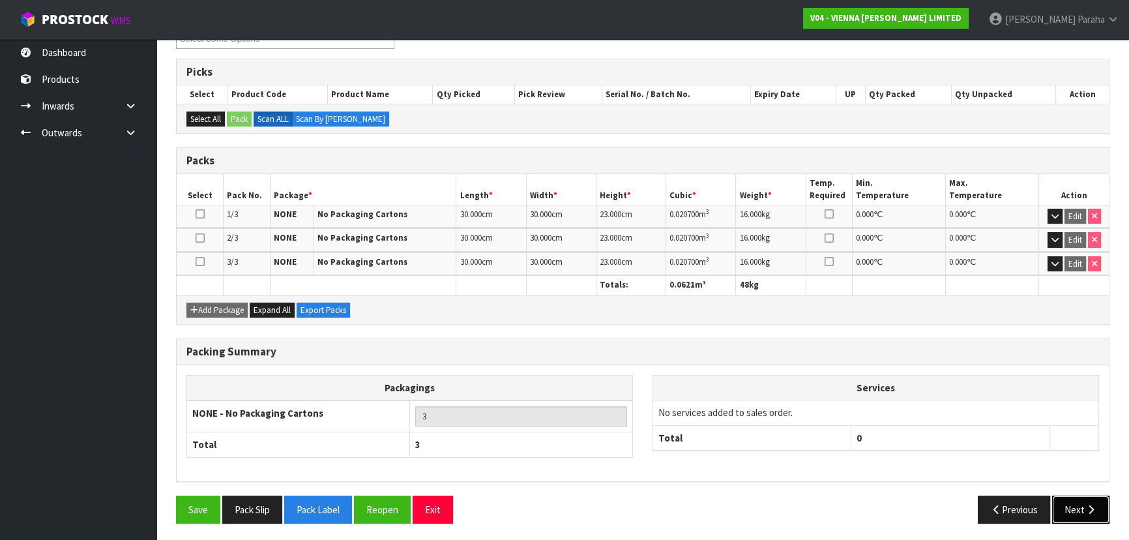
click at [1080, 498] on button "Next" at bounding box center [1080, 509] width 57 height 28
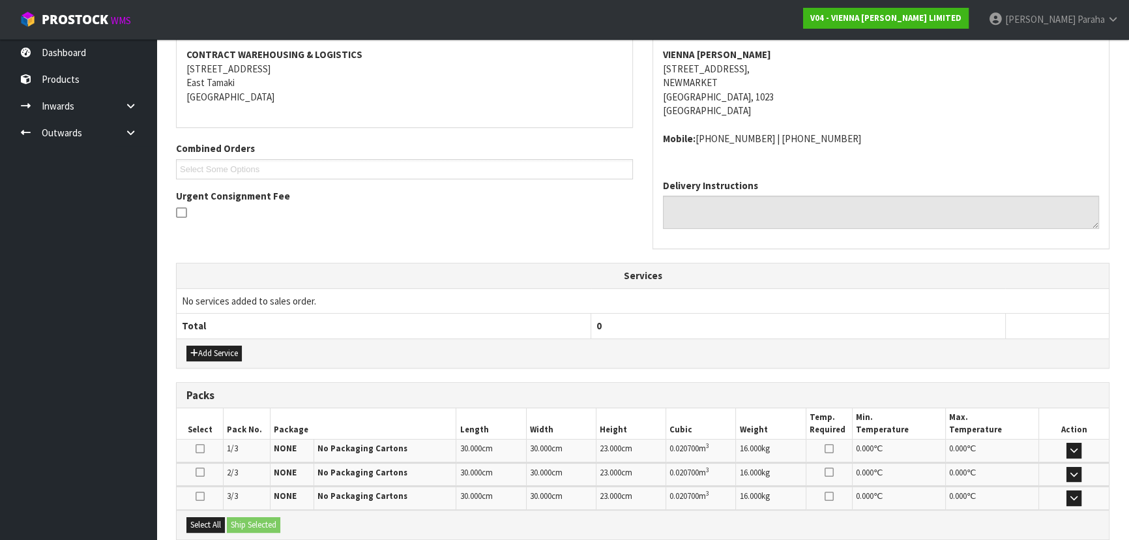
scroll to position [380, 0]
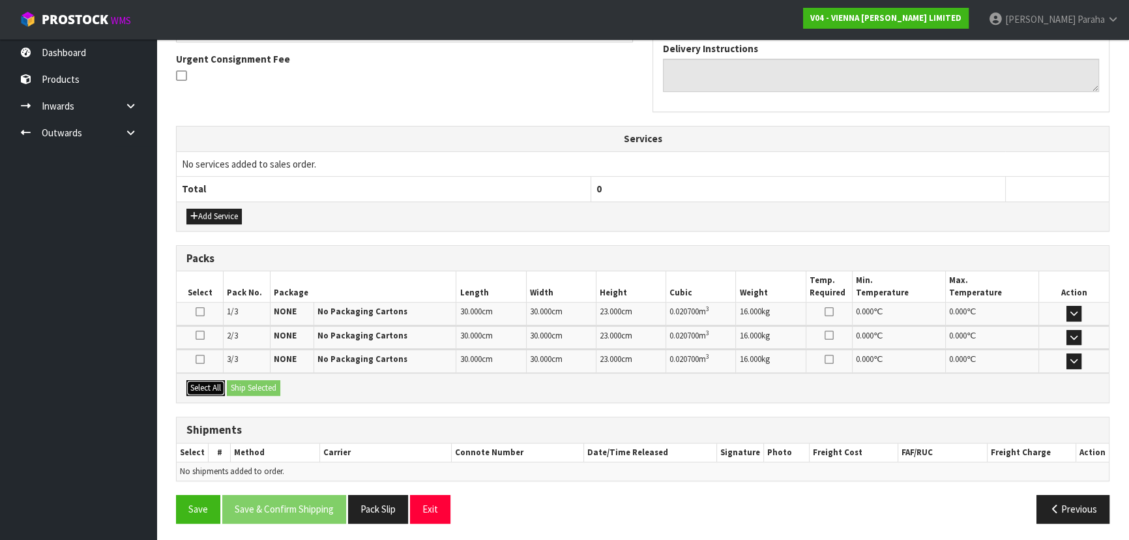
click at [207, 389] on button "Select All" at bounding box center [205, 388] width 38 height 16
click at [258, 385] on button "Ship Selected" at bounding box center [253, 388] width 53 height 16
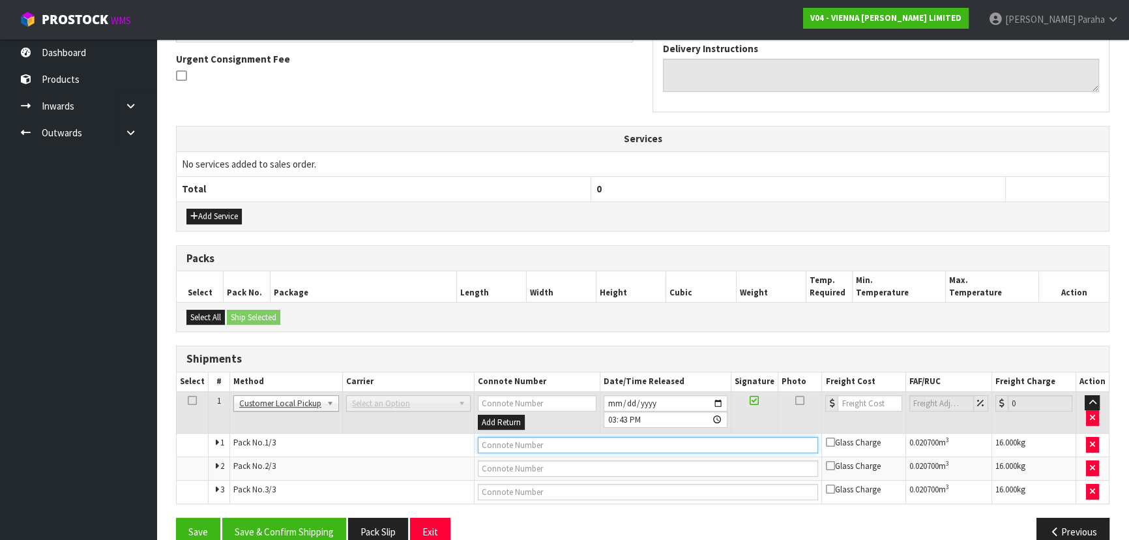
click at [603, 439] on input "text" at bounding box center [648, 445] width 341 height 16
type input "P"
type input "CUSTOMER COLLECTED"
click at [266, 525] on button "Save & Confirm Shipping" at bounding box center [284, 532] width 124 height 28
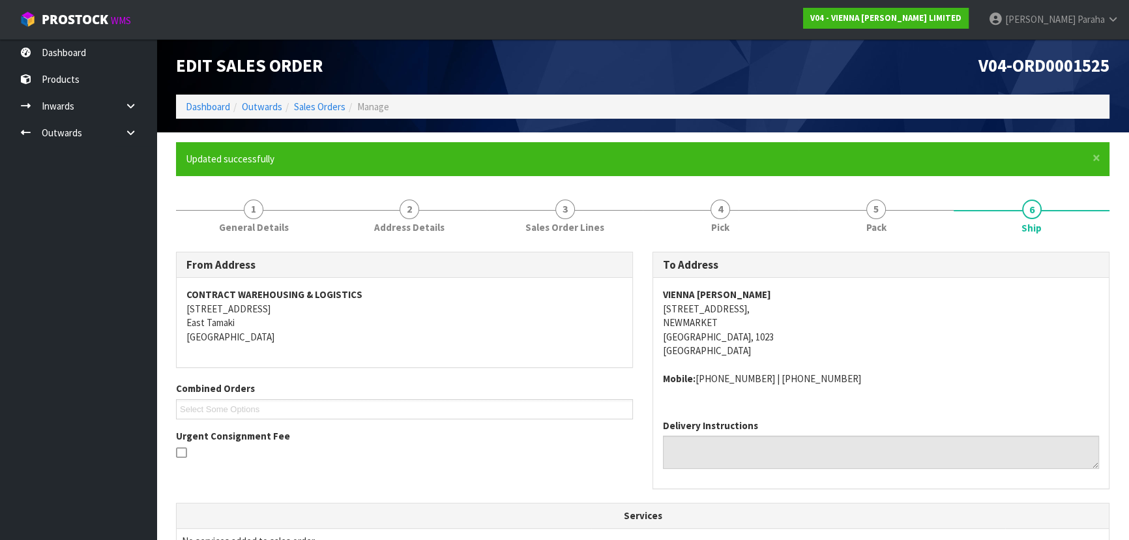
scroll to position [0, 0]
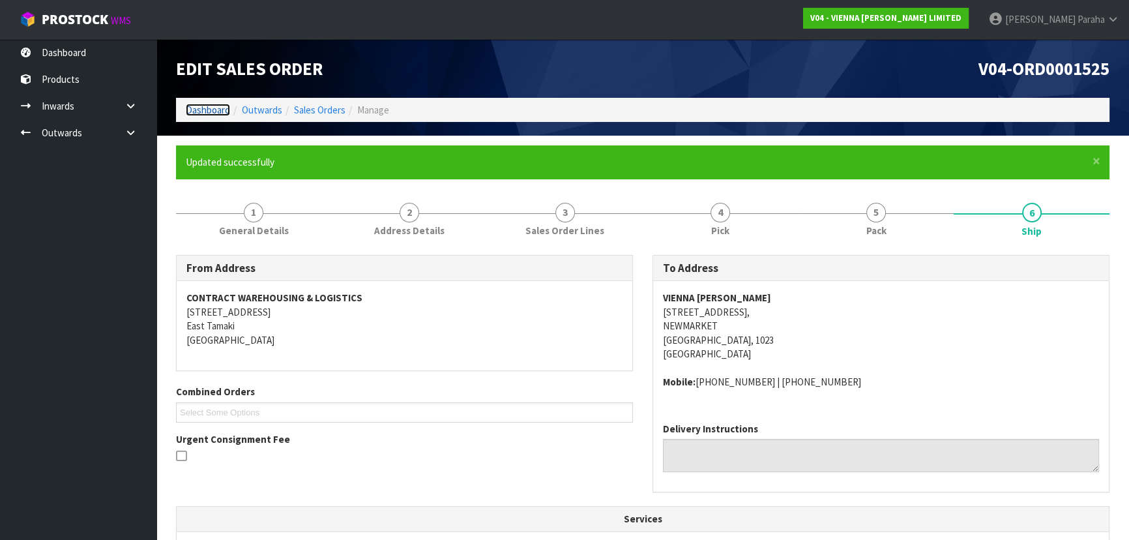
click at [220, 111] on link "Dashboard" at bounding box center [208, 110] width 44 height 12
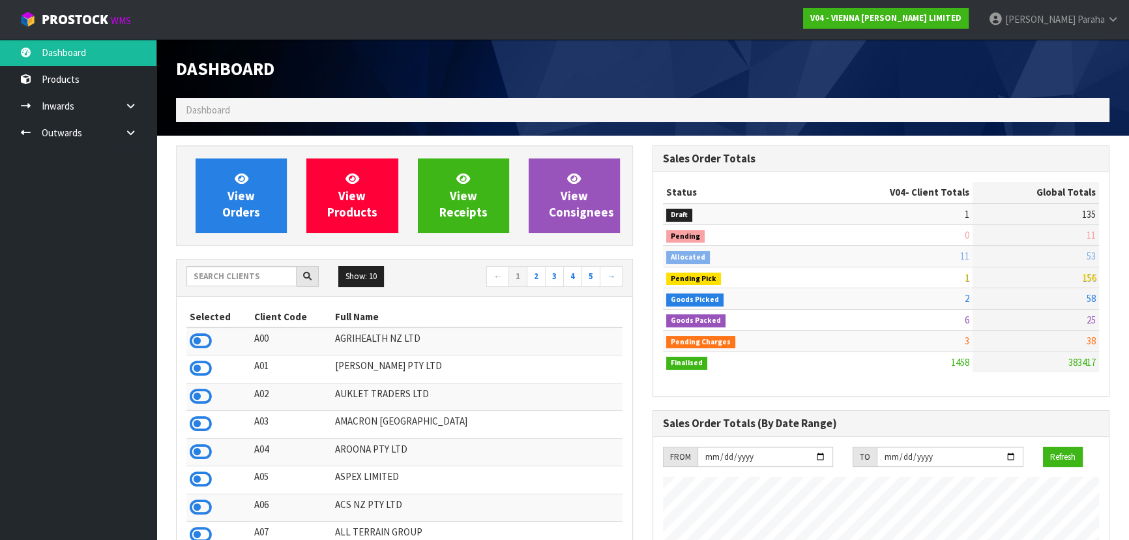
scroll to position [59, 0]
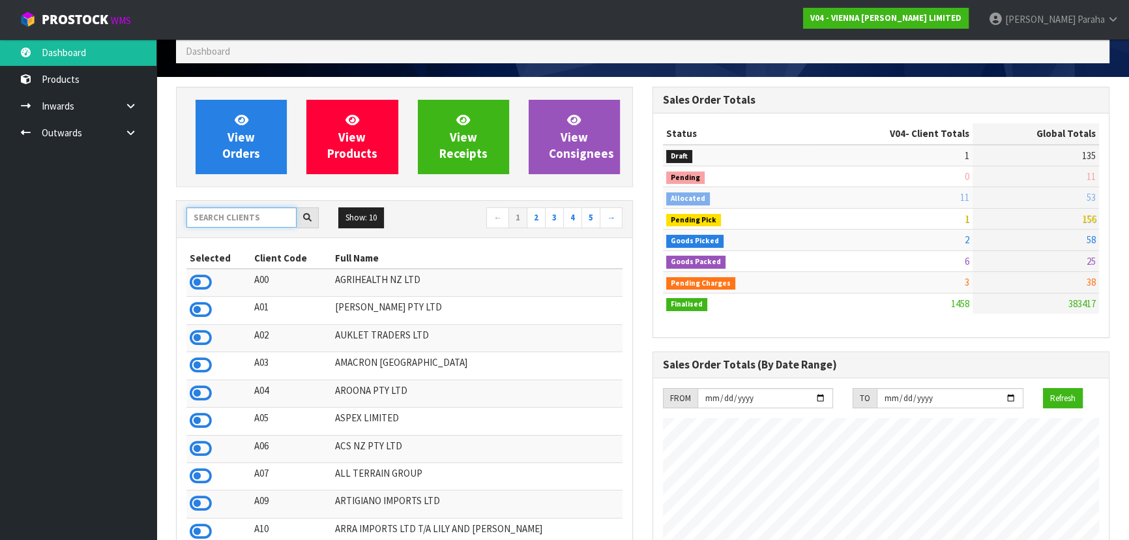
click at [273, 218] on input "text" at bounding box center [241, 217] width 110 height 20
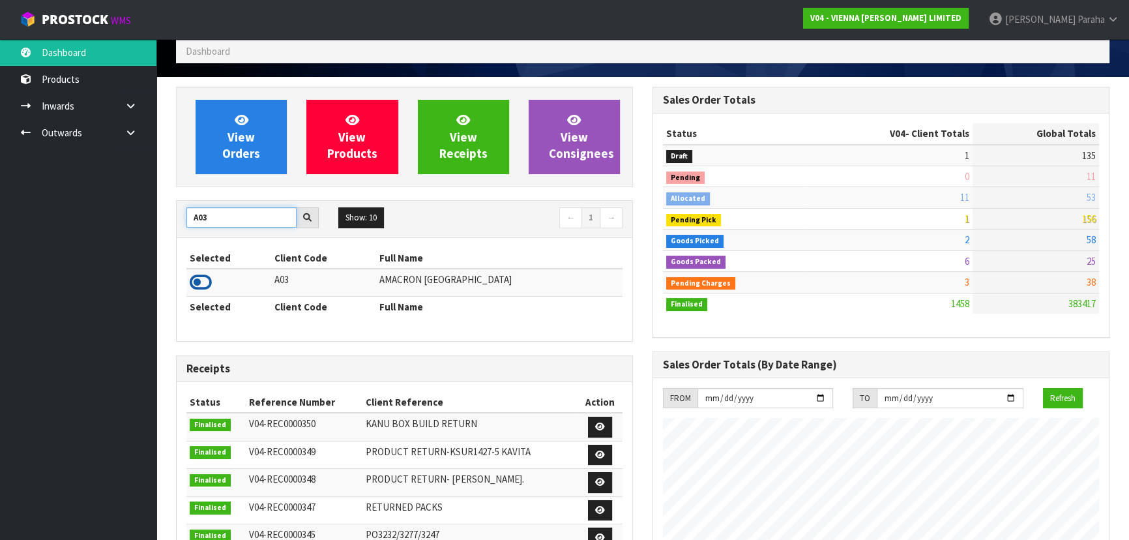
type input "A03"
click at [206, 284] on icon at bounding box center [201, 283] width 22 height 20
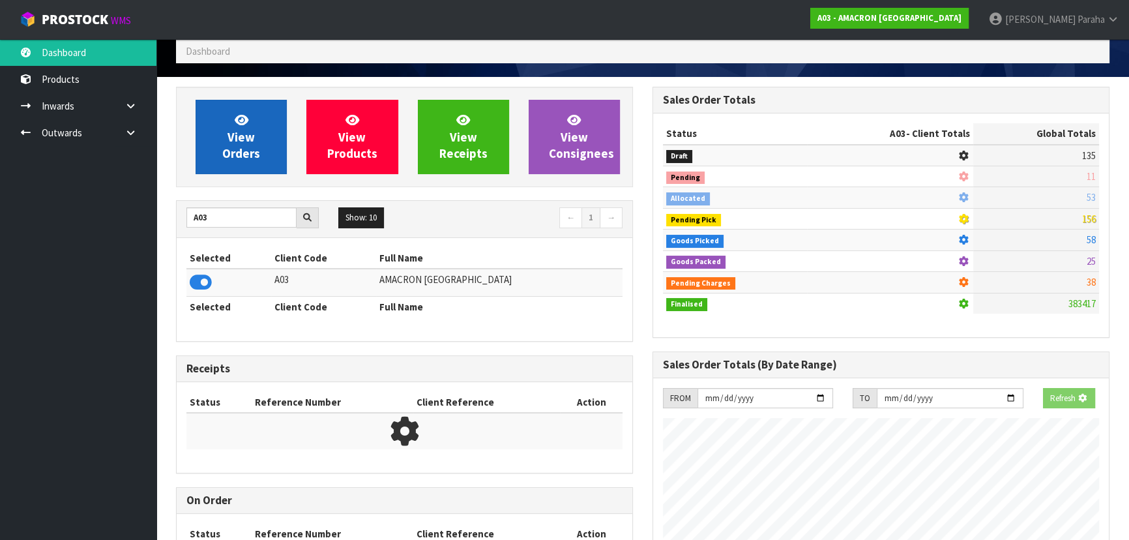
scroll to position [651115, 651450]
click at [209, 166] on link "View Orders" at bounding box center [241, 137] width 91 height 74
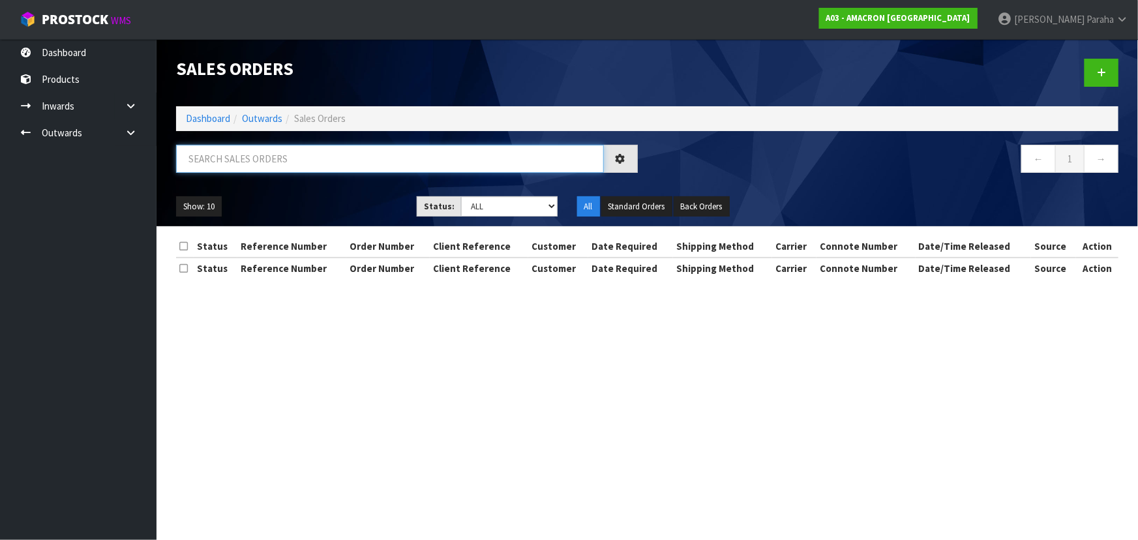
click at [209, 166] on input "text" at bounding box center [390, 159] width 428 height 28
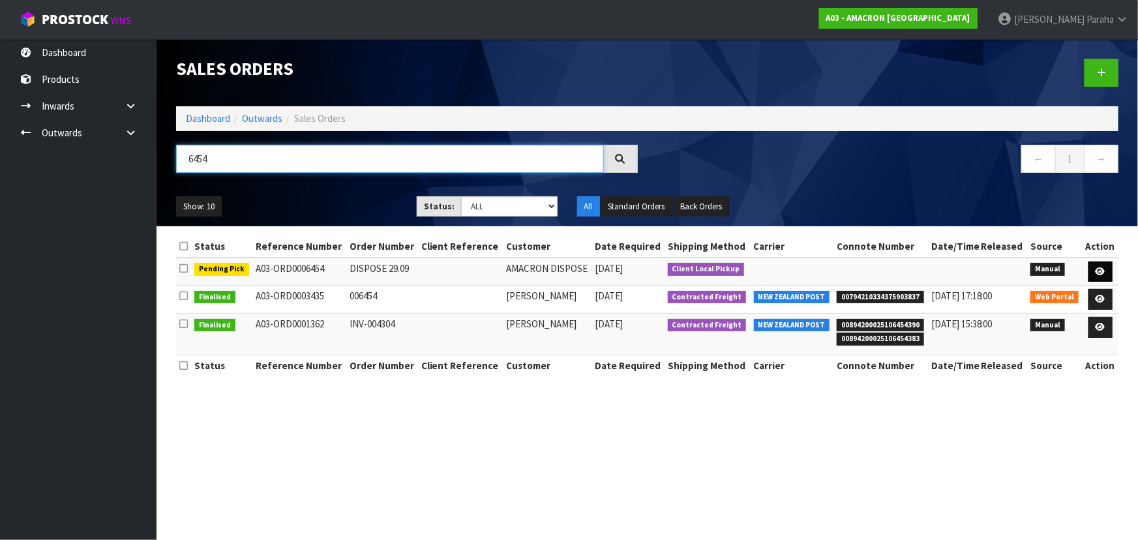
type input "6454"
click at [1107, 274] on link at bounding box center [1100, 271] width 24 height 21
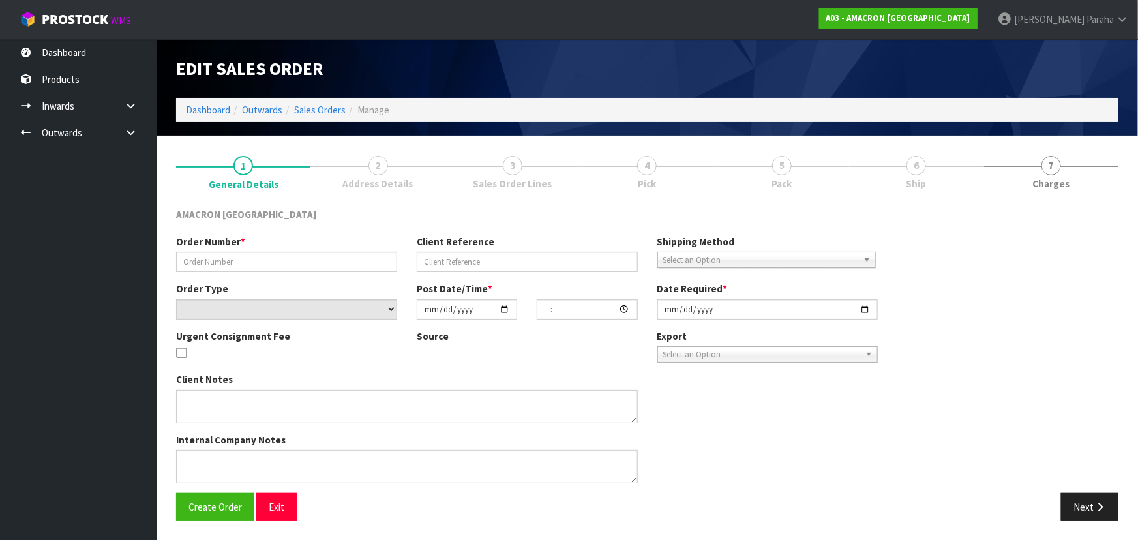
type input "DISPOSE 29.09"
select select "number:0"
type input "2025-09-29"
type input "11:34:00.000"
type input "2025-09-29"
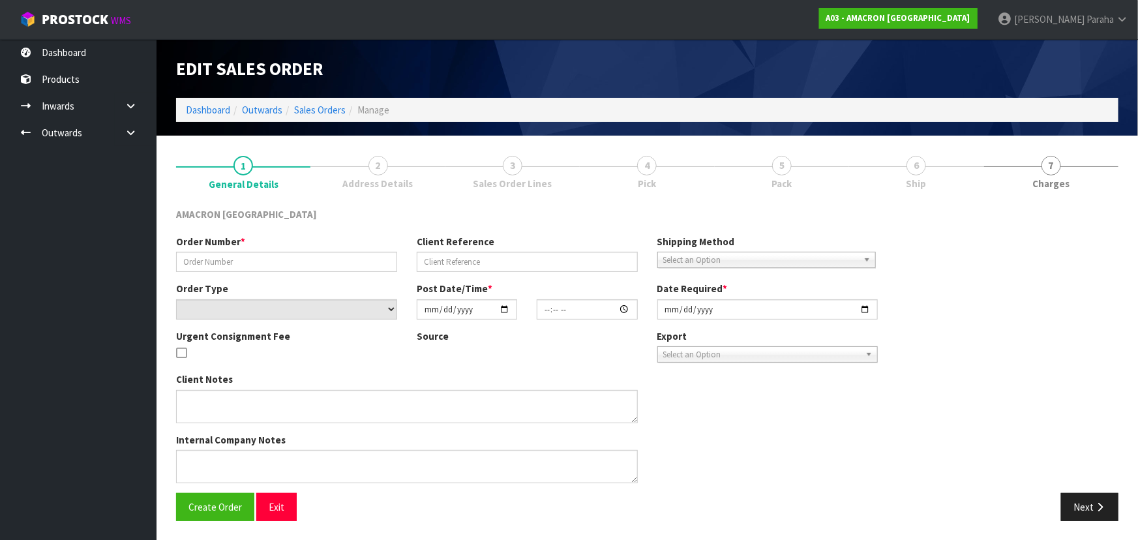
type textarea "PLEASE THROW OUT THE FOLLOWING: PICK ALL STOCK DONT COUNT"
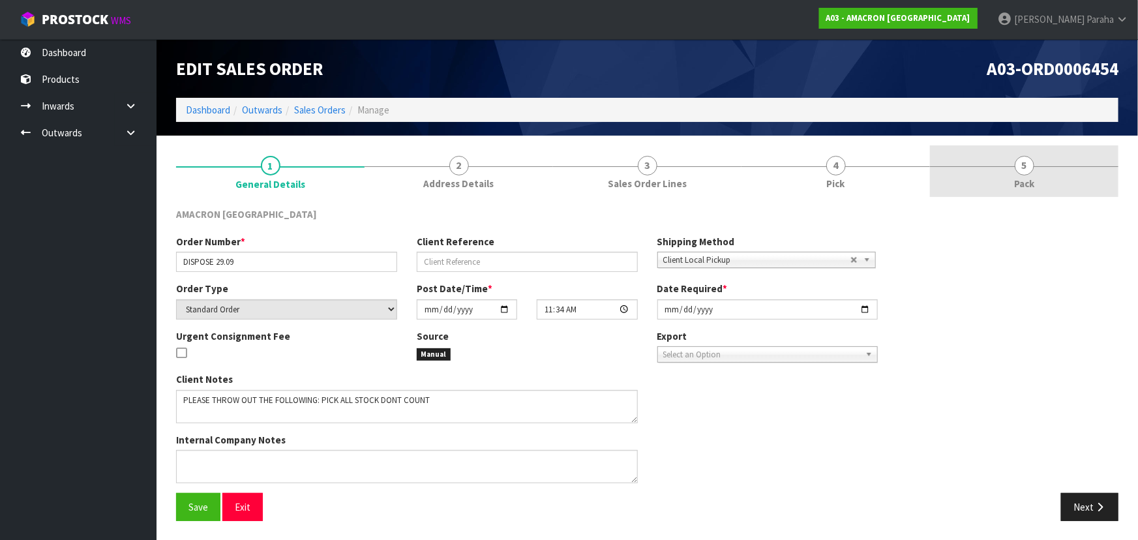
click at [1025, 164] on span "5" at bounding box center [1024, 166] width 20 height 20
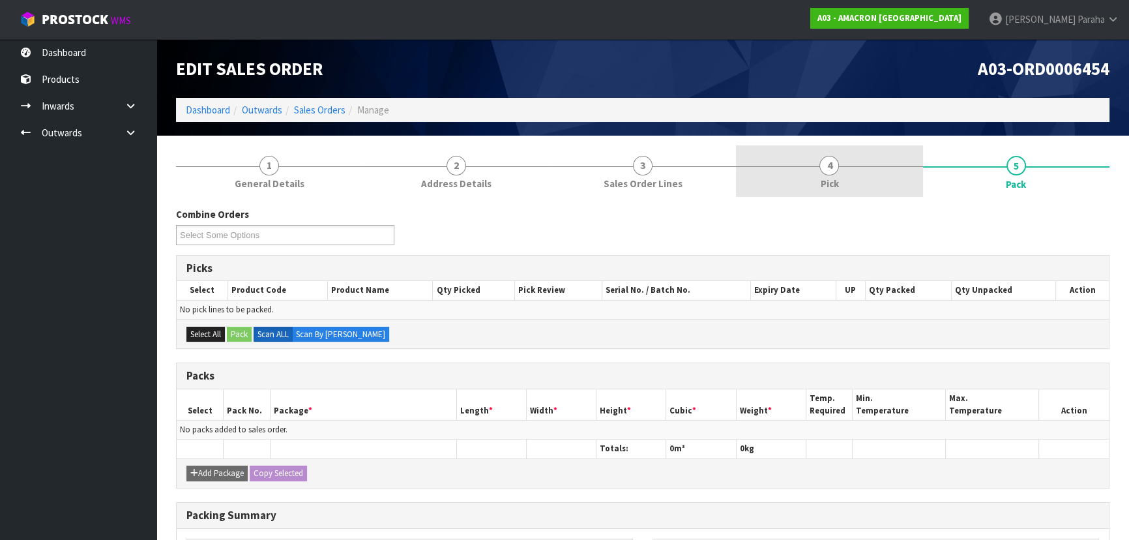
click at [842, 167] on link "4 Pick" at bounding box center [829, 171] width 186 height 52
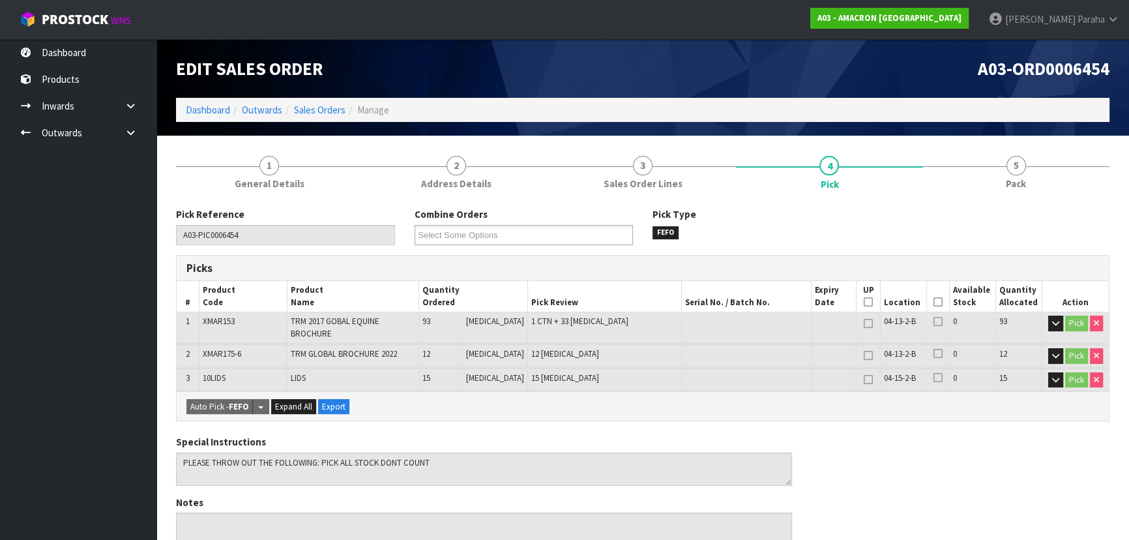
click at [934, 302] on icon at bounding box center [938, 302] width 9 height 1
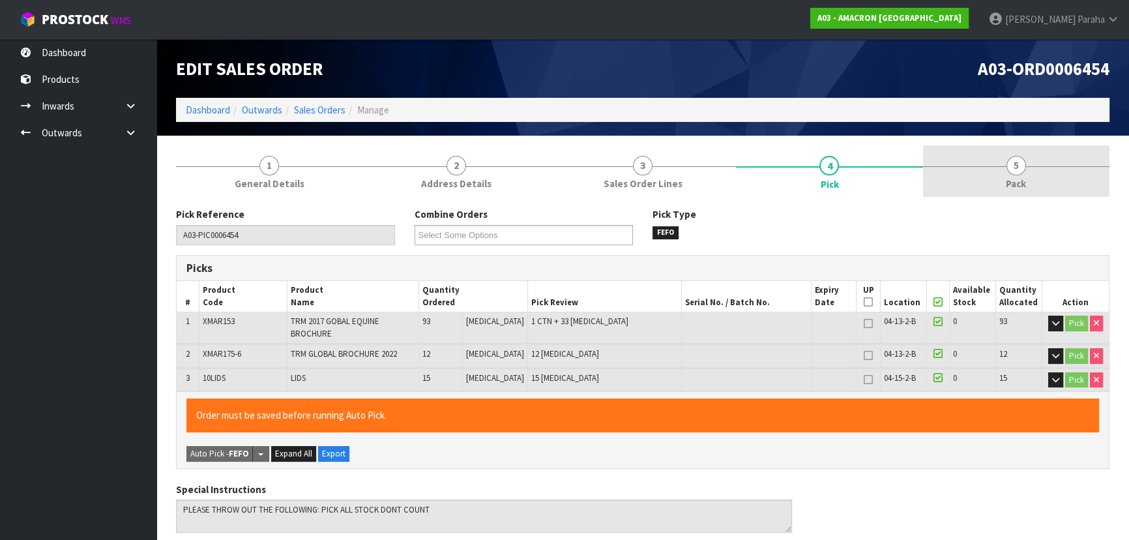
click at [1010, 177] on span "Pack" at bounding box center [1016, 184] width 20 height 14
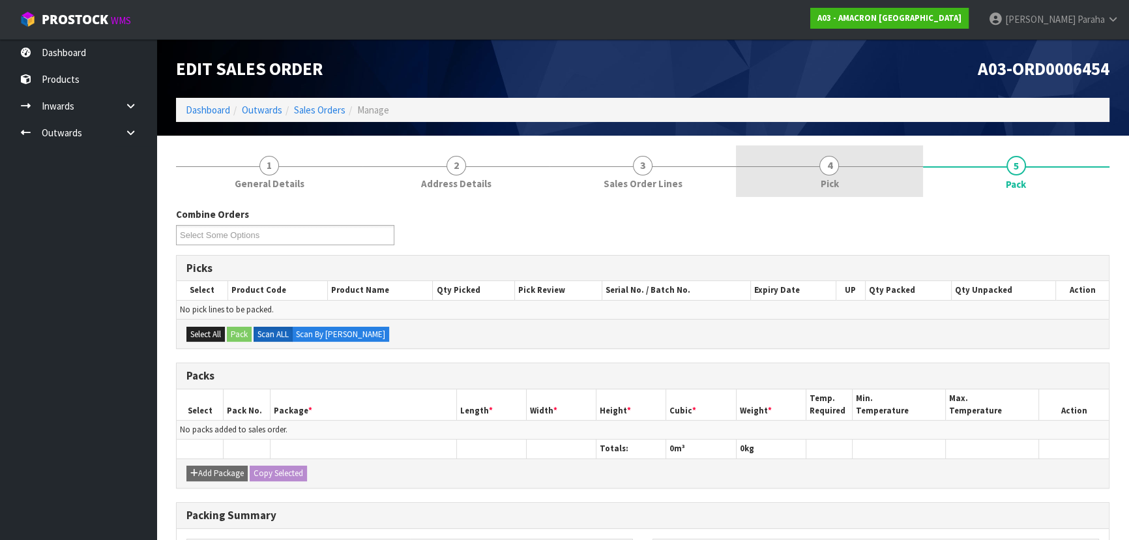
click at [823, 175] on link "4 Pick" at bounding box center [829, 171] width 186 height 52
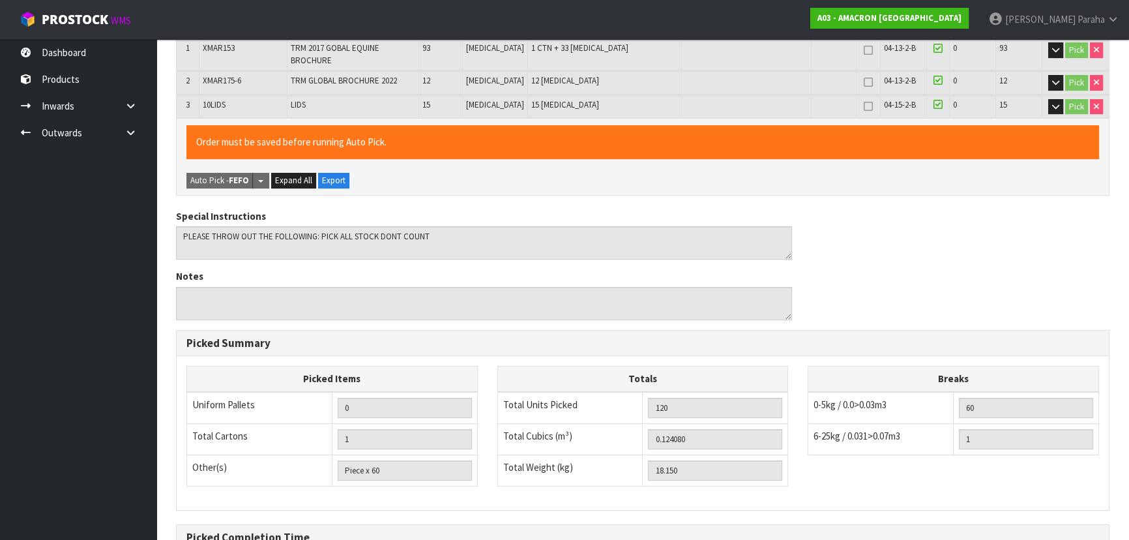
scroll to position [411, 0]
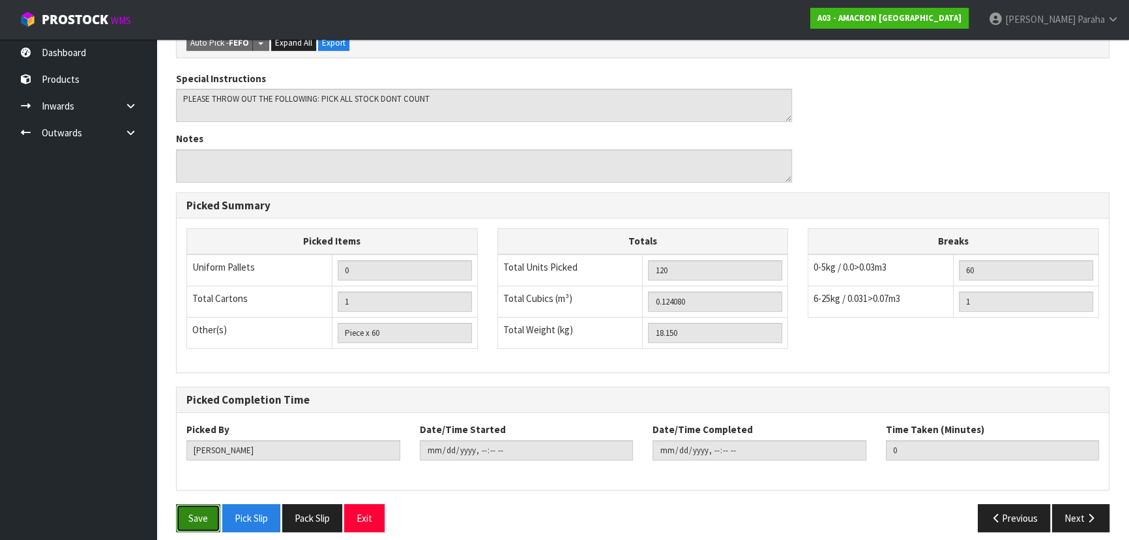
click at [203, 504] on button "Save" at bounding box center [198, 518] width 44 height 28
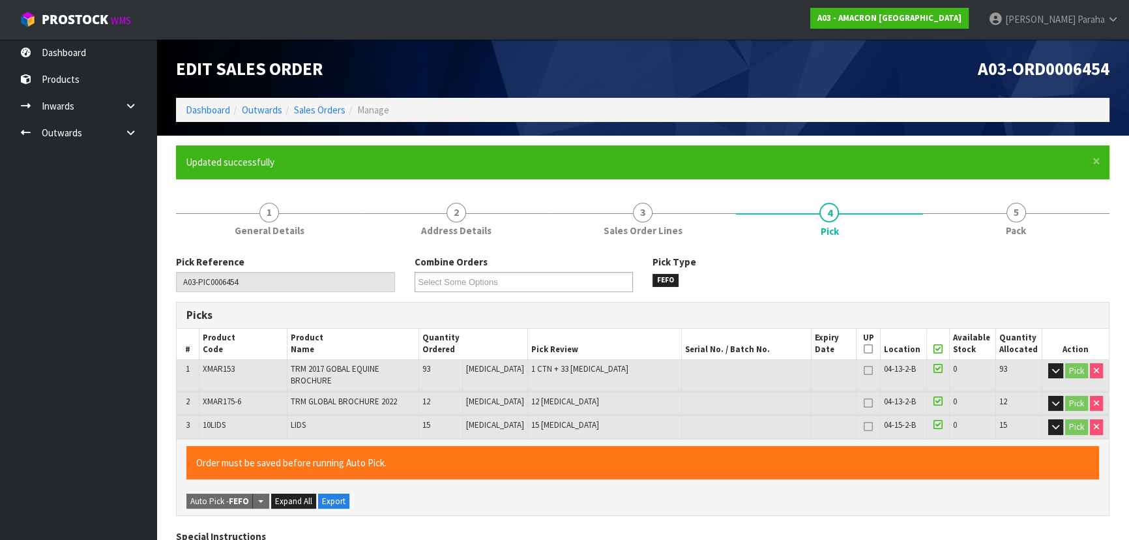
type input "Polly Paraha"
type input "2025-09-29T15:45:25"
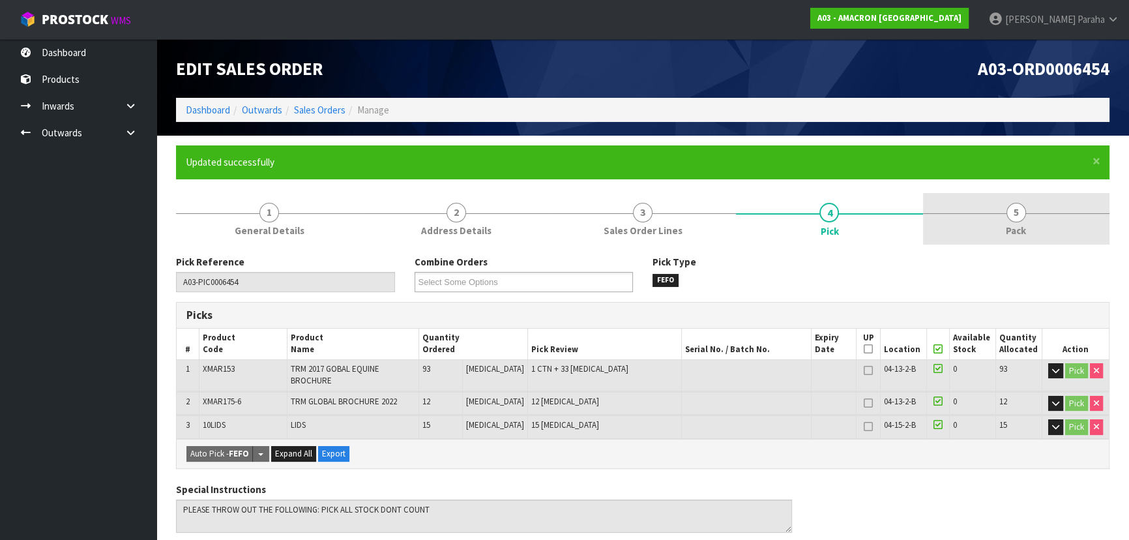
click at [1016, 213] on span "5" at bounding box center [1017, 213] width 20 height 20
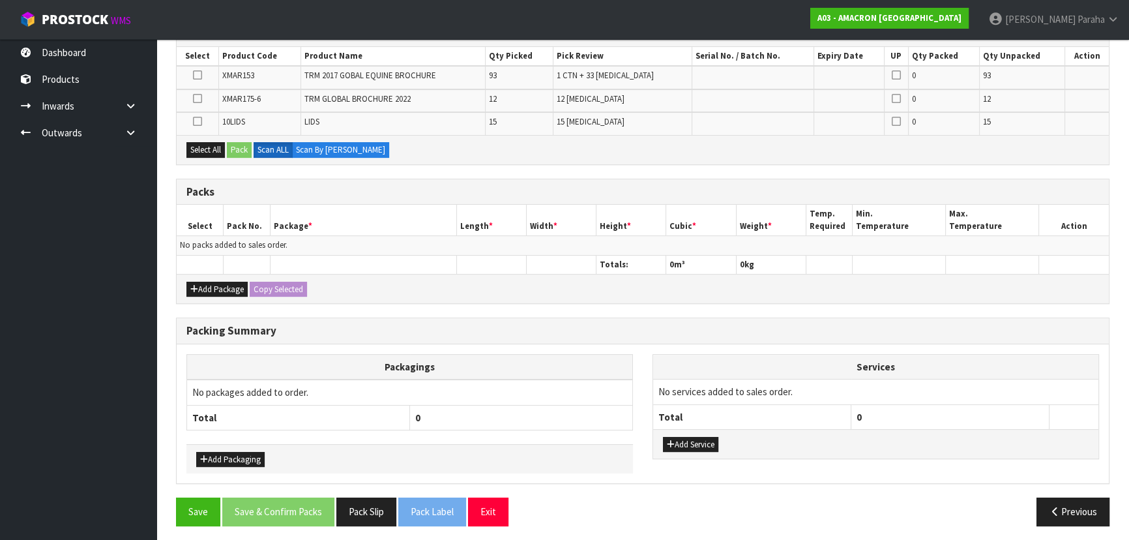
scroll to position [284, 0]
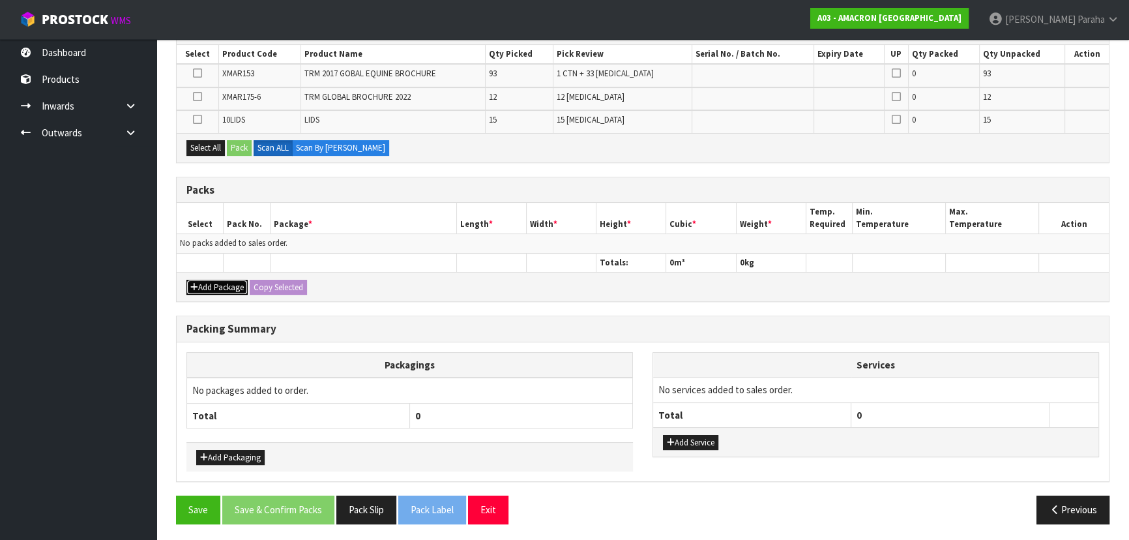
click at [205, 286] on button "Add Package" at bounding box center [216, 288] width 61 height 16
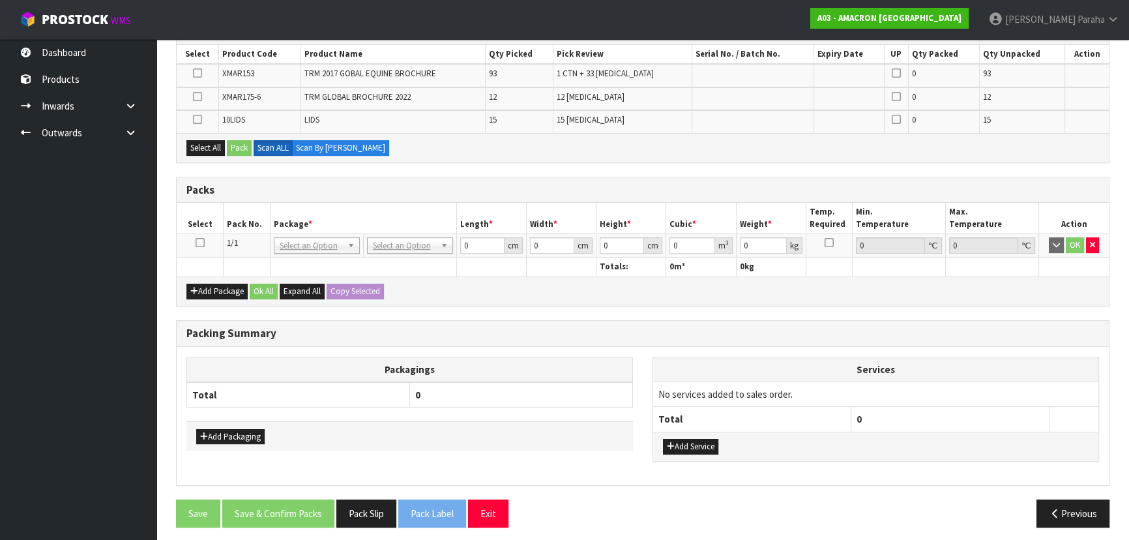
click at [199, 243] on icon at bounding box center [200, 243] width 9 height 1
click at [203, 152] on button "Select All" at bounding box center [205, 148] width 38 height 16
click at [243, 145] on button "Pack" at bounding box center [239, 148] width 25 height 16
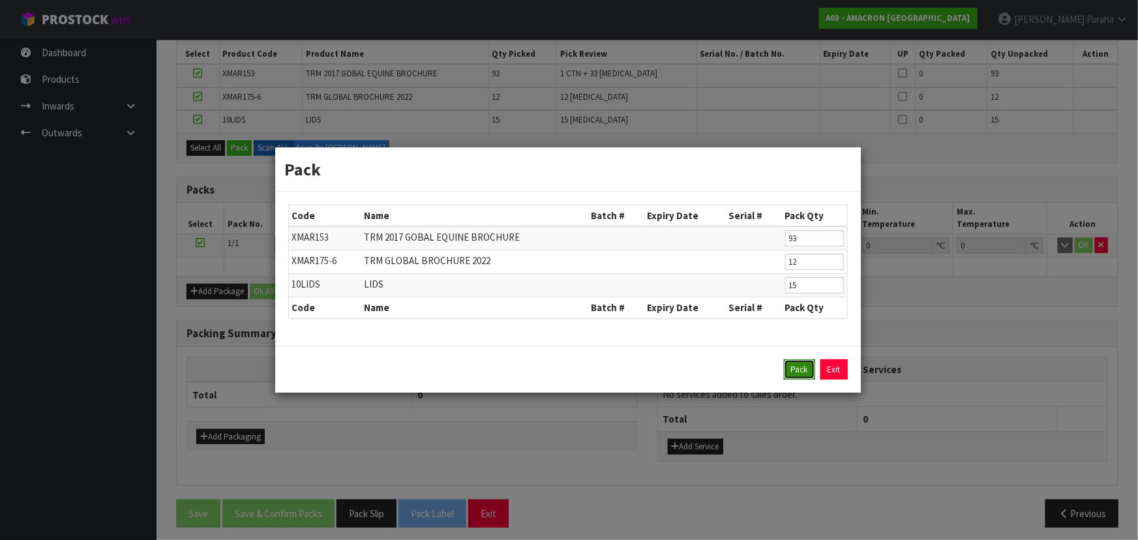
click at [799, 367] on button "Pack" at bounding box center [799, 369] width 31 height 21
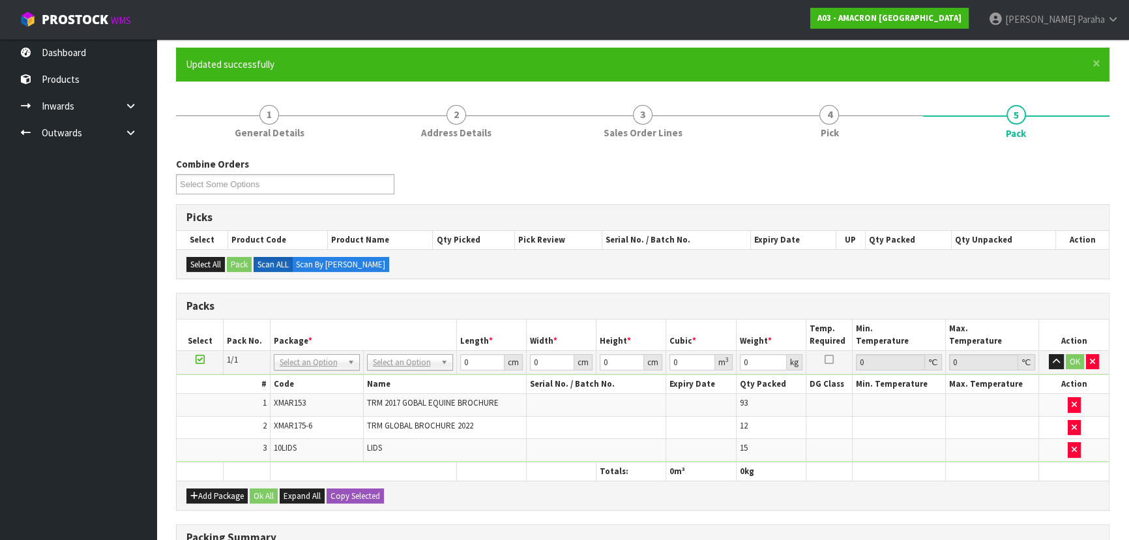
scroll to position [0, 0]
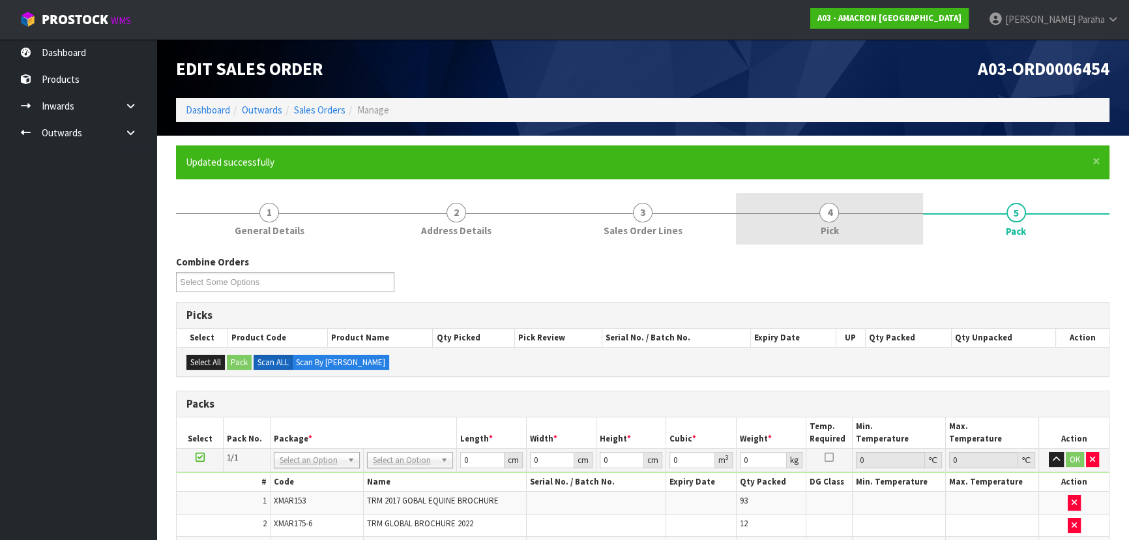
click at [835, 214] on span "4" at bounding box center [829, 213] width 20 height 20
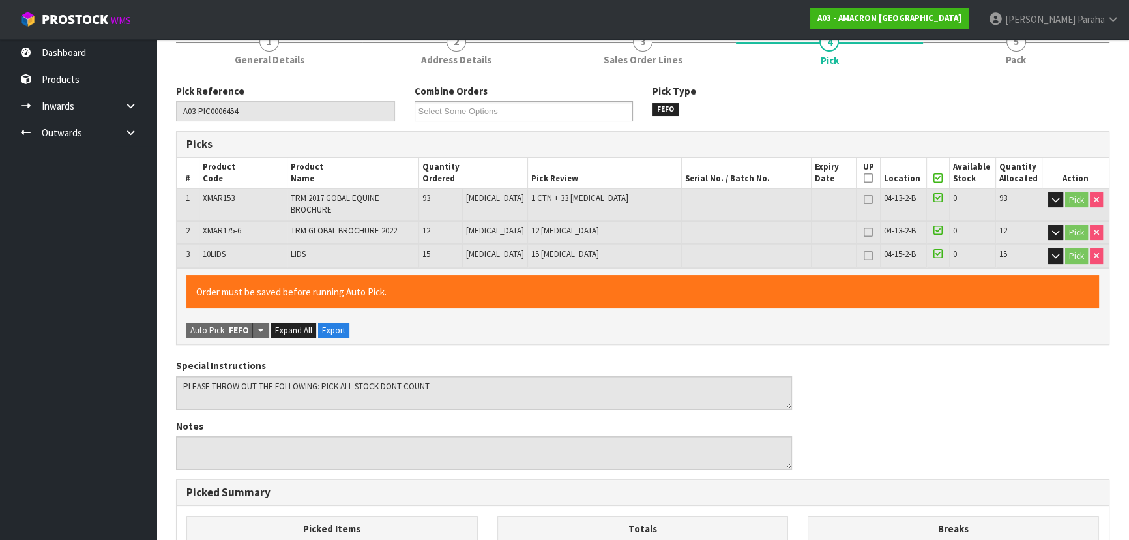
scroll to position [237, 0]
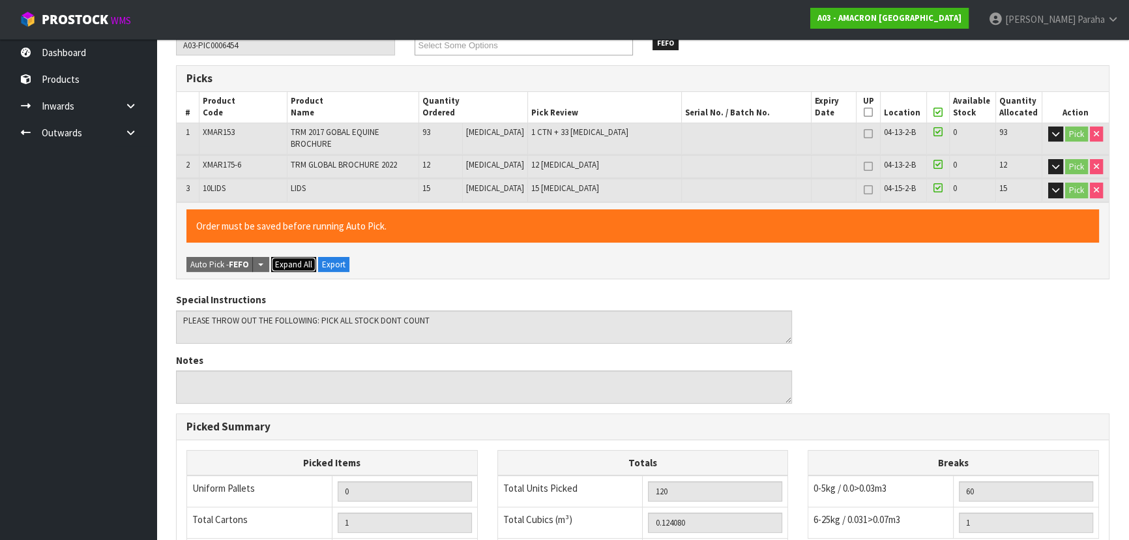
click at [294, 259] on span "Expand All" at bounding box center [293, 264] width 37 height 11
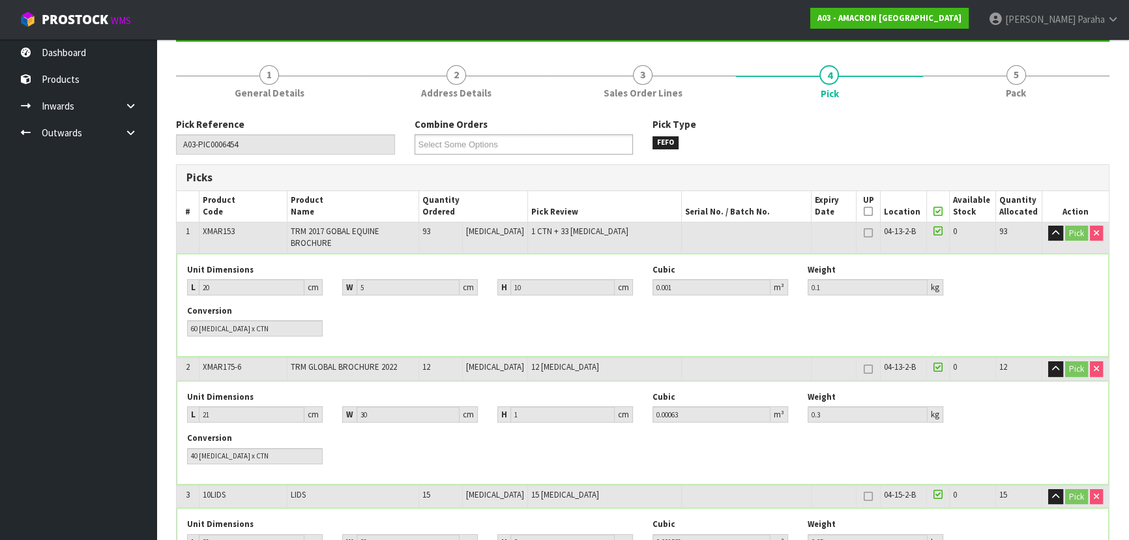
scroll to position [118, 0]
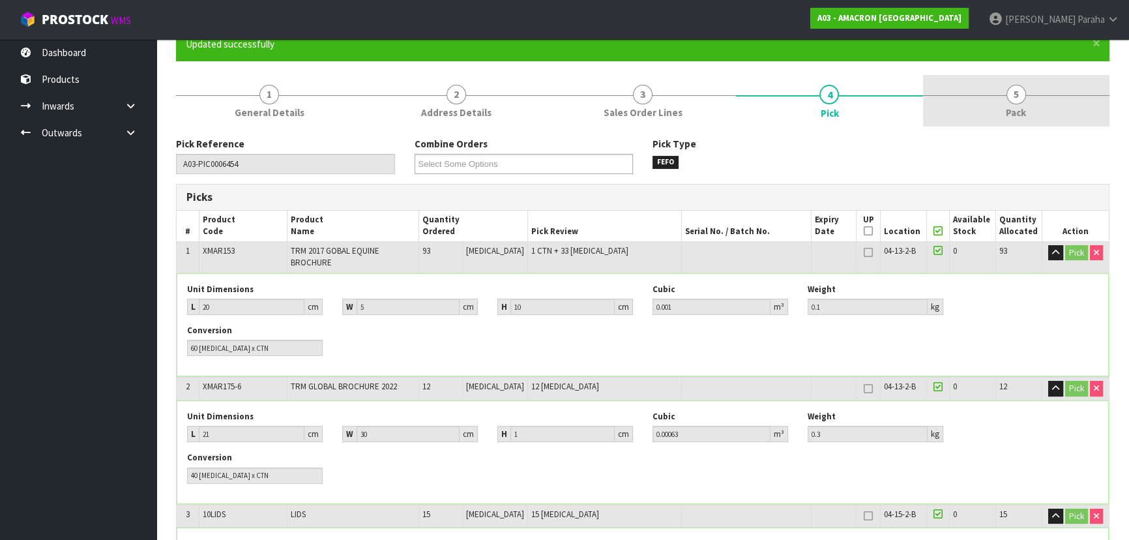
click at [1024, 106] on span "Pack" at bounding box center [1016, 113] width 20 height 14
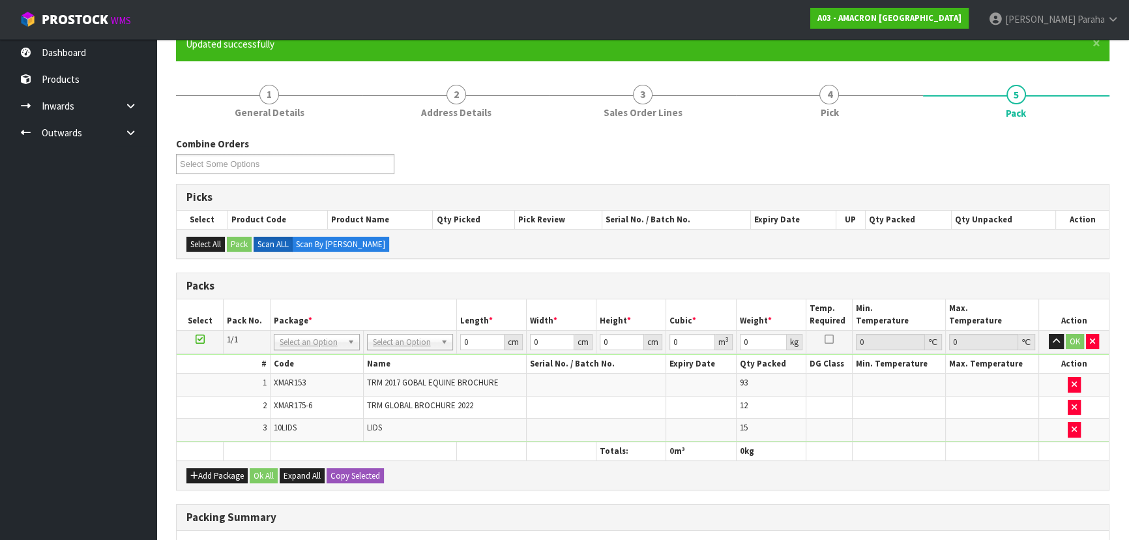
drag, startPoint x: 564, startPoint y: 406, endPoint x: 569, endPoint y: 413, distance: 8.9
drag, startPoint x: 569, startPoint y: 413, endPoint x: 1012, endPoint y: 254, distance: 470.4
click at [1012, 254] on div "Select All Pack Scan ALL Scan By Quantity" at bounding box center [643, 243] width 932 height 29
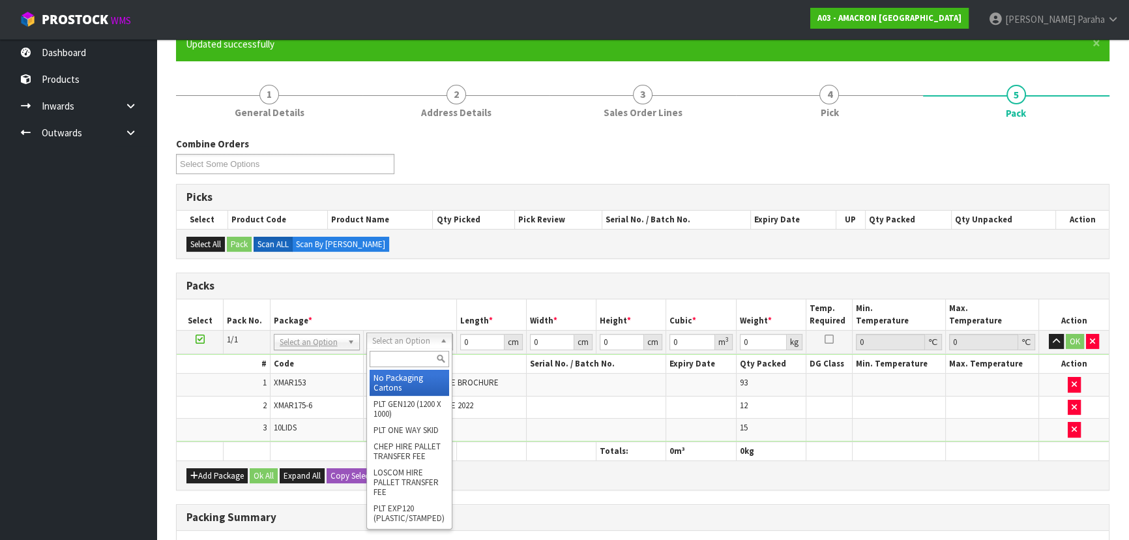
click at [422, 355] on input "text" at bounding box center [410, 359] width 80 height 16
type input "OC"
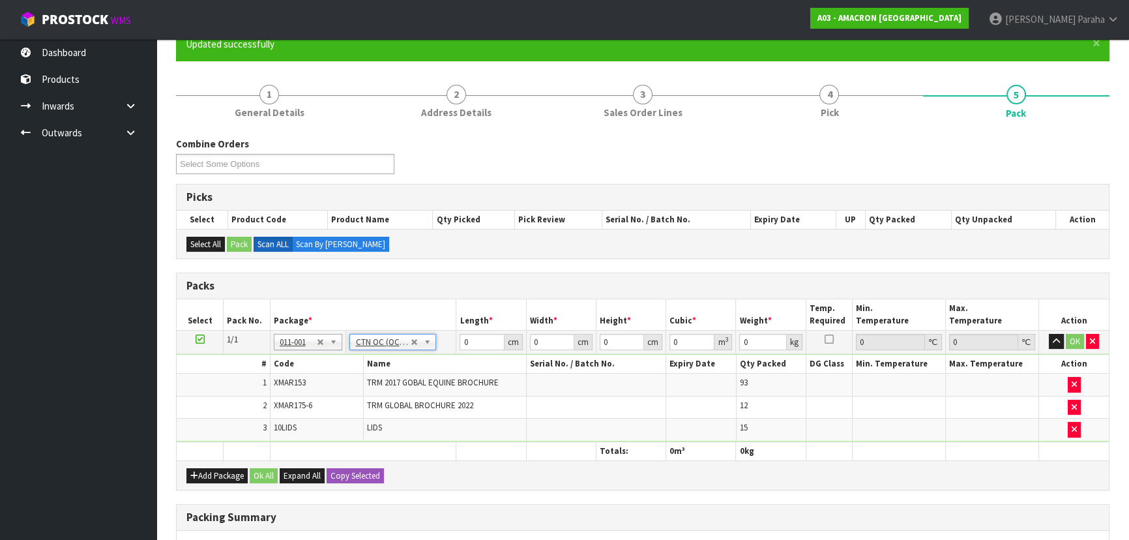
type input "18.15"
click at [471, 339] on input "0" at bounding box center [482, 342] width 44 height 16
type input "33"
type input "24"
type input "2"
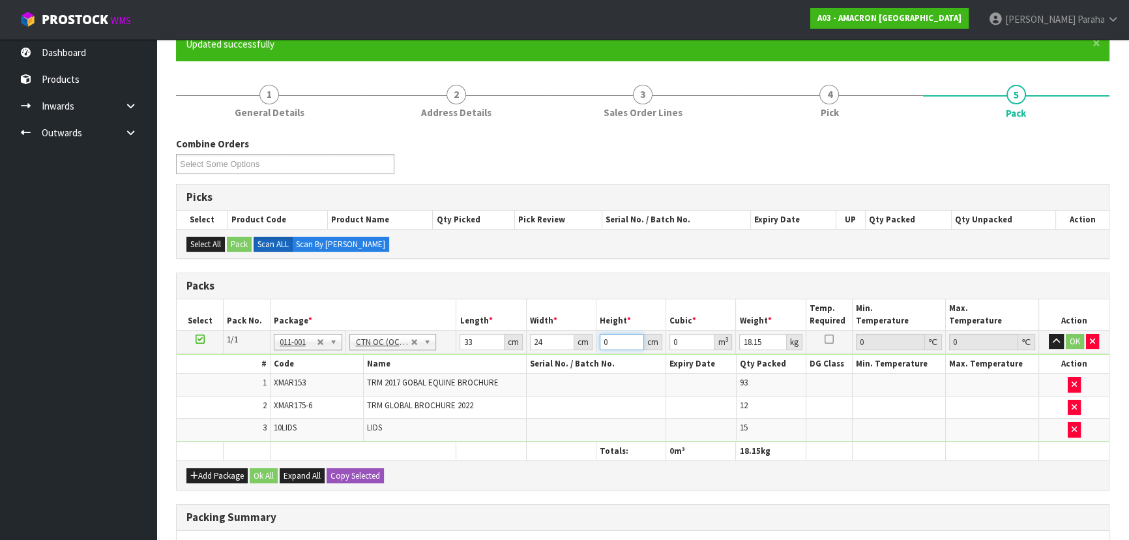
type input "0.001584"
type input "28"
type input "0.022176"
type input "28"
type input "19"
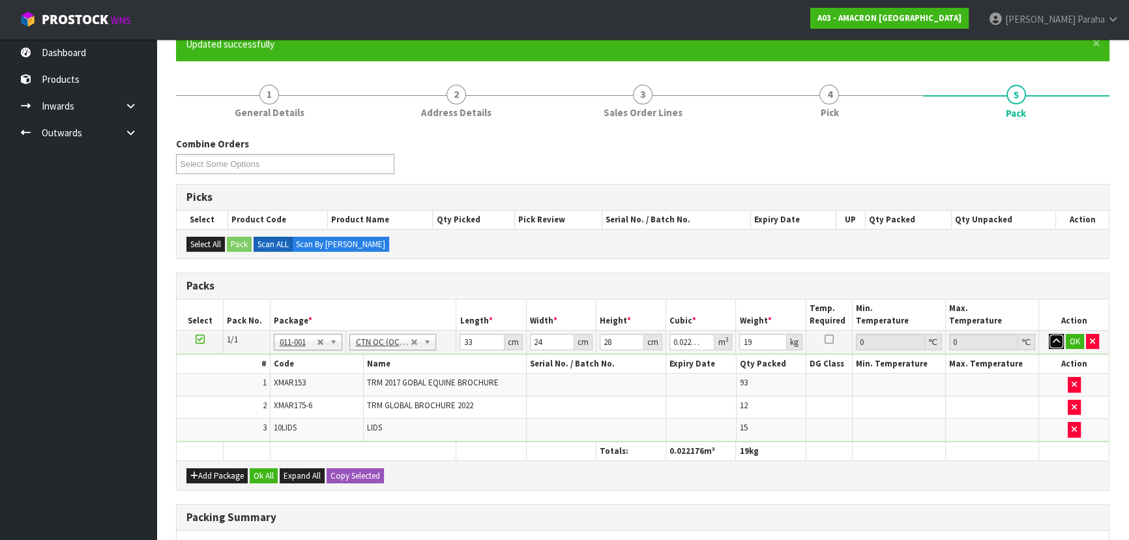
click at [1049, 334] on button "button" at bounding box center [1056, 342] width 15 height 16
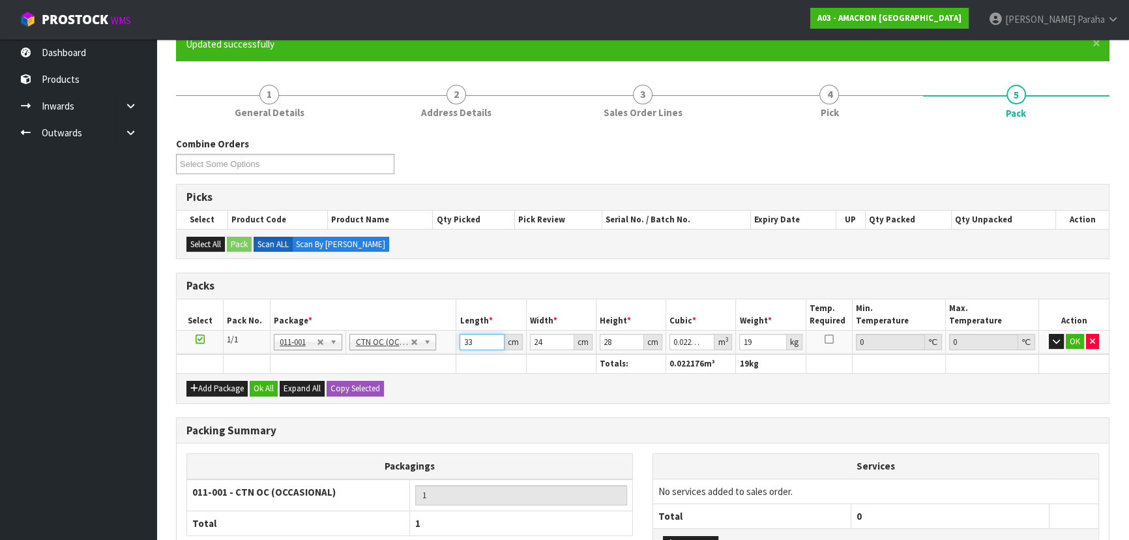
click at [476, 344] on input "33" at bounding box center [482, 342] width 44 height 16
type input "3"
type input "0.002016"
type input "35"
type input "0.02352"
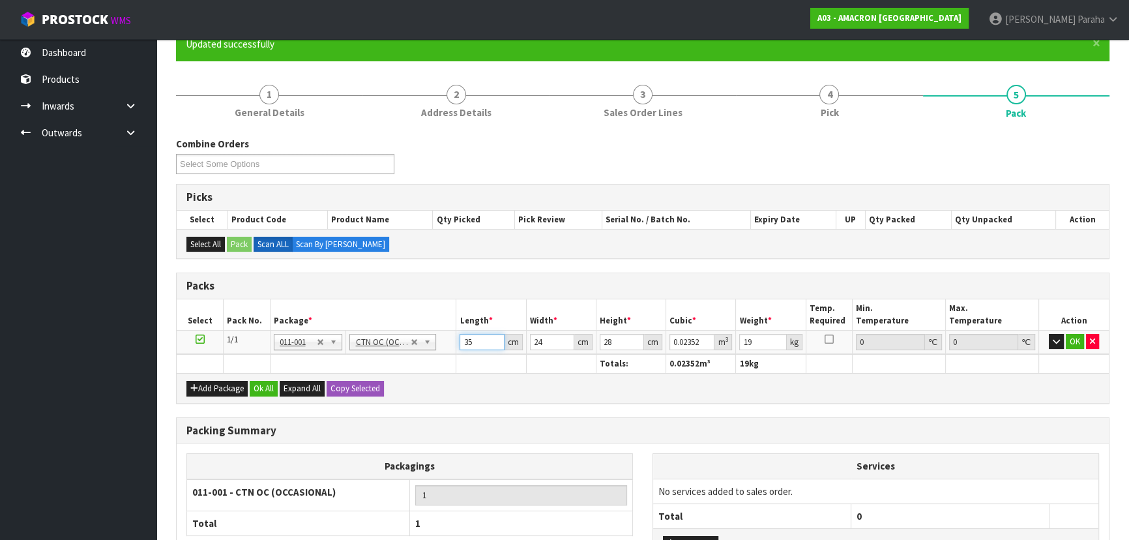
type input "35"
type input "2"
type input "0.00196"
type input "24"
type input "0.02352"
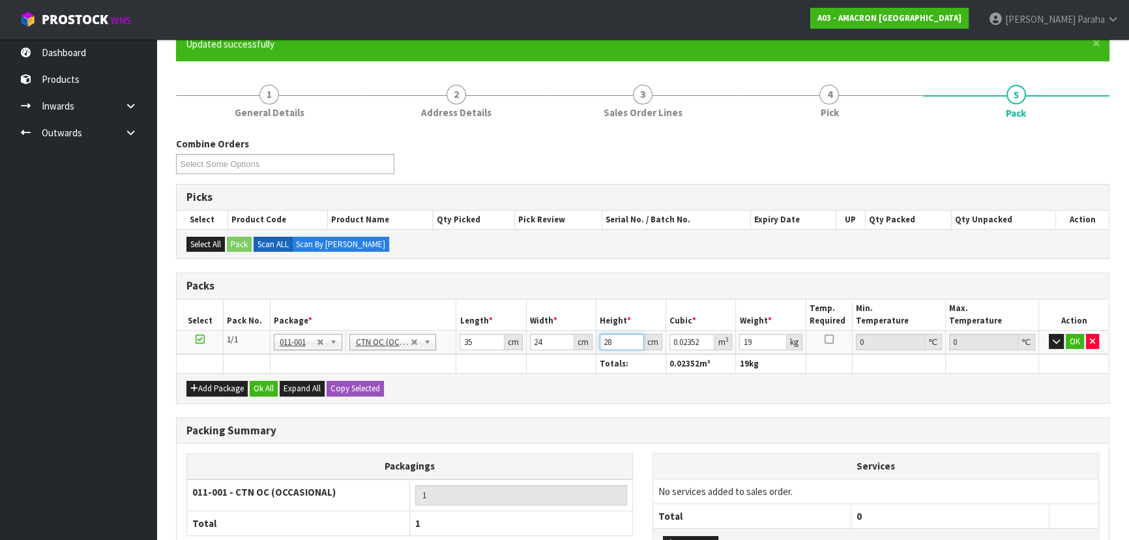
type input "3"
type input "0.00252"
type input "36"
type input "0.03024"
type input "36"
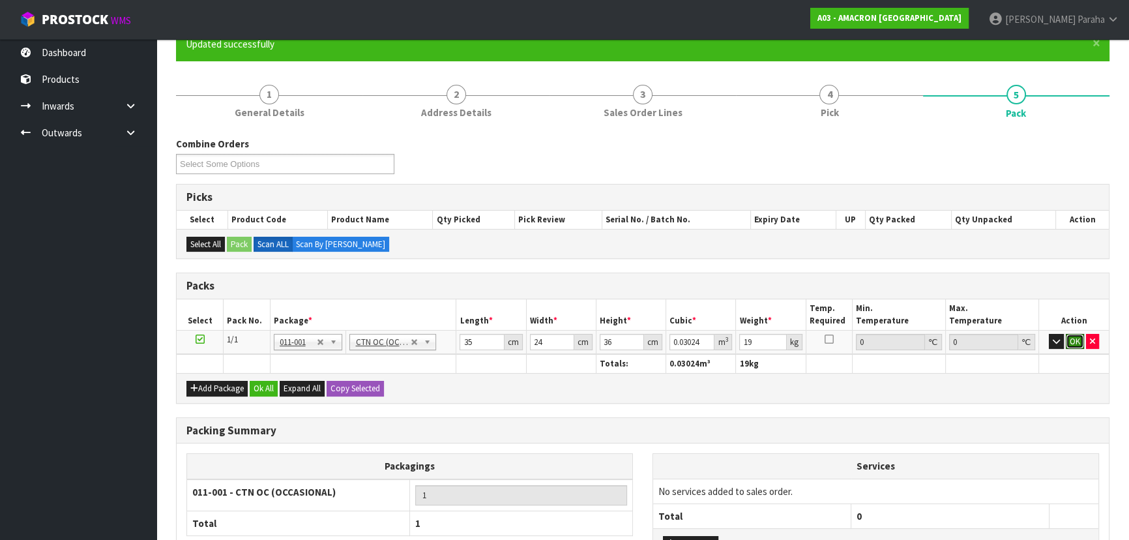
click button "OK" at bounding box center [1075, 342] width 18 height 16
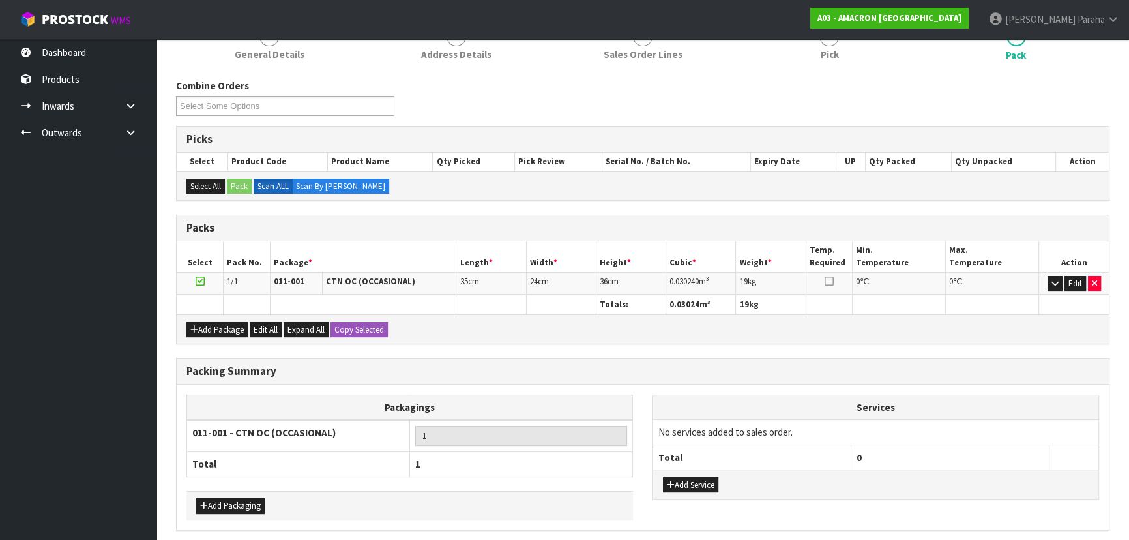
scroll to position [225, 0]
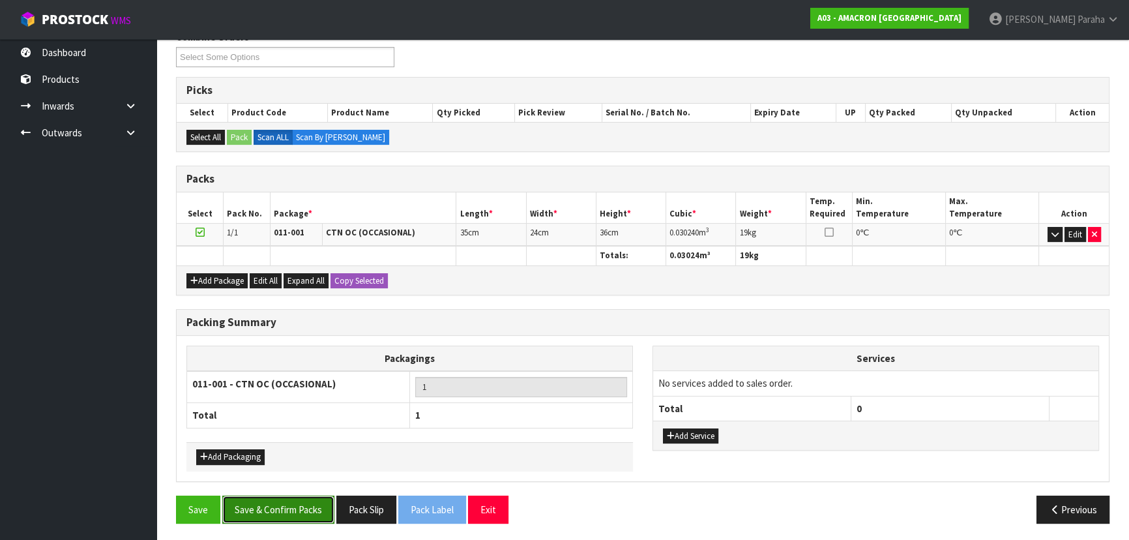
click at [311, 503] on button "Save & Confirm Packs" at bounding box center [278, 509] width 112 height 28
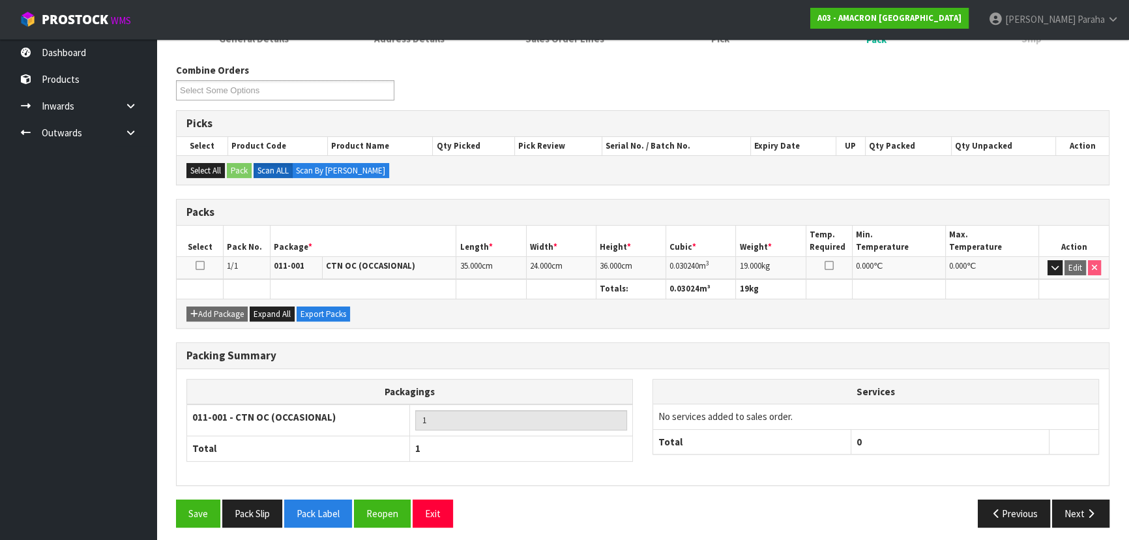
scroll to position [196, 0]
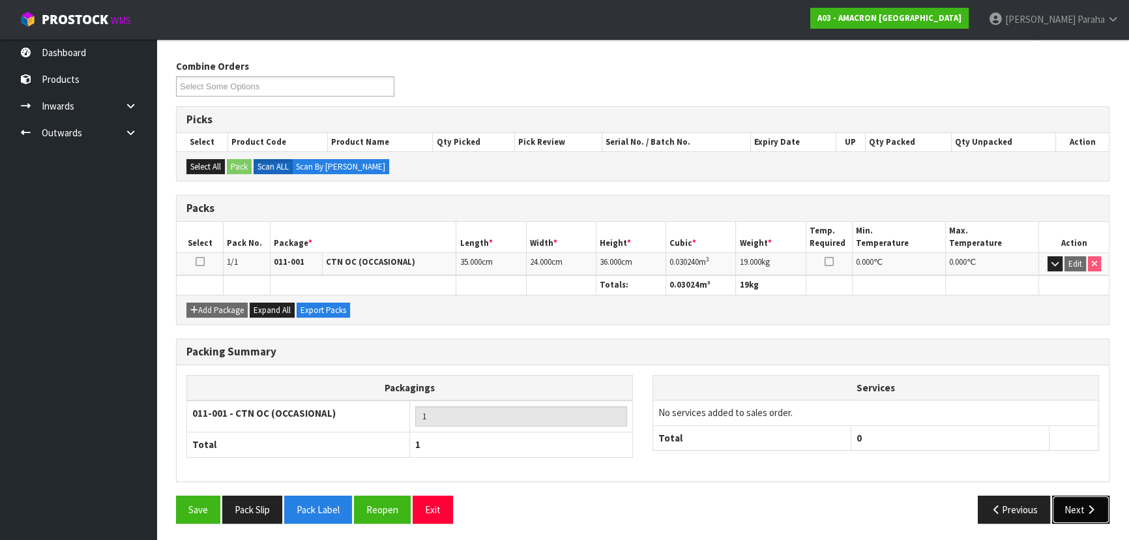
click at [1078, 499] on button "Next" at bounding box center [1080, 509] width 57 height 28
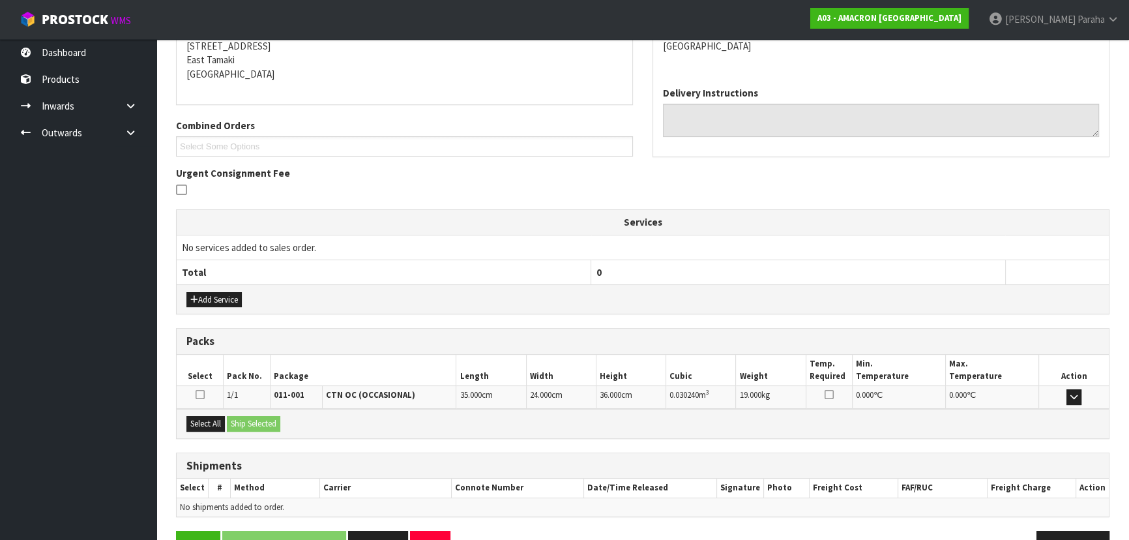
scroll to position [302, 0]
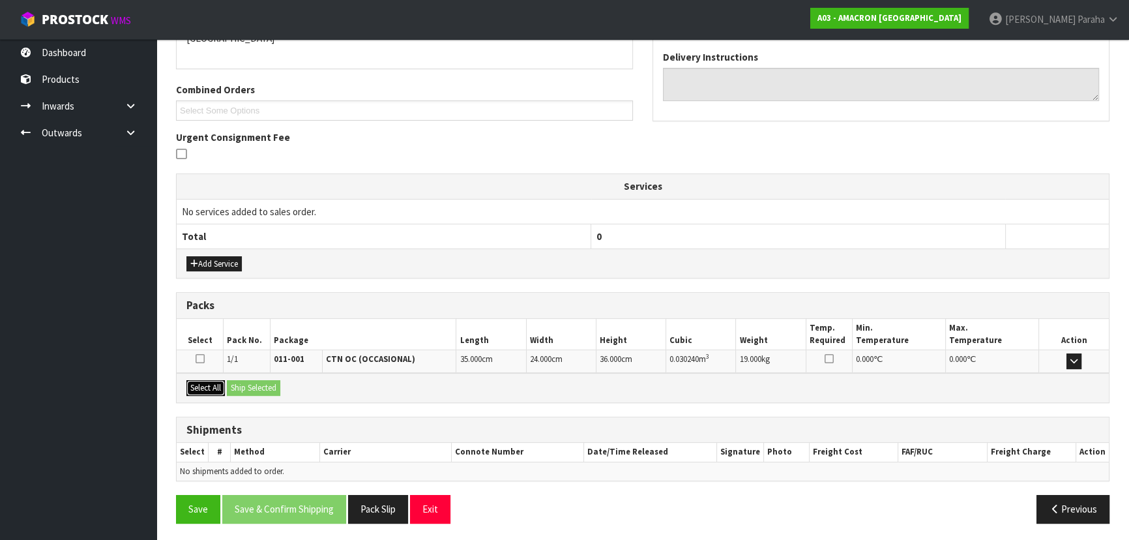
drag, startPoint x: 212, startPoint y: 385, endPoint x: 226, endPoint y: 385, distance: 14.3
click at [212, 385] on button "Select All" at bounding box center [205, 388] width 38 height 16
click at [254, 385] on button "Ship Selected" at bounding box center [253, 388] width 53 height 16
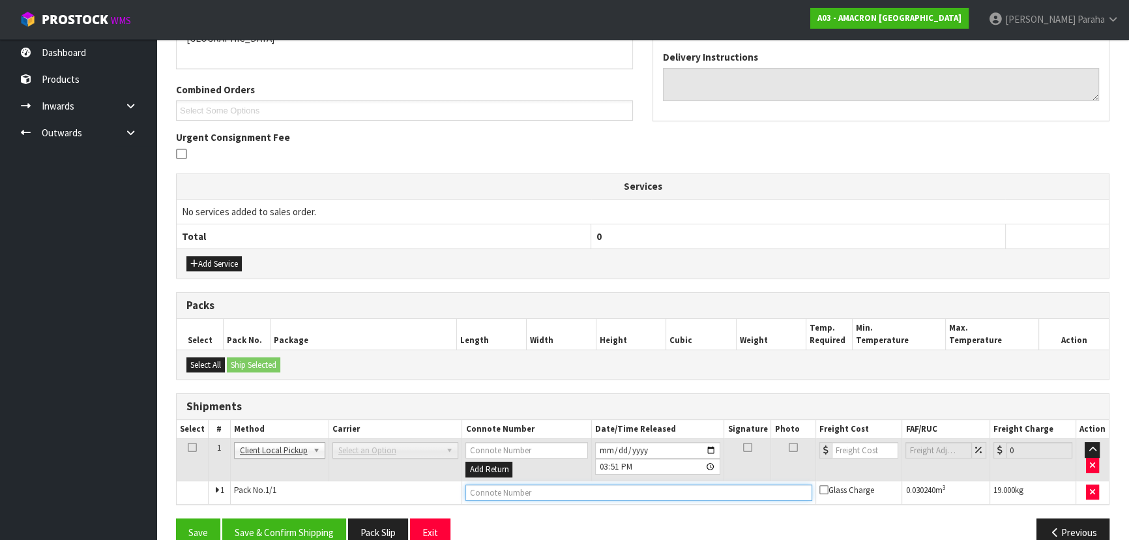
click at [630, 487] on input "text" at bounding box center [638, 492] width 347 height 16
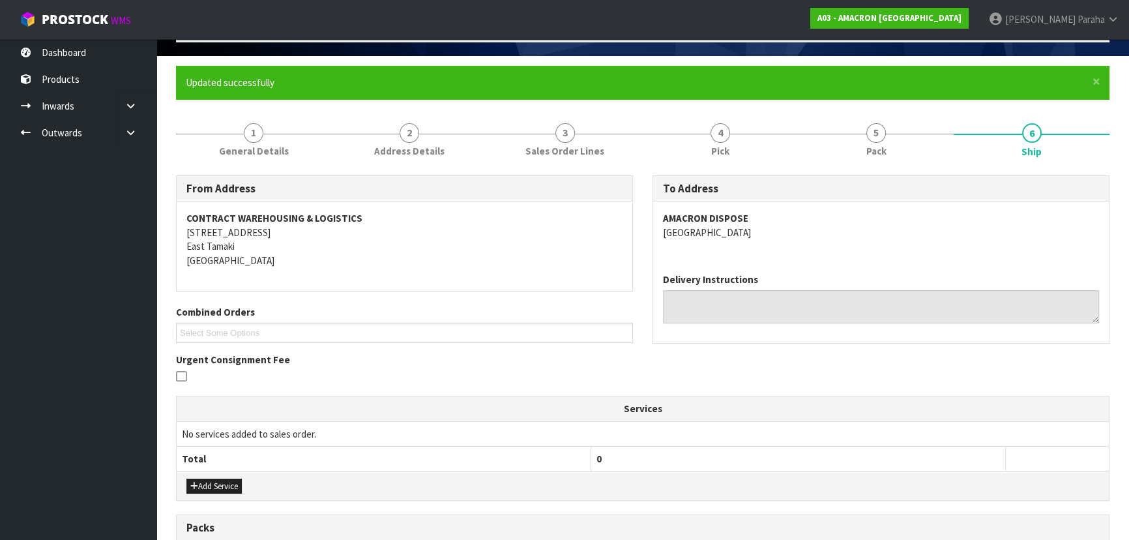
scroll to position [0, 0]
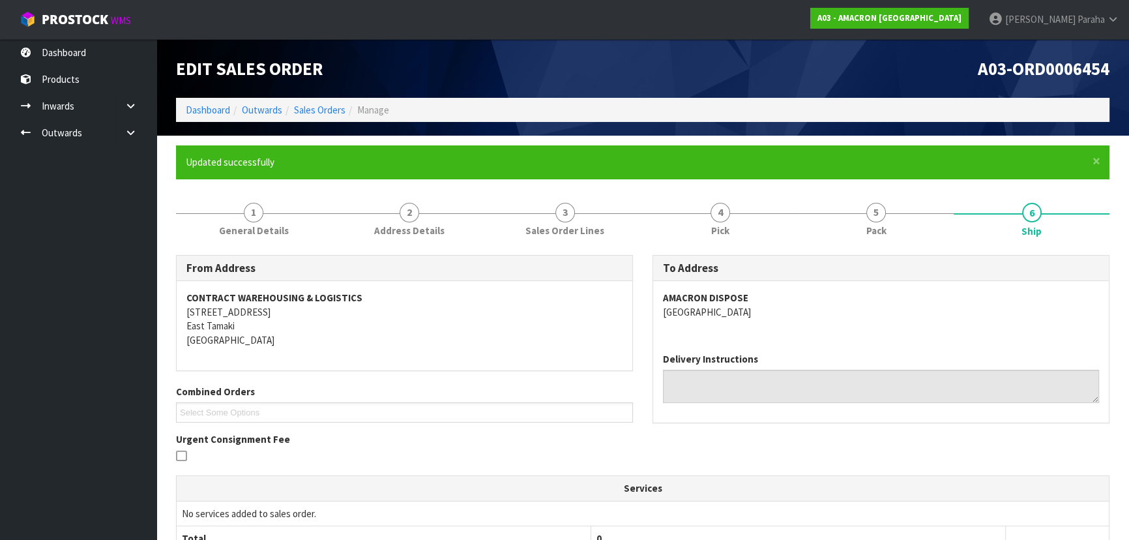
type input "DISPOSED"
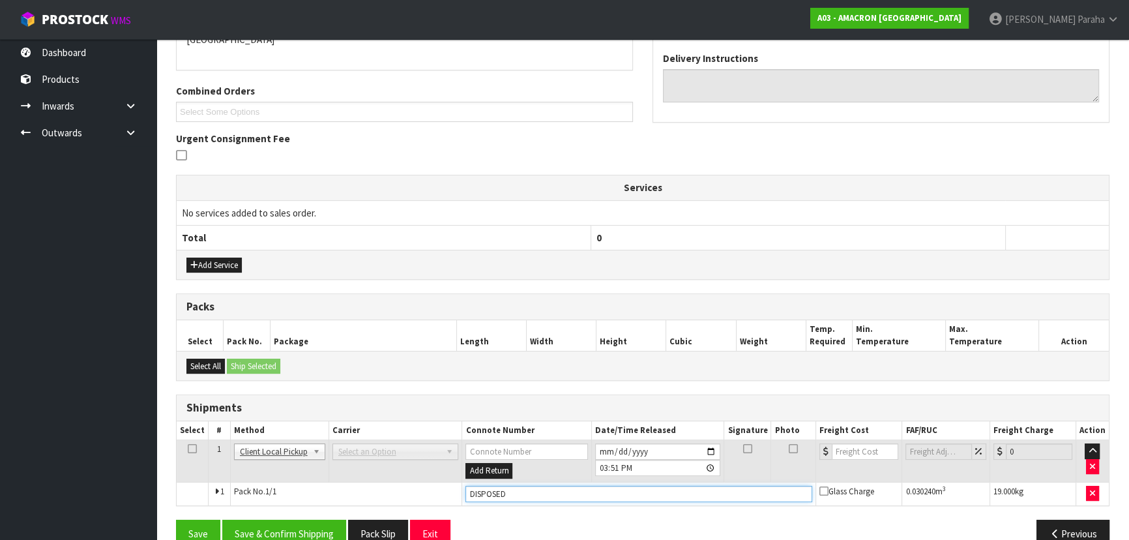
scroll to position [325, 0]
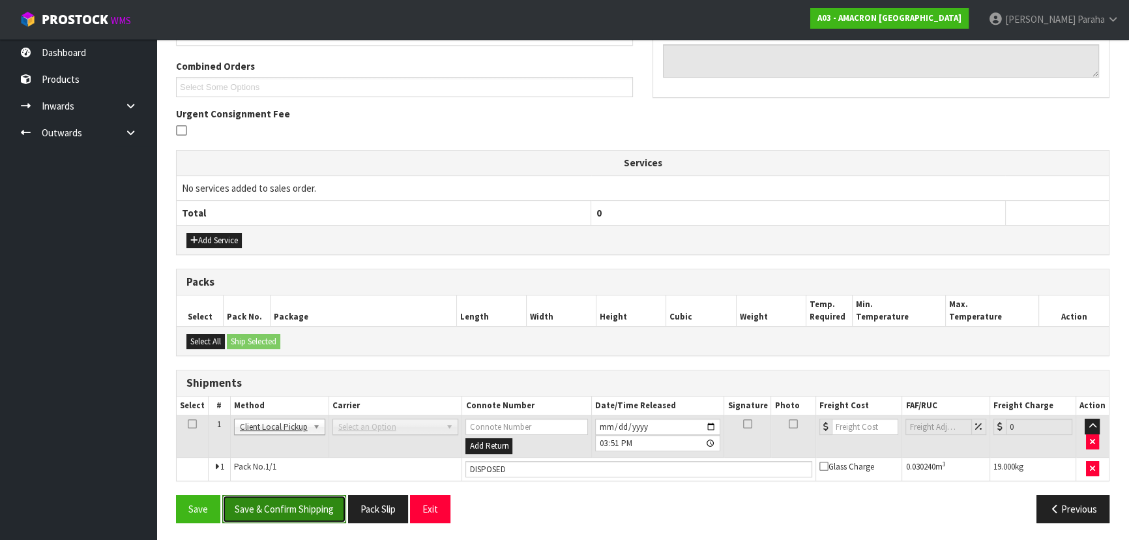
click at [312, 510] on button "Save & Confirm Shipping" at bounding box center [284, 509] width 124 height 28
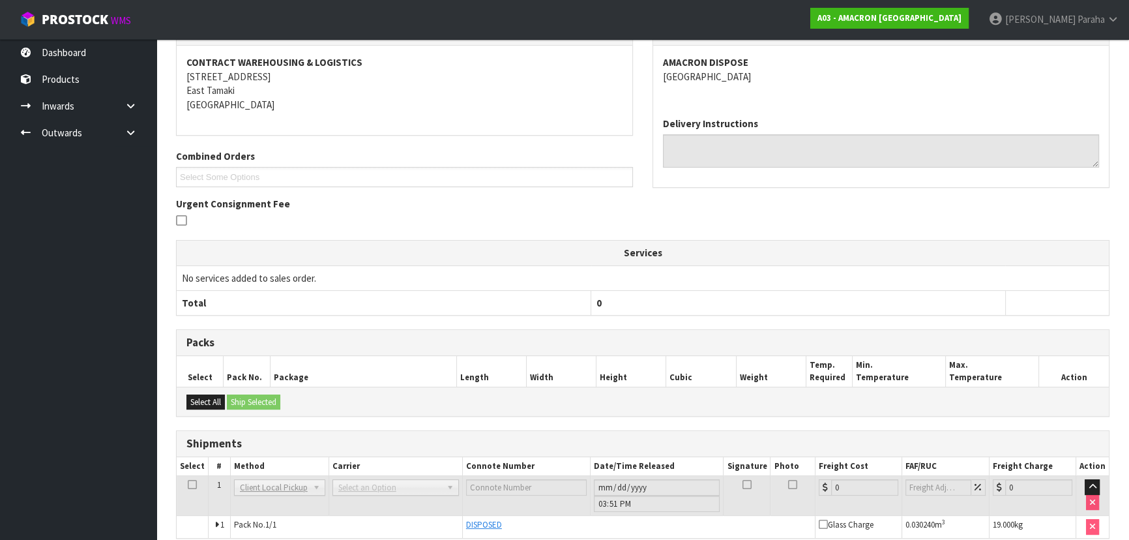
scroll to position [0, 0]
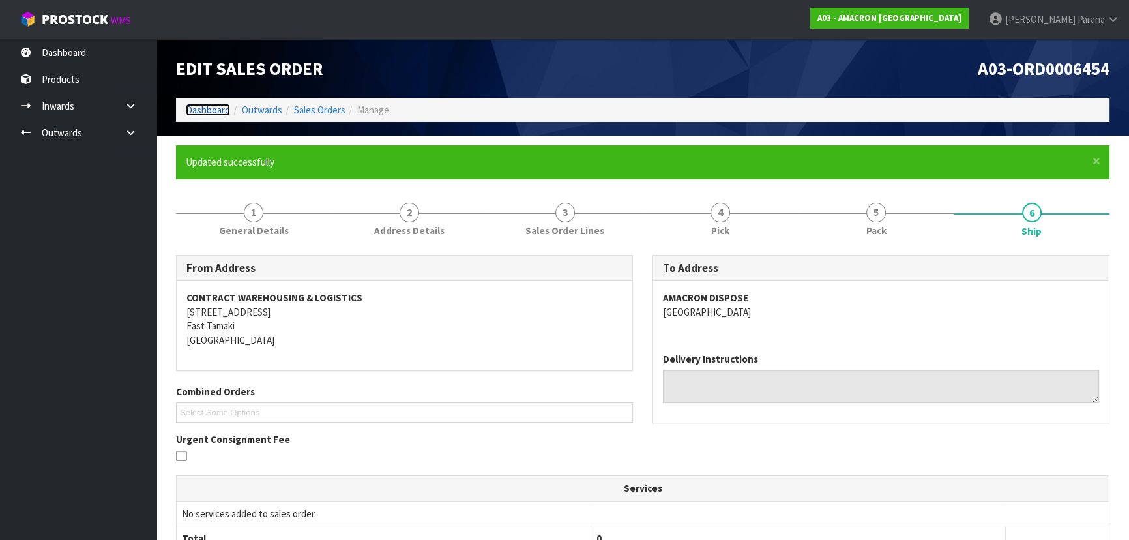
click at [205, 108] on link "Dashboard" at bounding box center [208, 110] width 44 height 12
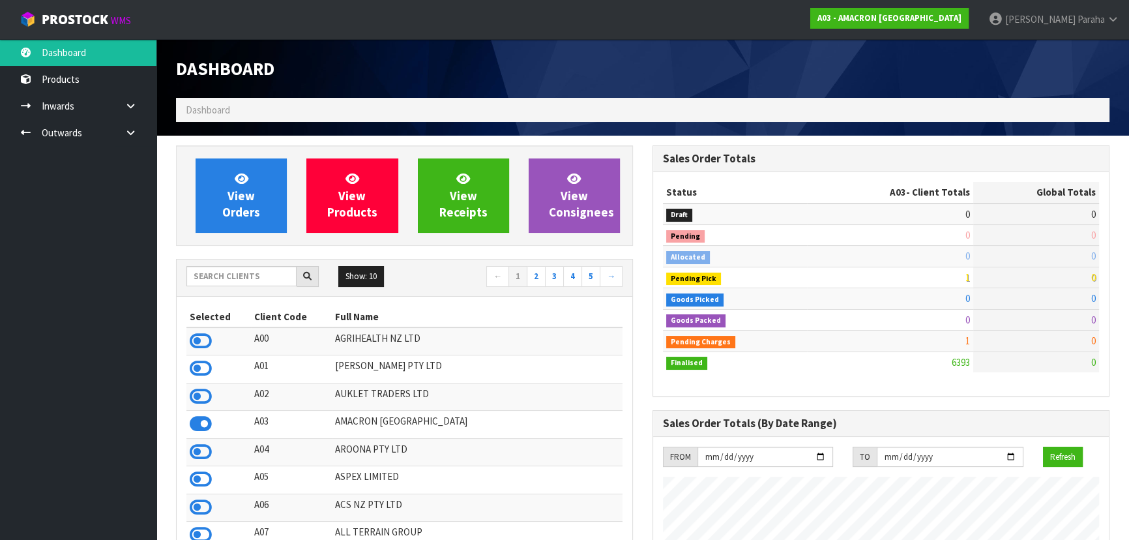
scroll to position [859, 476]
click at [1063, 20] on span "Polly" at bounding box center [1040, 19] width 70 height 12
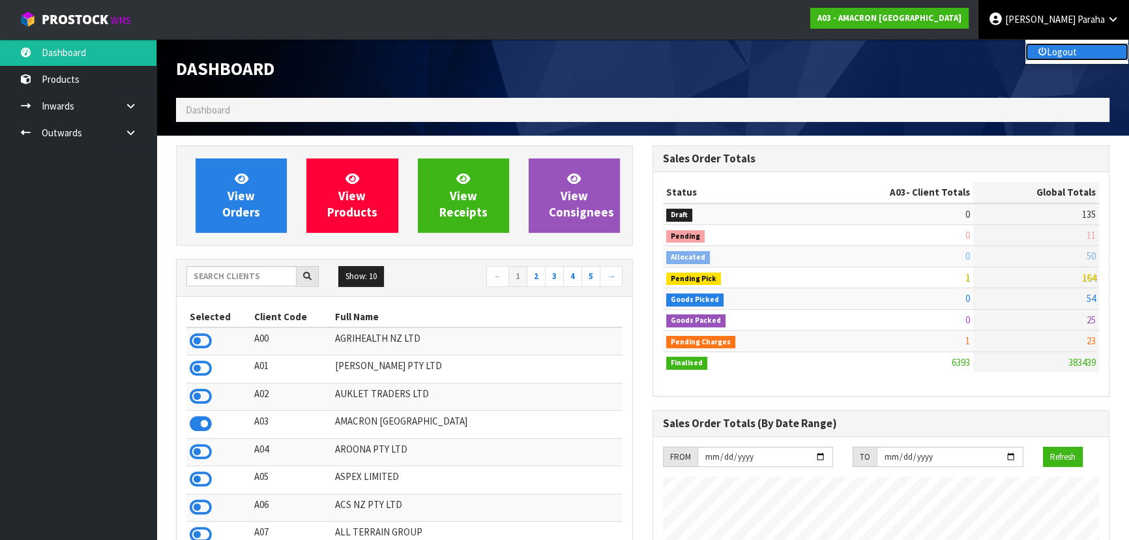
click at [1055, 52] on link "Logout" at bounding box center [1076, 52] width 103 height 18
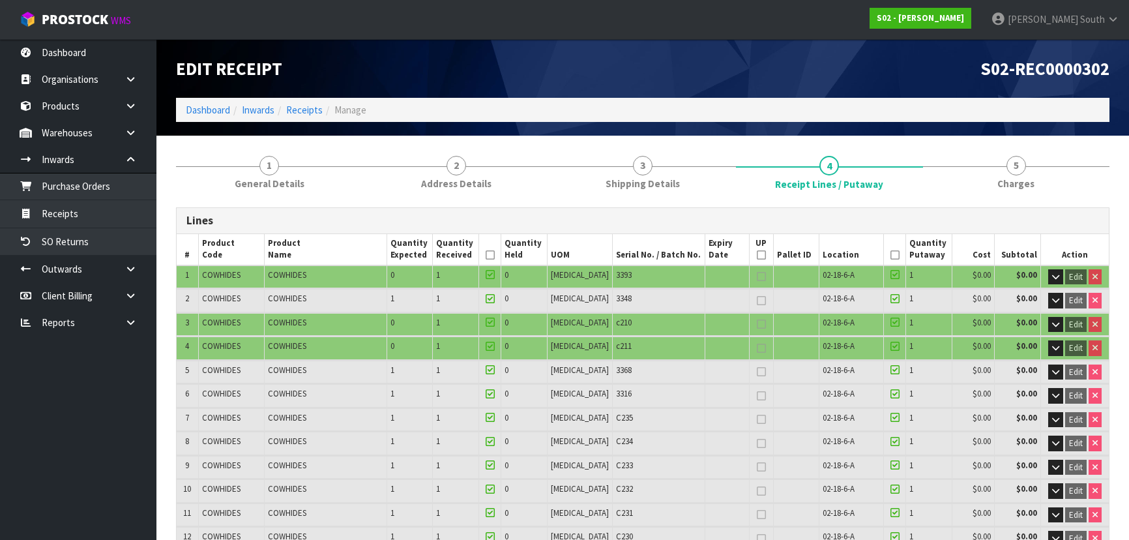
scroll to position [1385, 0]
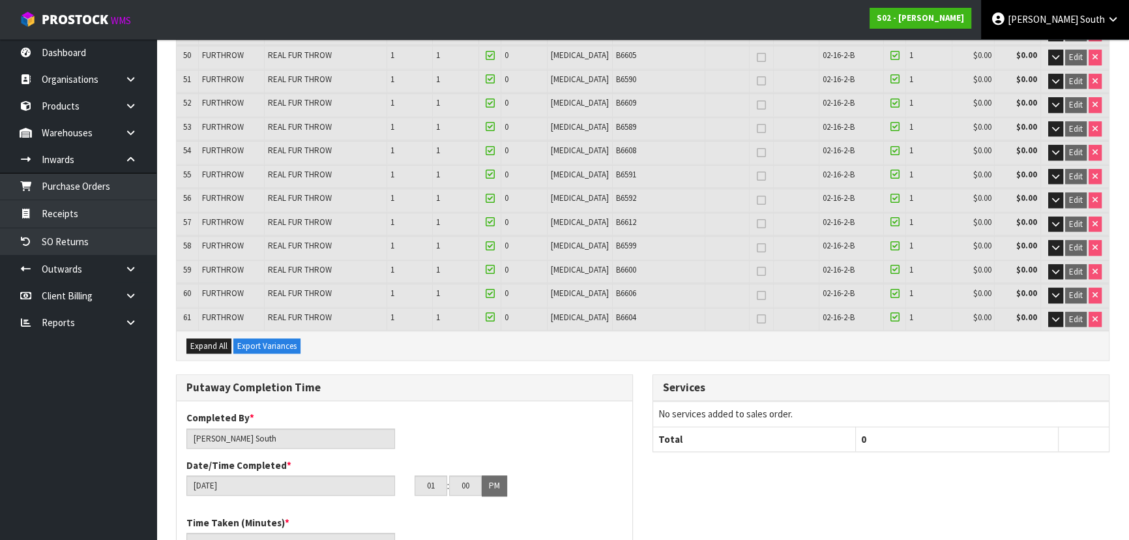
click at [1076, 19] on span "[PERSON_NAME]" at bounding box center [1043, 19] width 70 height 12
click at [1074, 52] on link "Logout" at bounding box center [1076, 52] width 103 height 18
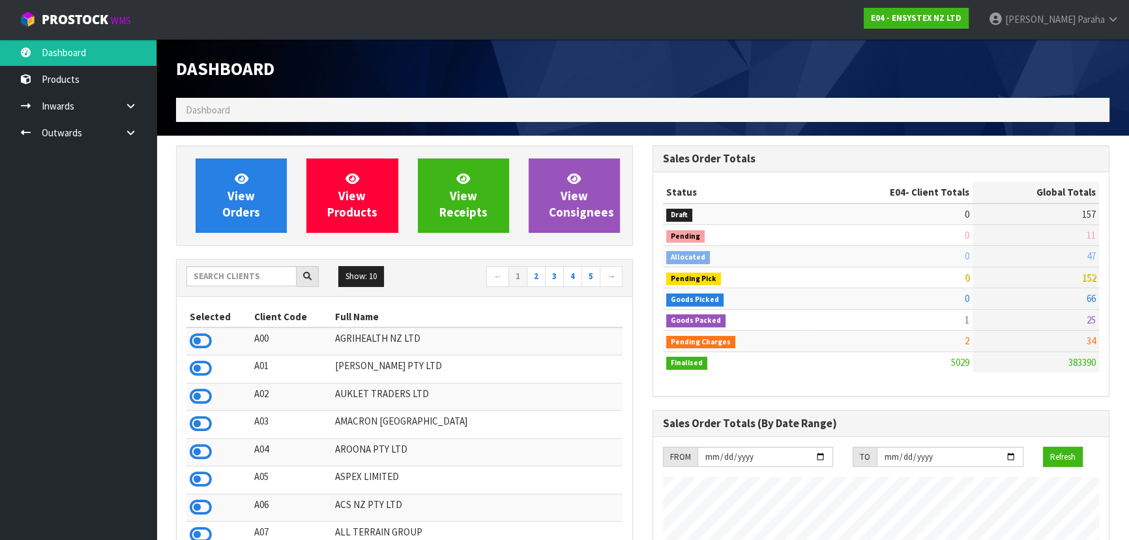
scroll to position [1027, 476]
click at [263, 276] on input "text" at bounding box center [241, 276] width 110 height 20
click at [203, 280] on input "text" at bounding box center [241, 276] width 110 height 20
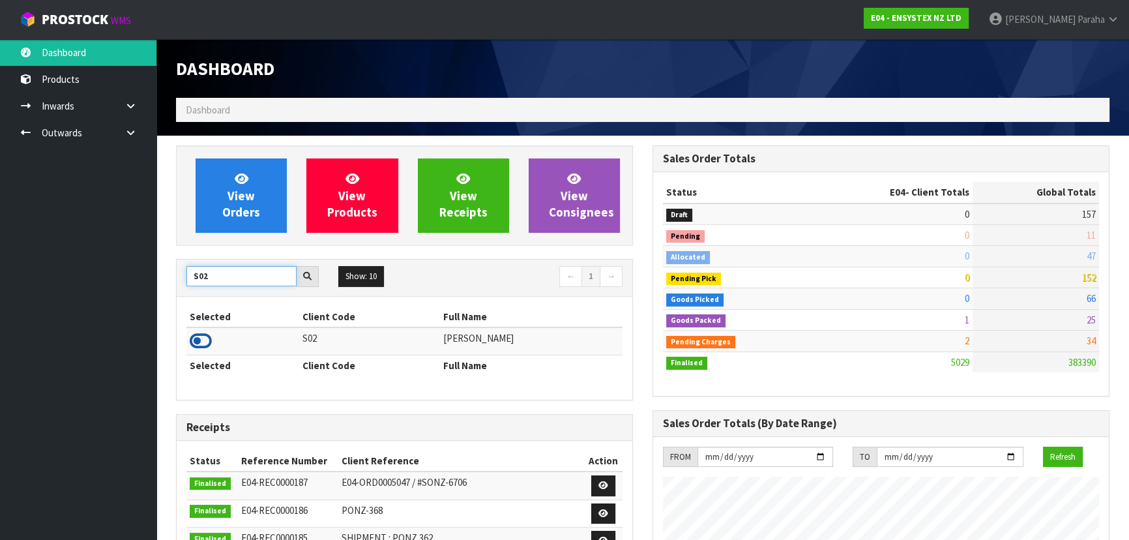
type input "S02"
click at [202, 342] on icon at bounding box center [201, 341] width 22 height 20
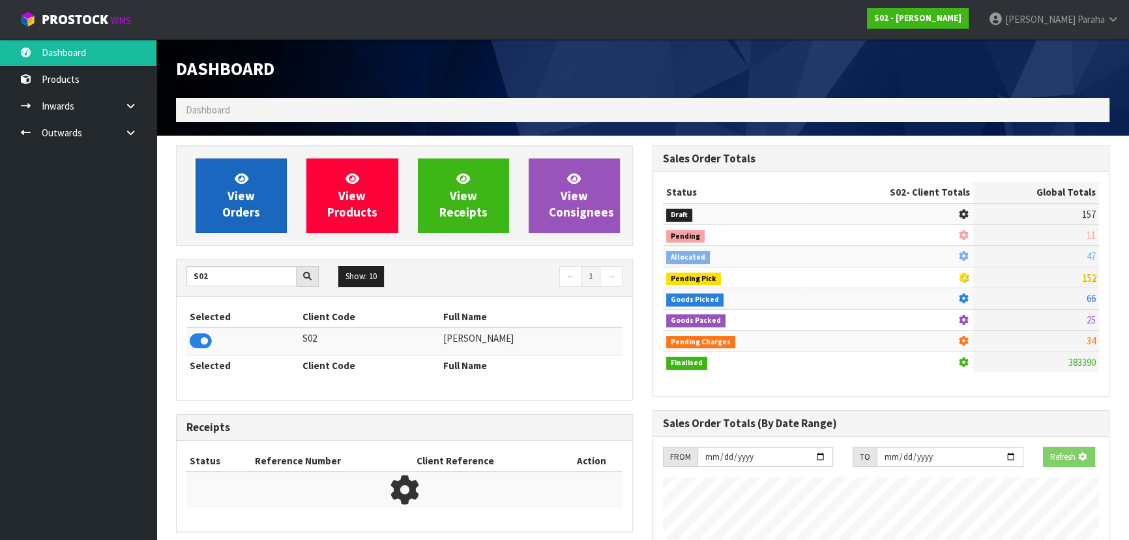
scroll to position [651115, 651450]
click at [210, 199] on link "View Orders" at bounding box center [241, 195] width 91 height 74
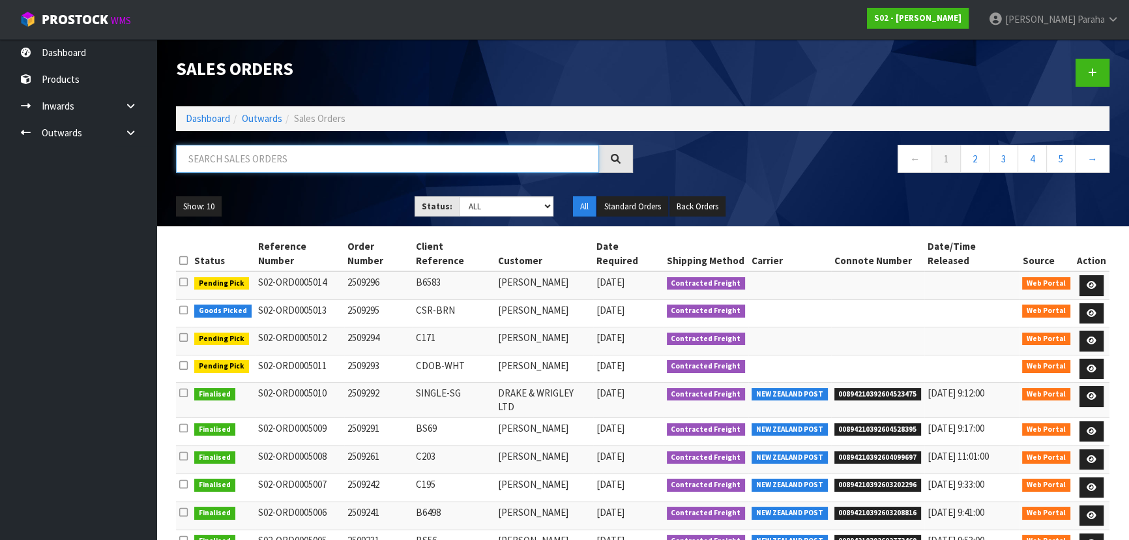
click at [241, 159] on input "text" at bounding box center [387, 159] width 423 height 28
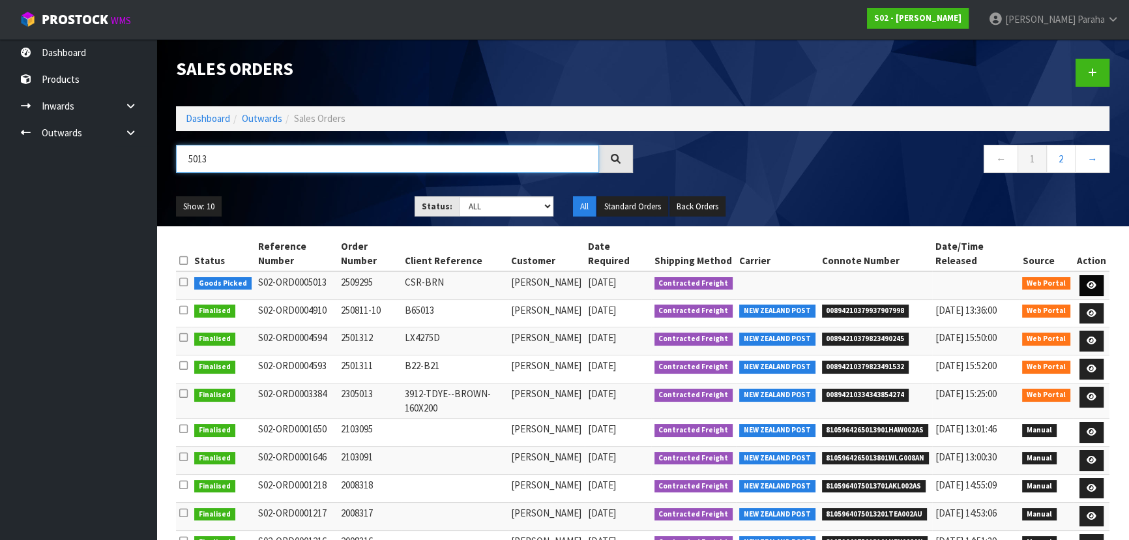
type input "5013"
click at [1093, 284] on icon at bounding box center [1092, 285] width 10 height 8
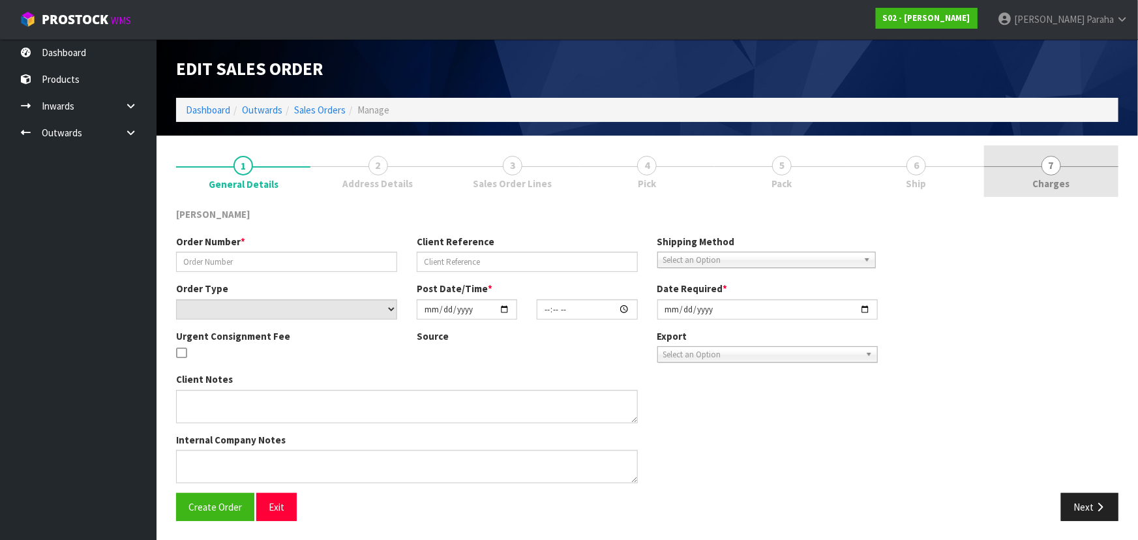
type input "2509295"
type input "CSR-BRN"
select select "number:0"
type input "2025-09-29"
type input "13:45:00.000"
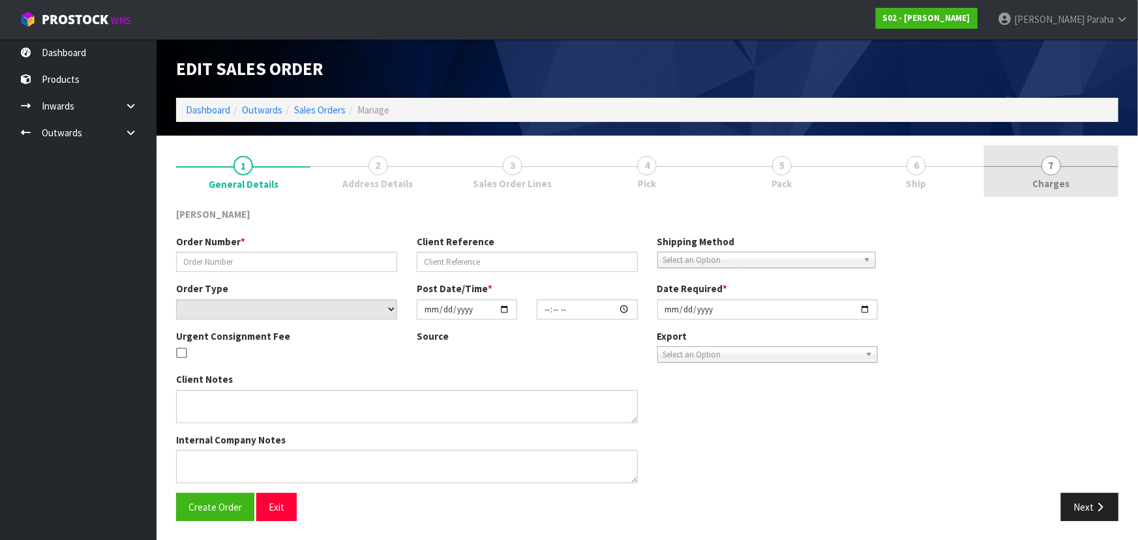
type input "2025-09-30"
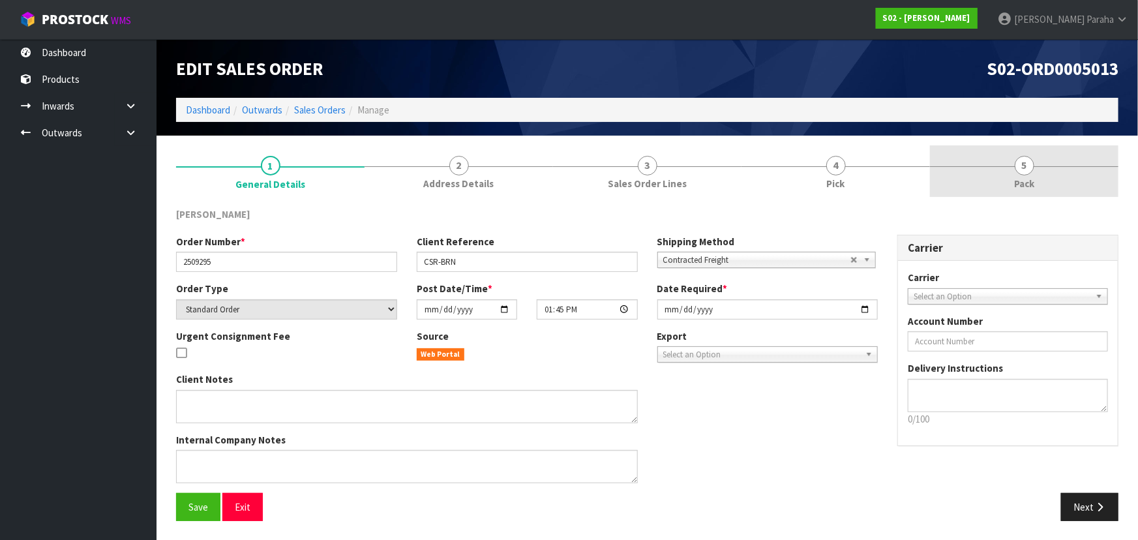
click at [1018, 173] on span "5" at bounding box center [1024, 166] width 20 height 20
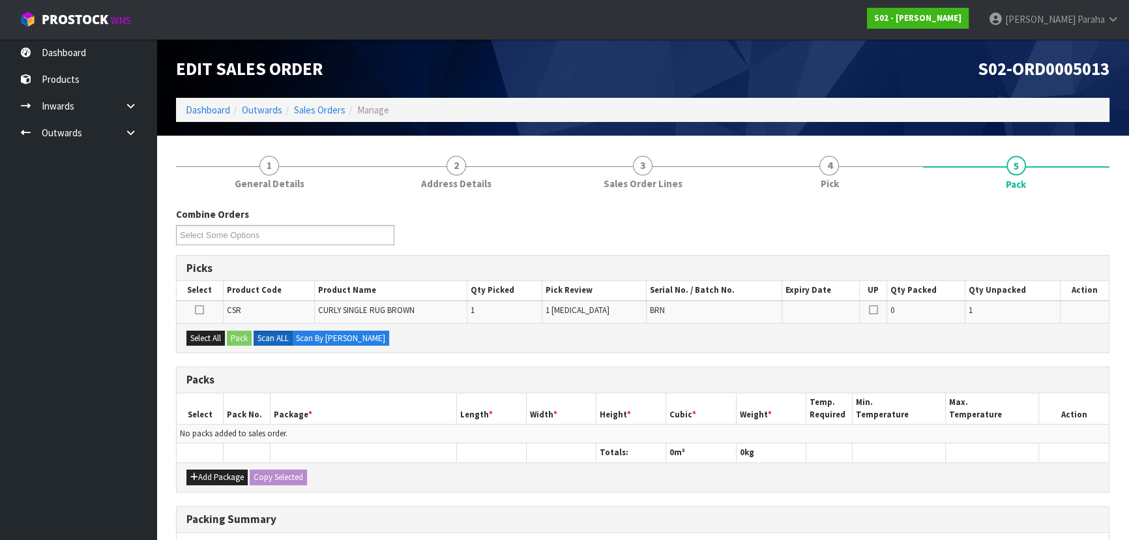
click at [199, 310] on icon at bounding box center [199, 310] width 9 height 1
click at [0, 0] on input "checkbox" at bounding box center [0, 0] width 0 height 0
click at [222, 475] on button "Add Package" at bounding box center [216, 477] width 61 height 16
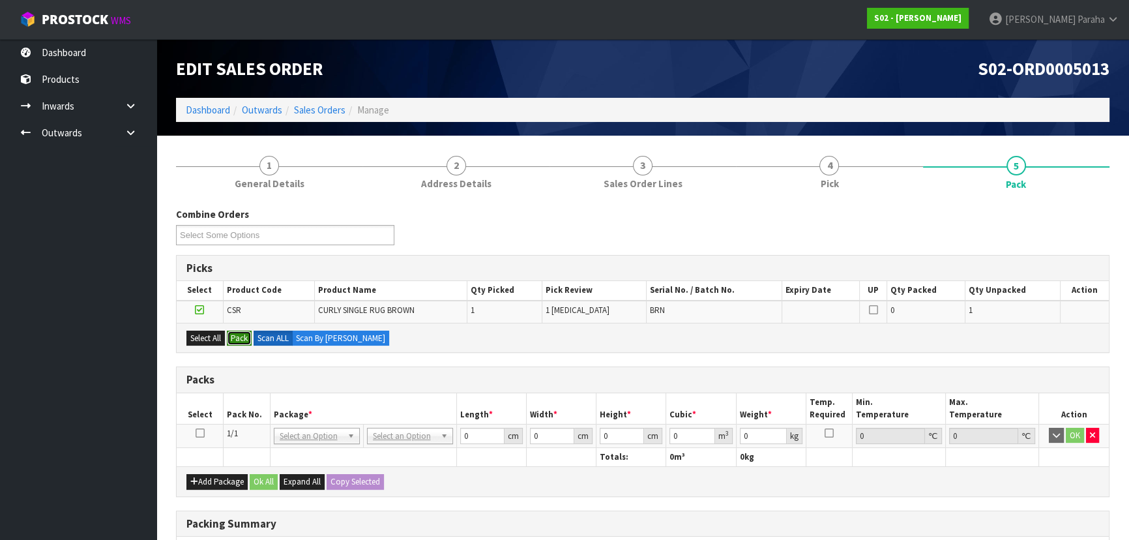
click at [244, 339] on button "Pack" at bounding box center [239, 339] width 25 height 16
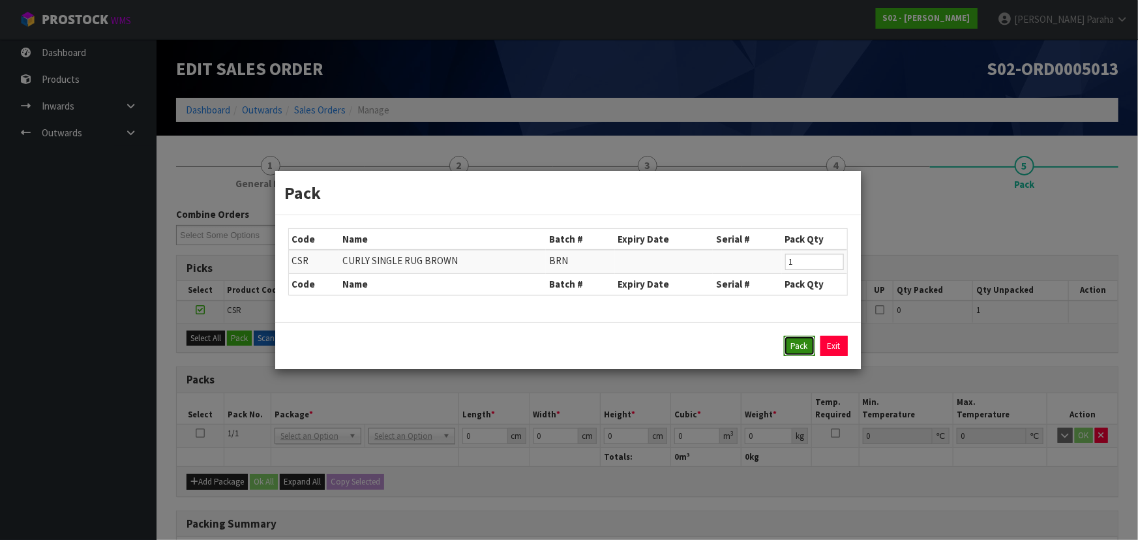
click at [801, 346] on button "Pack" at bounding box center [799, 346] width 31 height 21
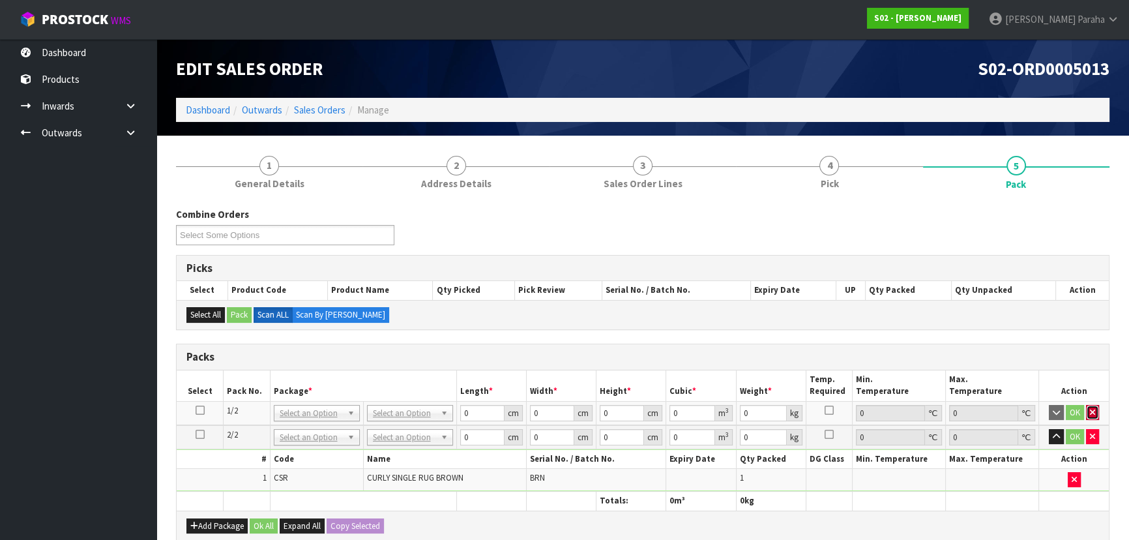
click at [1092, 411] on icon "button" at bounding box center [1092, 412] width 5 height 8
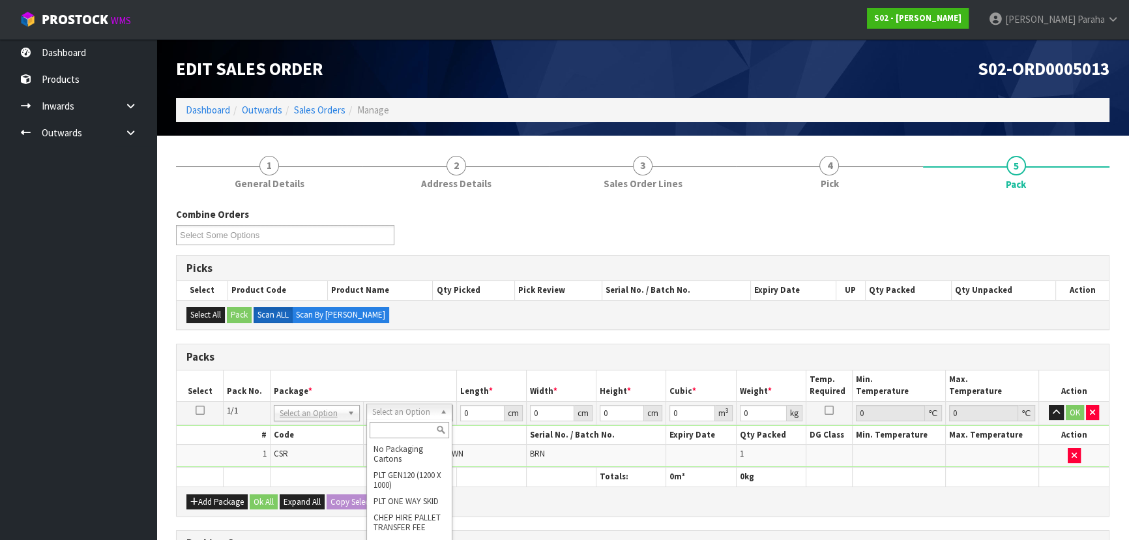
click at [404, 426] on input "text" at bounding box center [410, 430] width 80 height 16
type input "OC"
type input "0.74"
click at [475, 416] on input "0" at bounding box center [482, 413] width 44 height 16
